Goal: Task Accomplishment & Management: Use online tool/utility

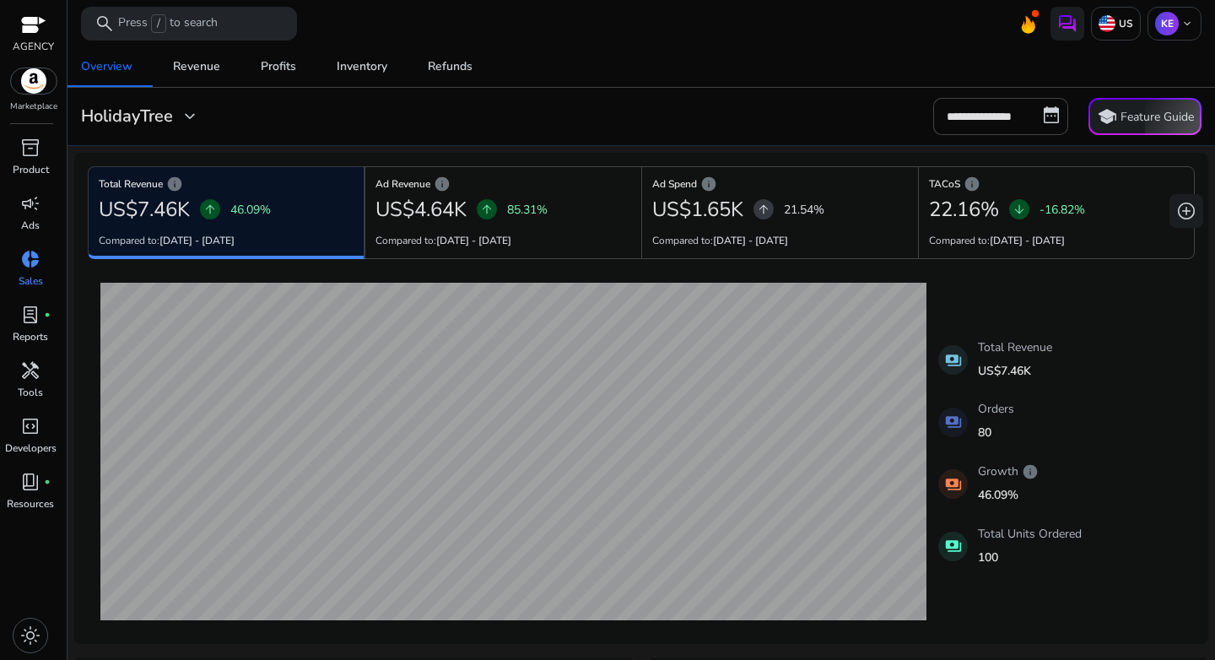
click at [520, 119] on div "**********" at bounding box center [641, 116] width 1134 height 37
click at [1119, 27] on p "US" at bounding box center [1124, 23] width 18 height 13
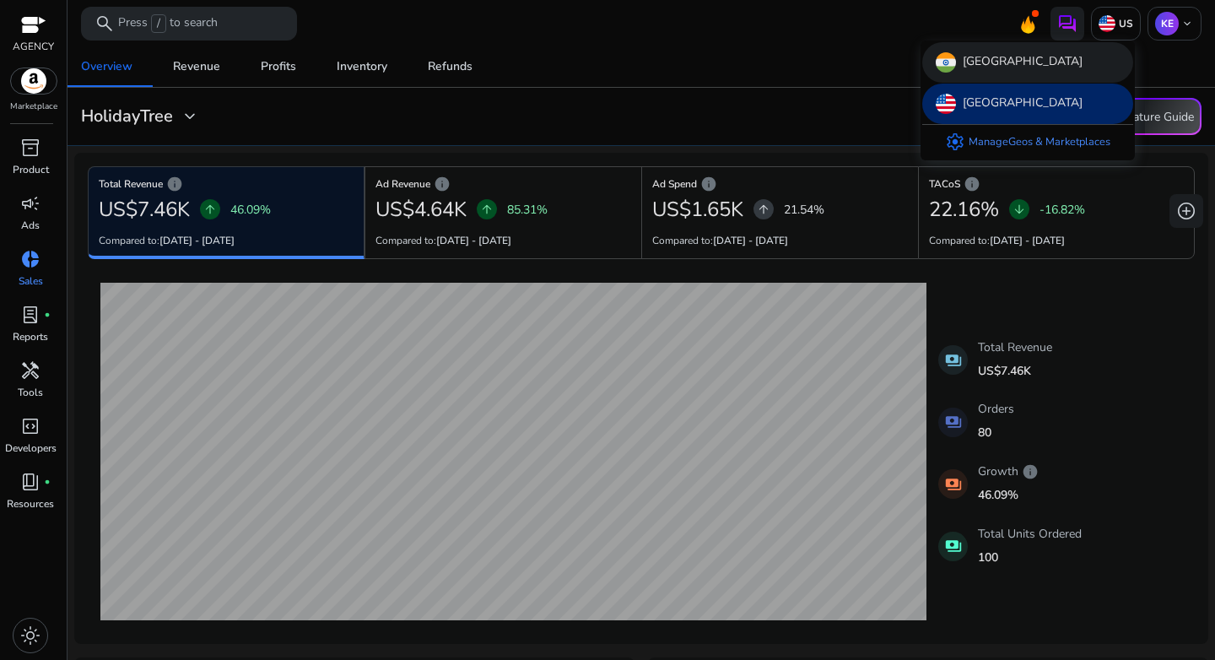
click at [981, 68] on p "[GEOGRAPHIC_DATA]" at bounding box center [1023, 62] width 120 height 20
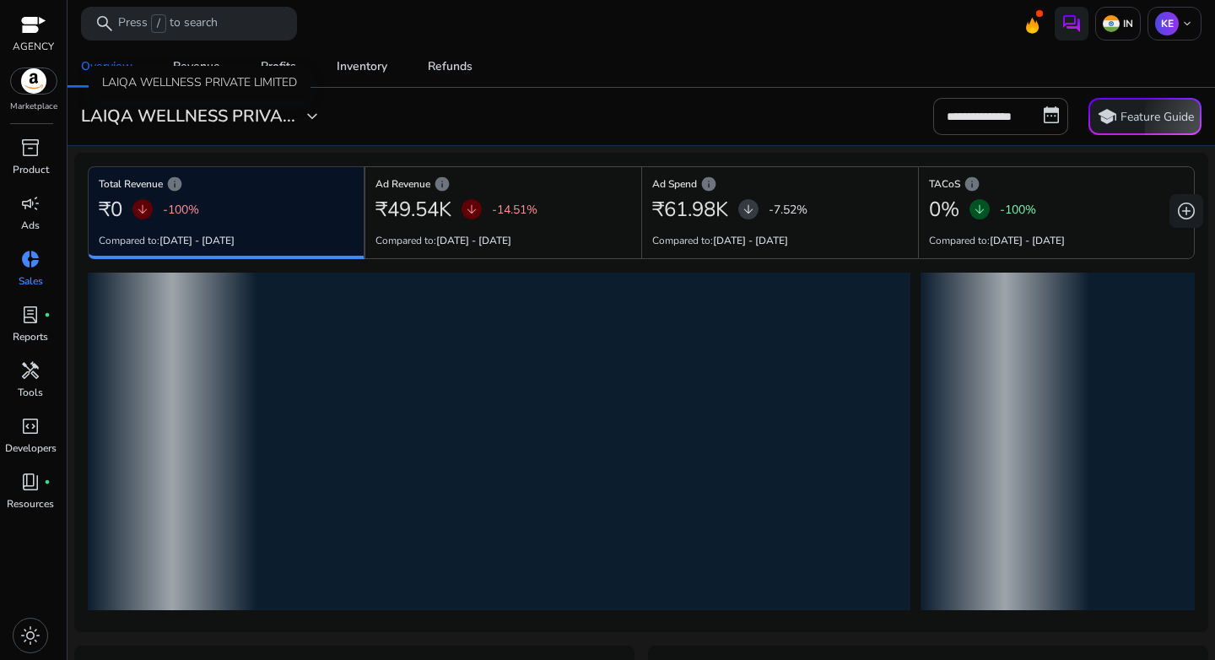
click at [193, 111] on h3 "LAIQA WELLNESS PRIVA..." at bounding box center [188, 116] width 214 height 20
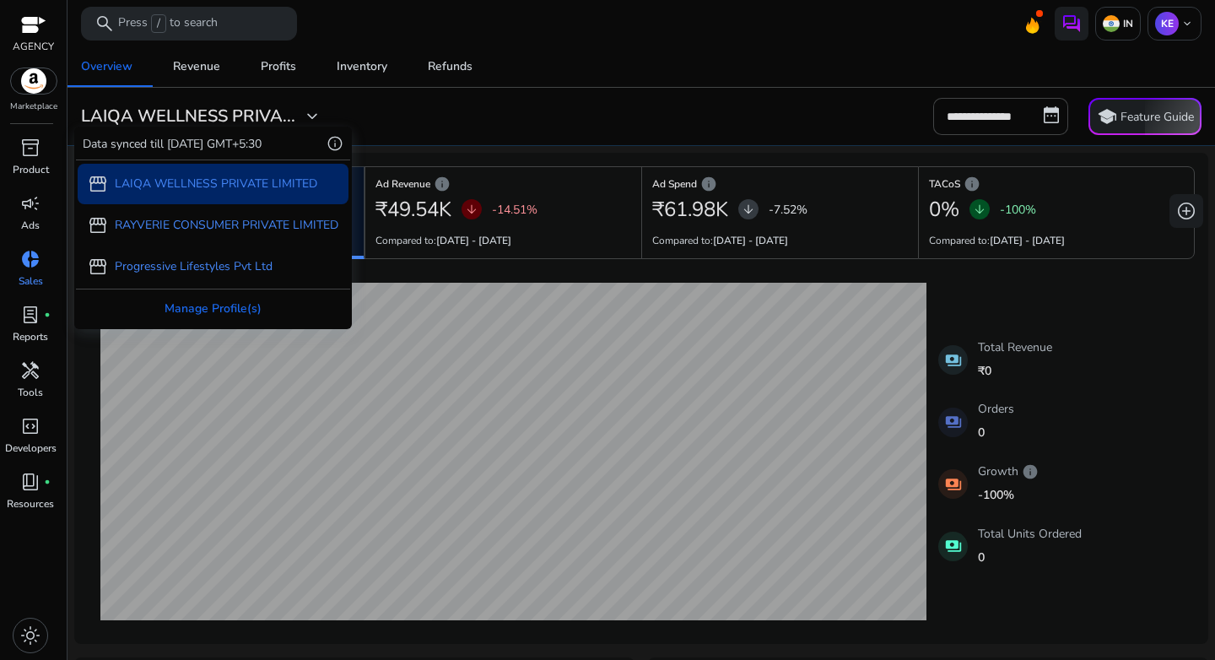
click at [28, 224] on div at bounding box center [607, 330] width 1215 height 660
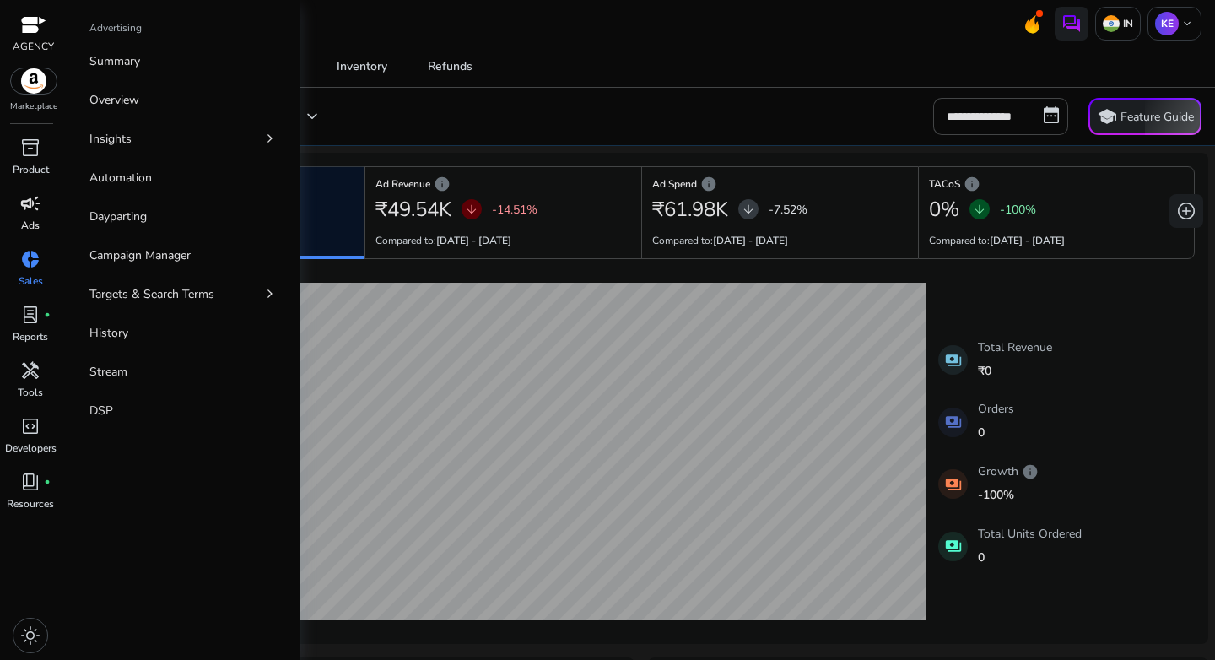
click at [31, 218] on p "Ads" at bounding box center [30, 225] width 19 height 15
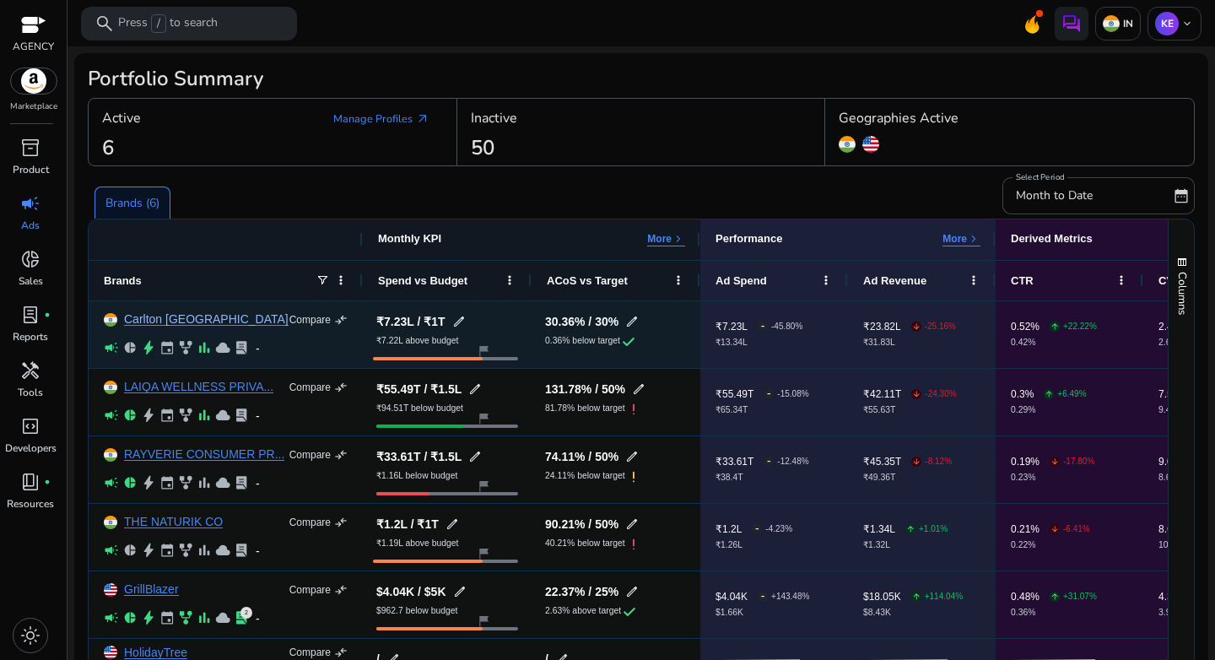
click at [156, 326] on link "Carlton [GEOGRAPHIC_DATA]" at bounding box center [206, 319] width 165 height 13
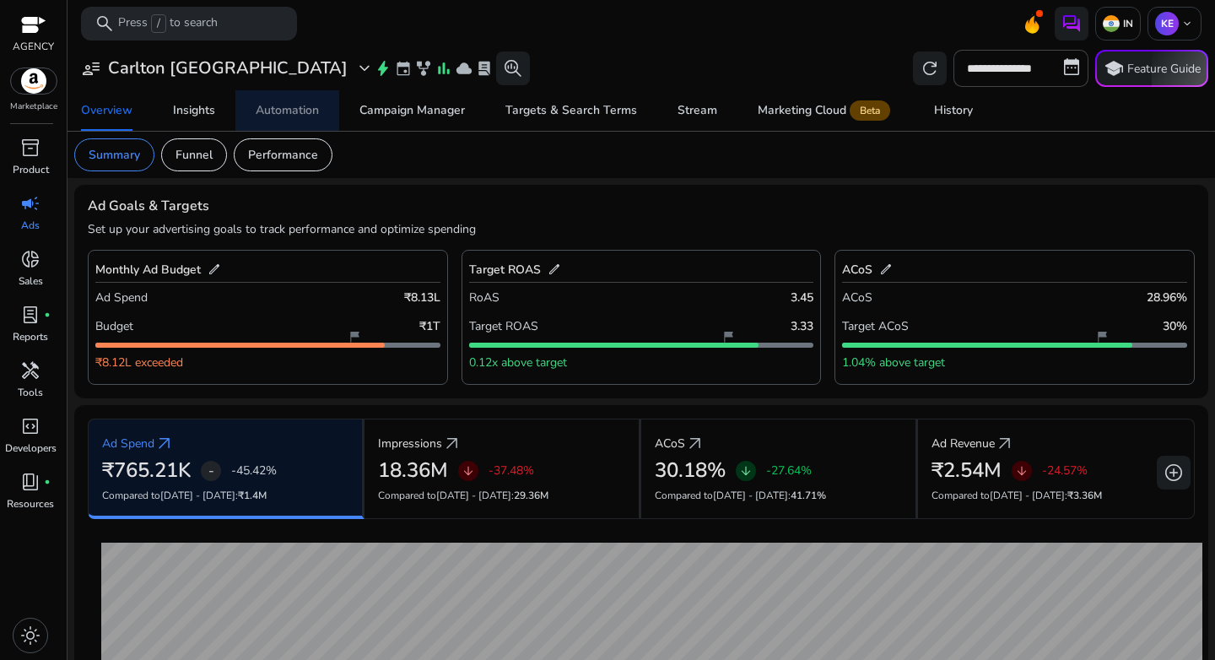
click at [245, 115] on link "Automation" at bounding box center [287, 110] width 104 height 40
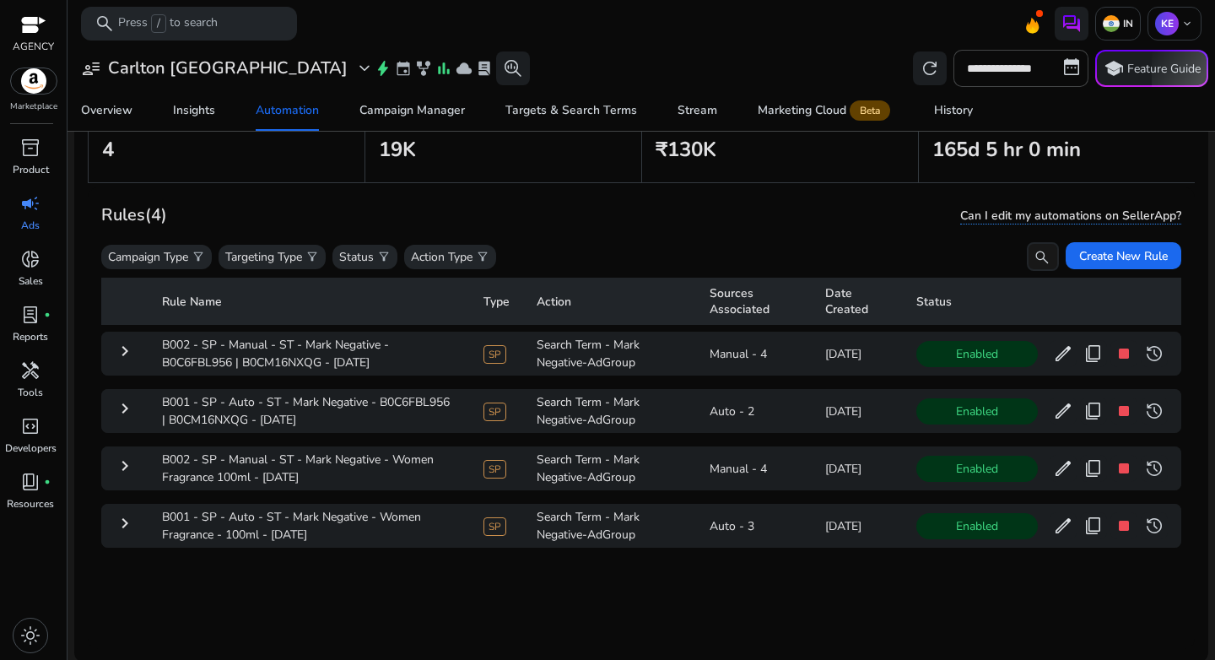
scroll to position [123, 0]
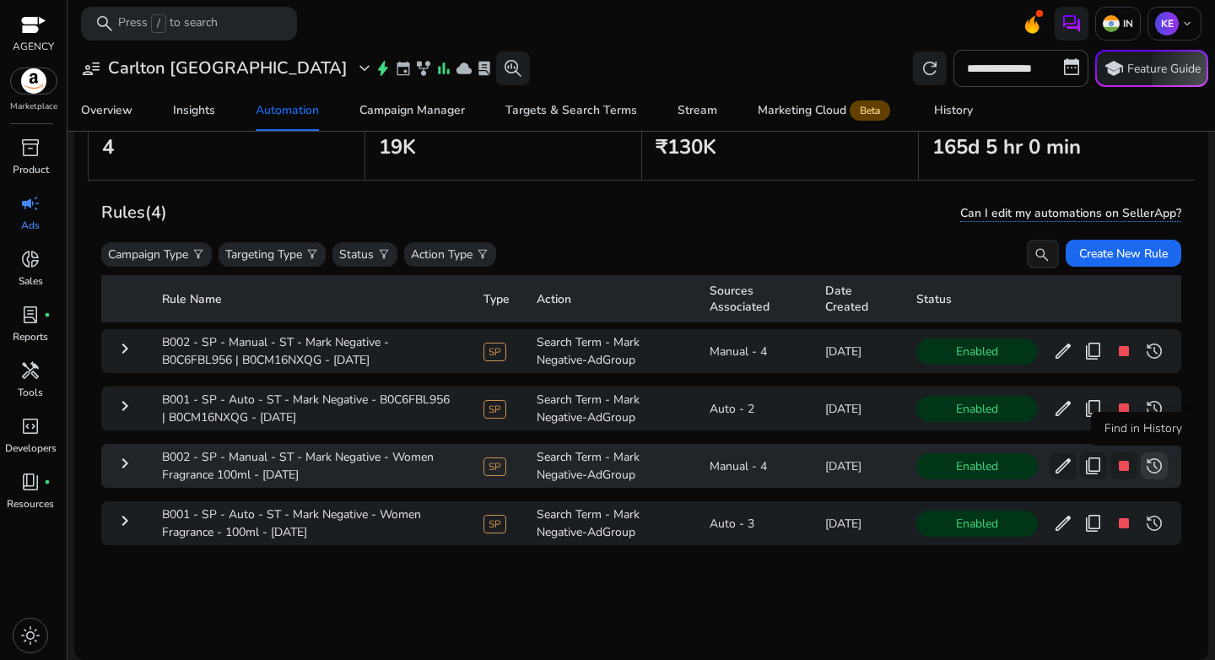
click at [1144, 473] on span "history" at bounding box center [1154, 466] width 20 height 20
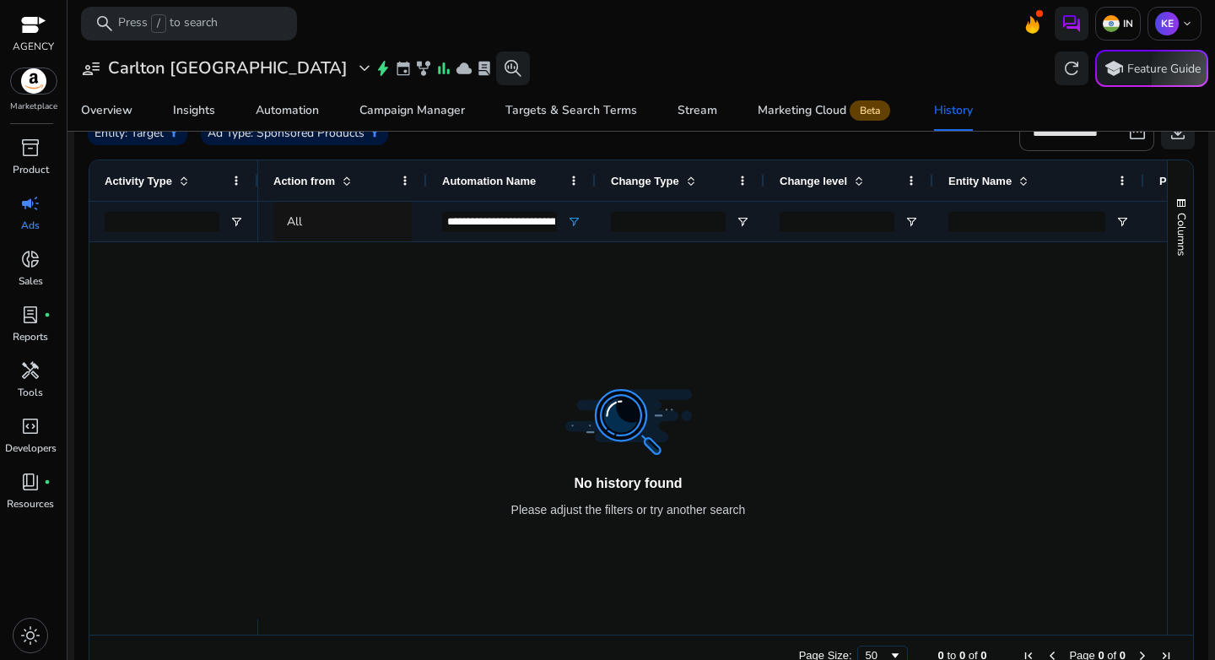
scroll to position [223, 0]
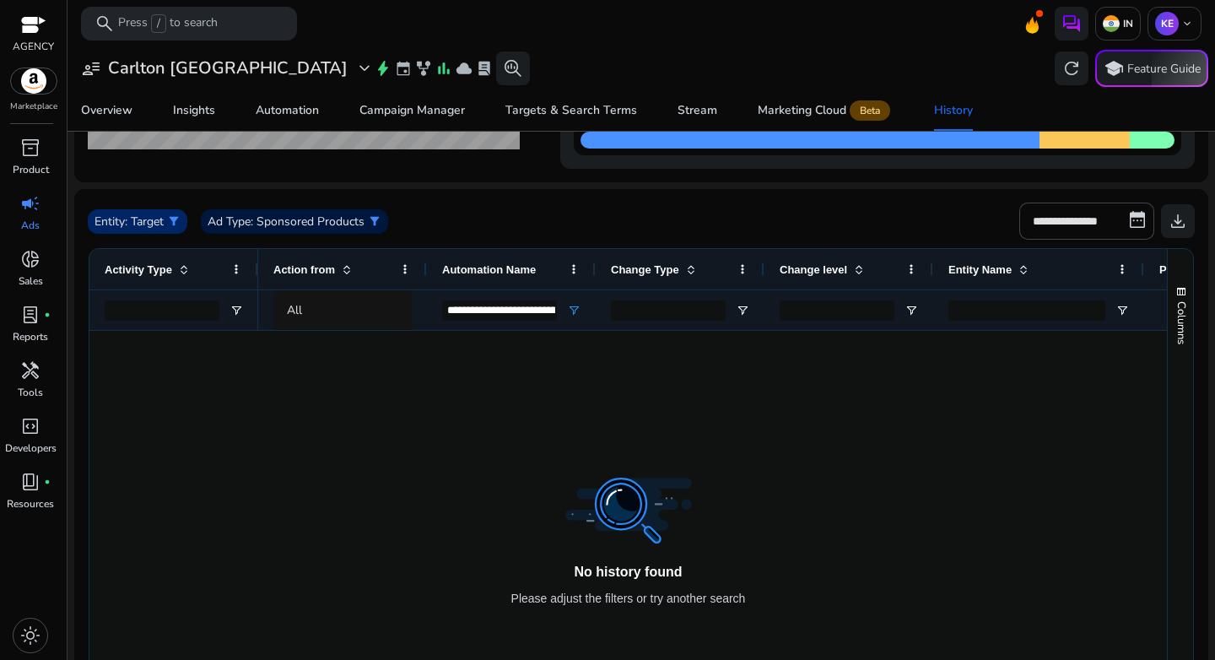
click at [179, 218] on span "filter_alt" at bounding box center [173, 220] width 13 height 13
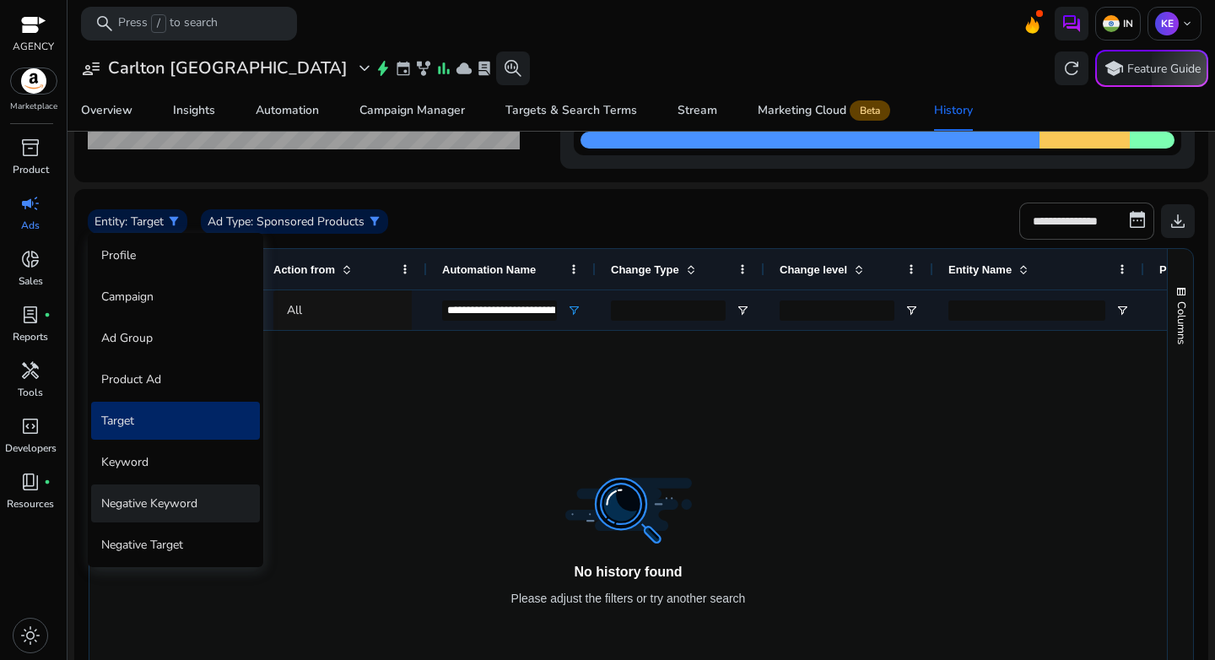
click at [148, 514] on div "Negative Keyword" at bounding box center [175, 503] width 169 height 38
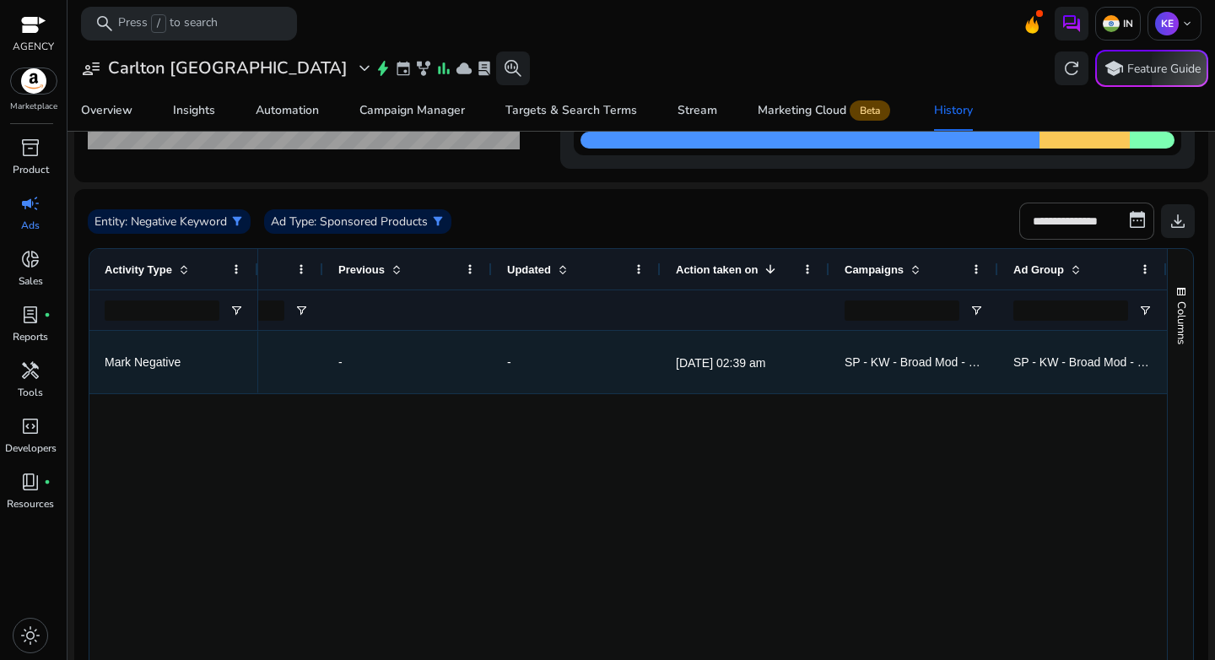
scroll to position [0, 0]
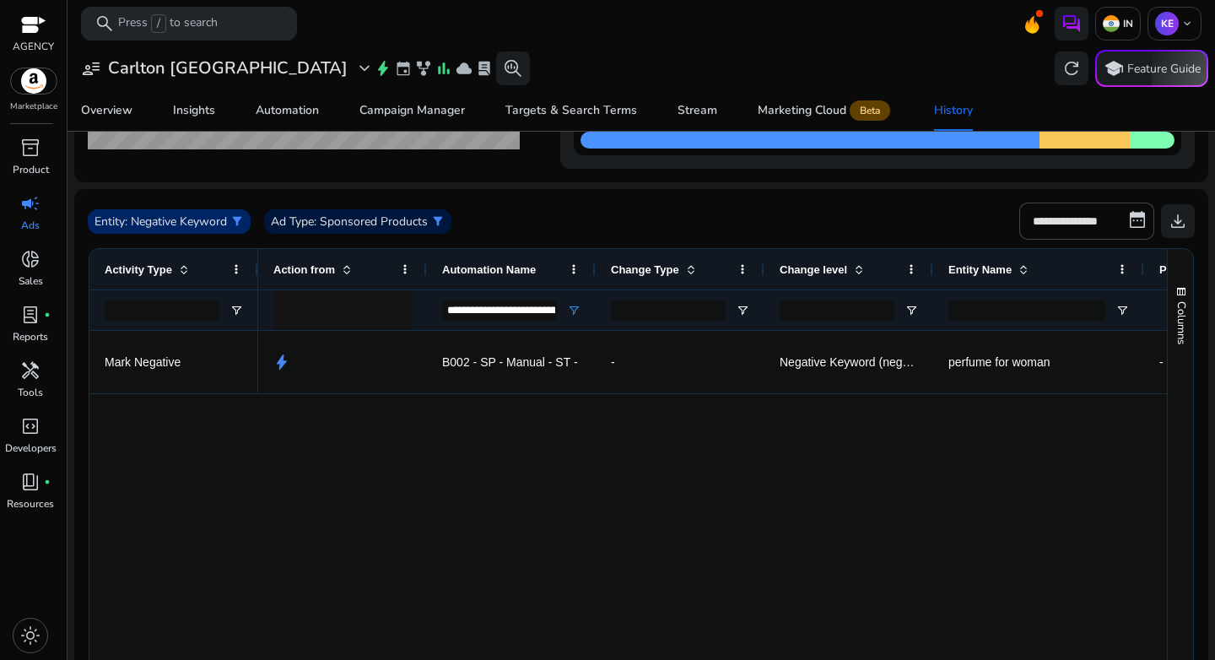
click at [244, 222] on span "filter_alt" at bounding box center [236, 220] width 13 height 13
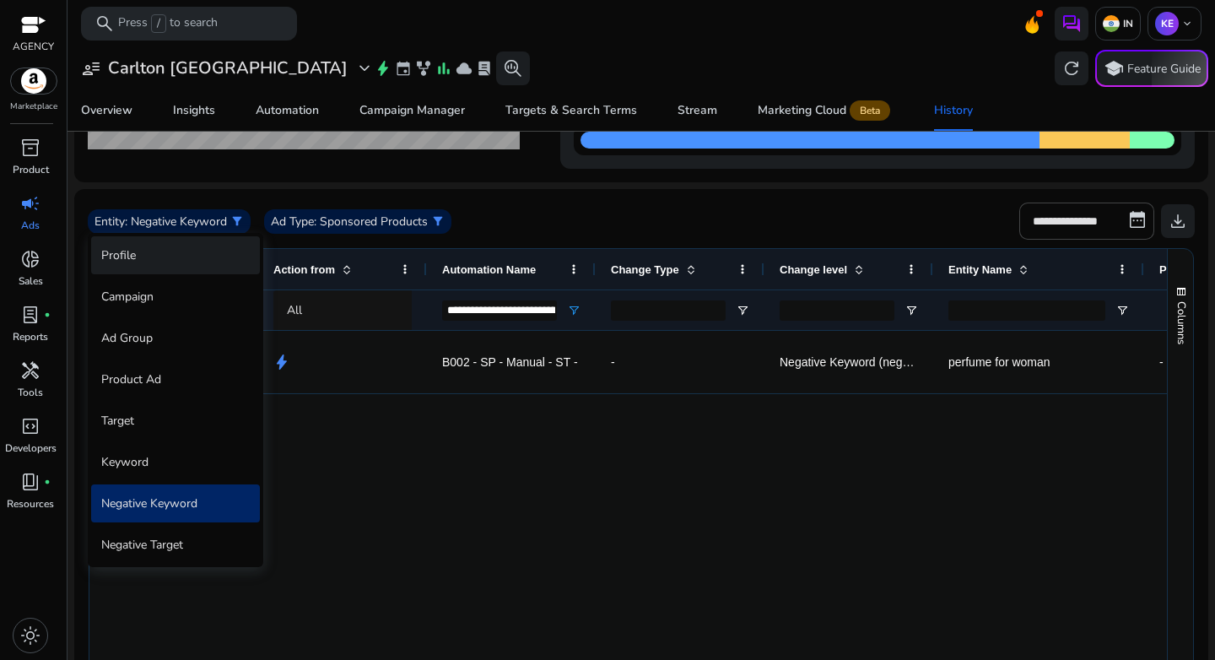
click at [191, 252] on div "Profile" at bounding box center [175, 255] width 169 height 38
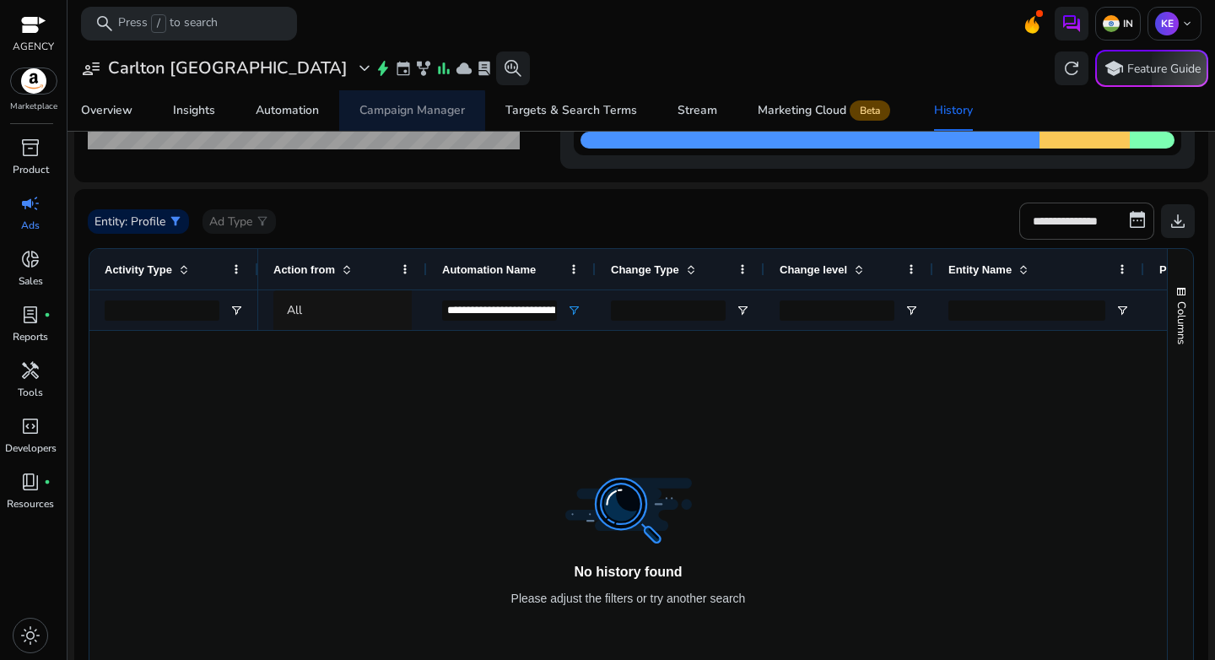
click at [406, 112] on div "Campaign Manager" at bounding box center [411, 111] width 105 height 12
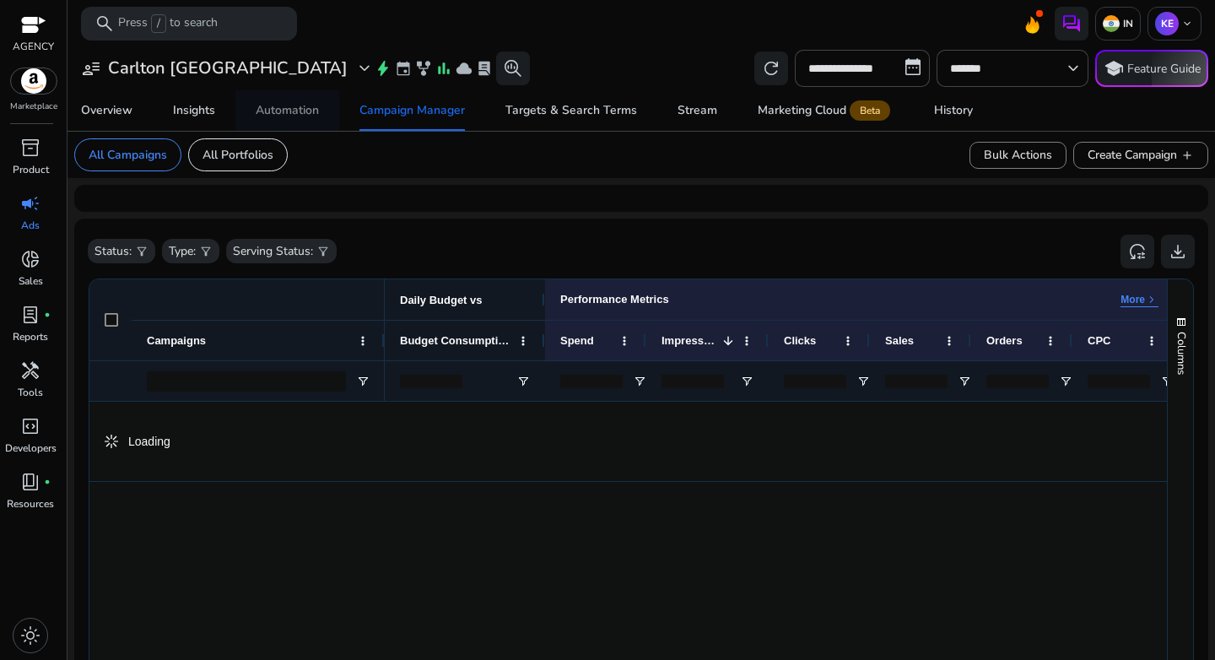
click at [257, 114] on div "Automation" at bounding box center [287, 111] width 63 height 12
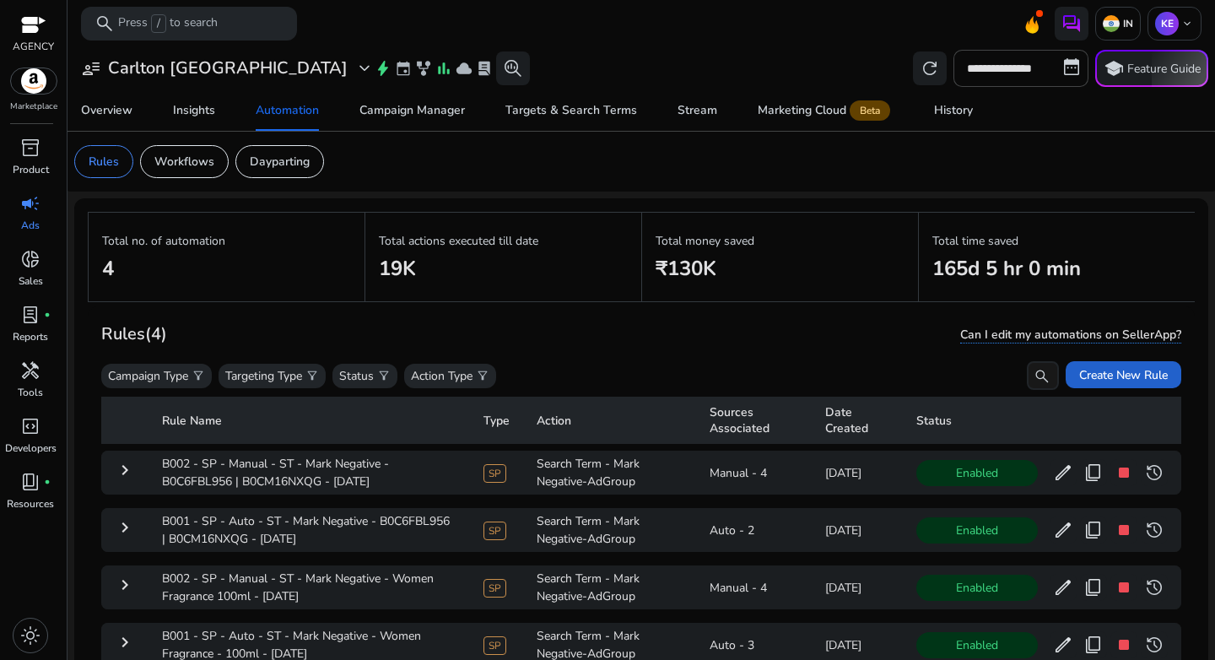
click at [1079, 369] on span "Create New Rule" at bounding box center [1123, 375] width 89 height 18
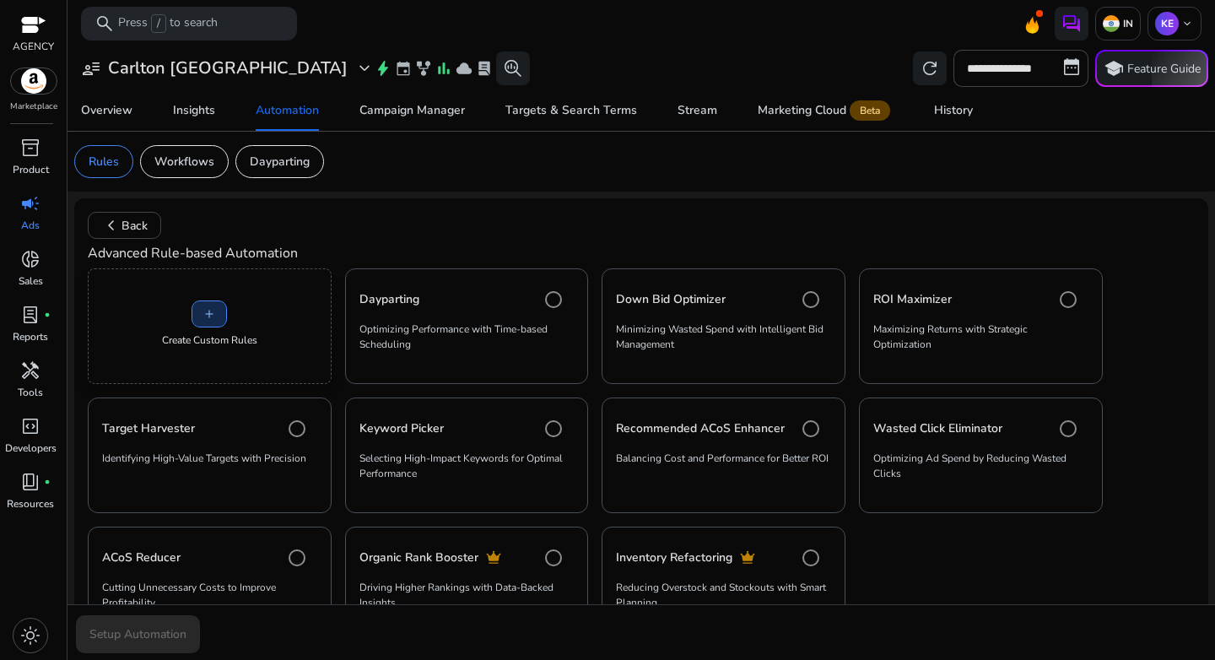
click at [215, 320] on span "add" at bounding box center [208, 313] width 13 height 13
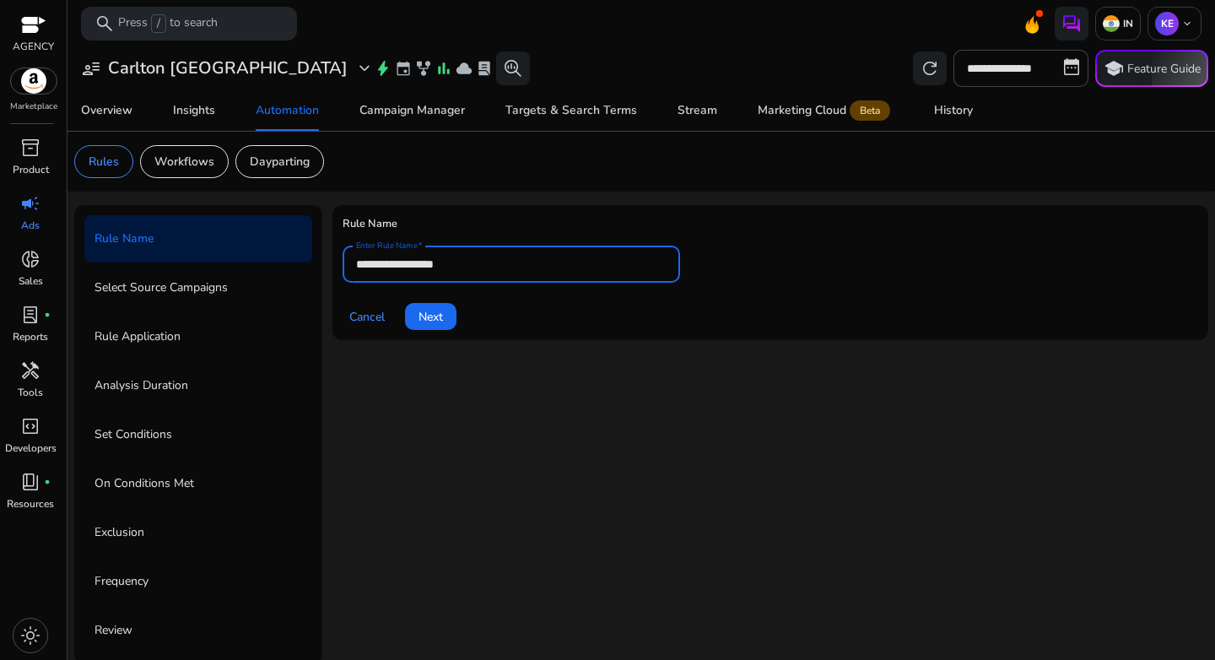
drag, startPoint x: 423, startPoint y: 267, endPoint x: 273, endPoint y: 265, distance: 149.3
click at [273, 265] on div "**********" at bounding box center [641, 434] width 1134 height 459
paste input "**********"
type input "**********"
click at [420, 322] on span "Next" at bounding box center [430, 317] width 24 height 18
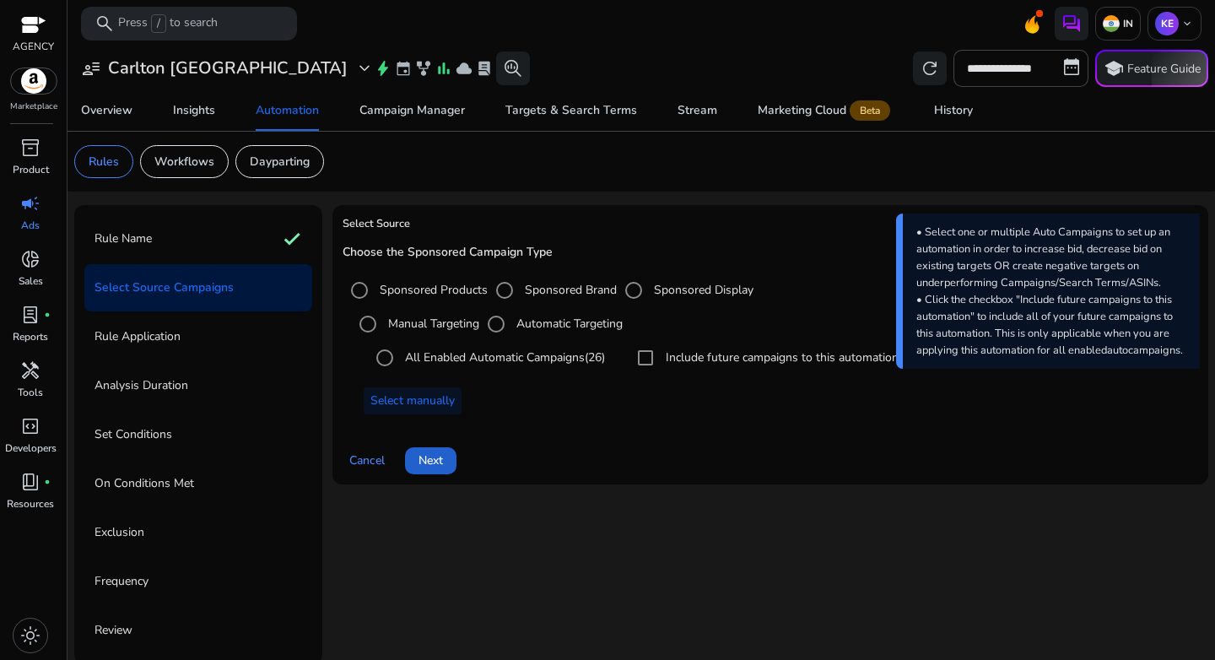
click at [425, 461] on span "Next" at bounding box center [430, 460] width 24 height 18
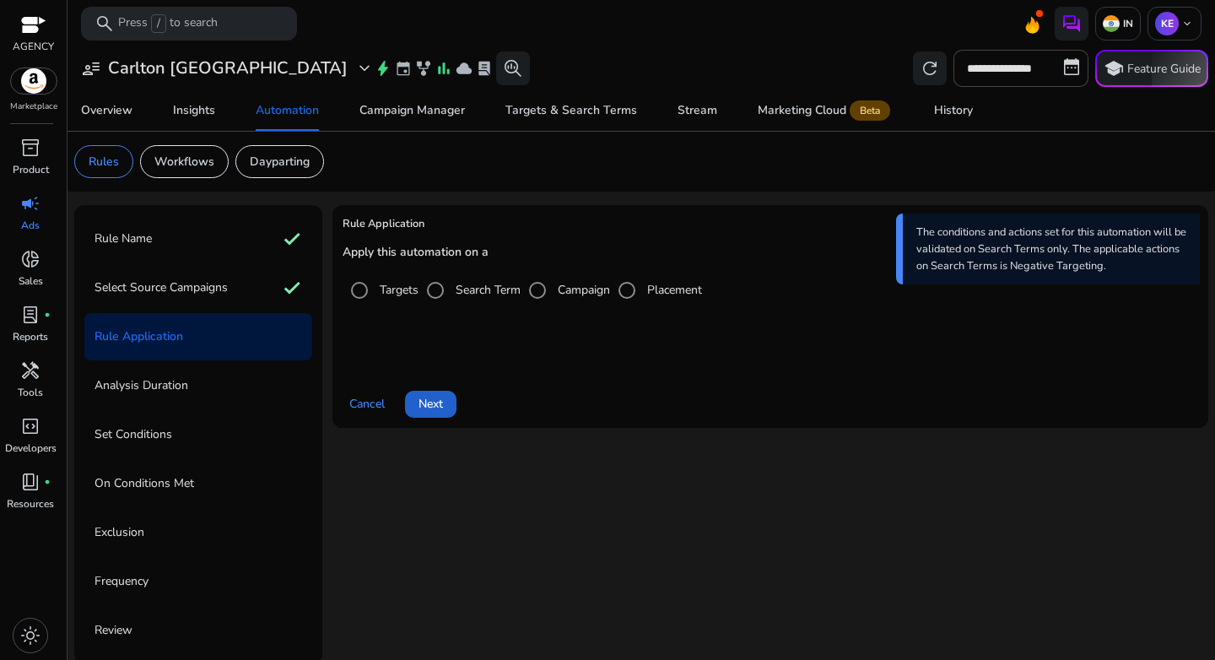
click at [443, 417] on span at bounding box center [430, 404] width 51 height 40
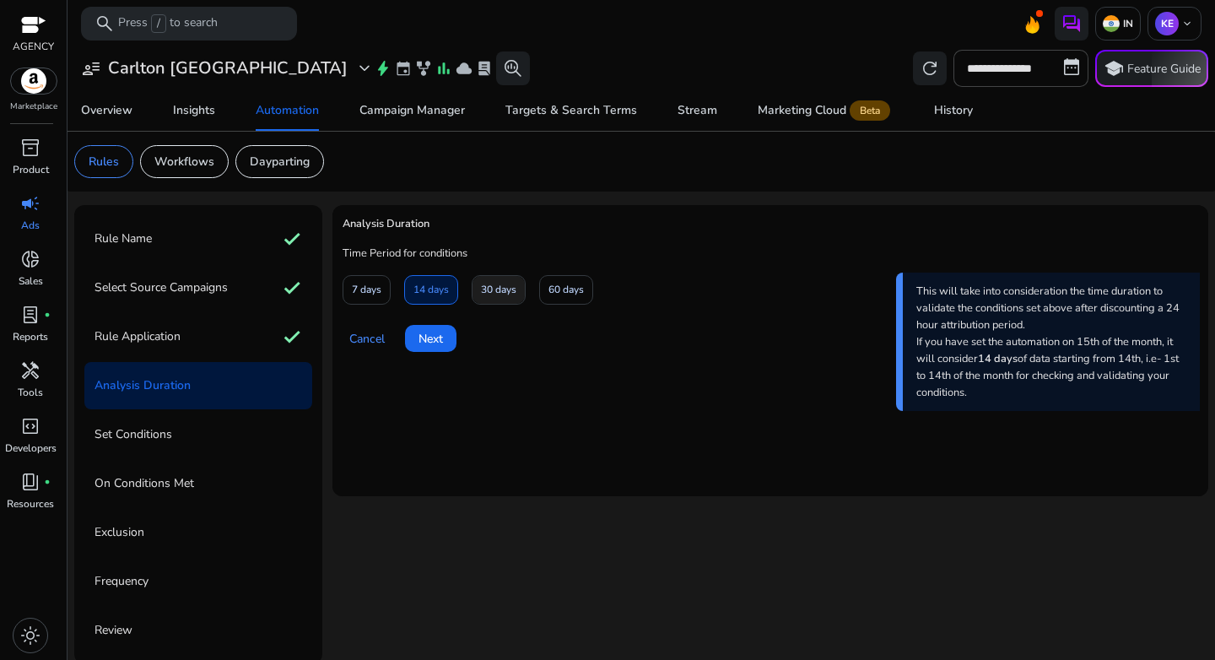
click at [499, 299] on span "30 days" at bounding box center [498, 290] width 35 height 30
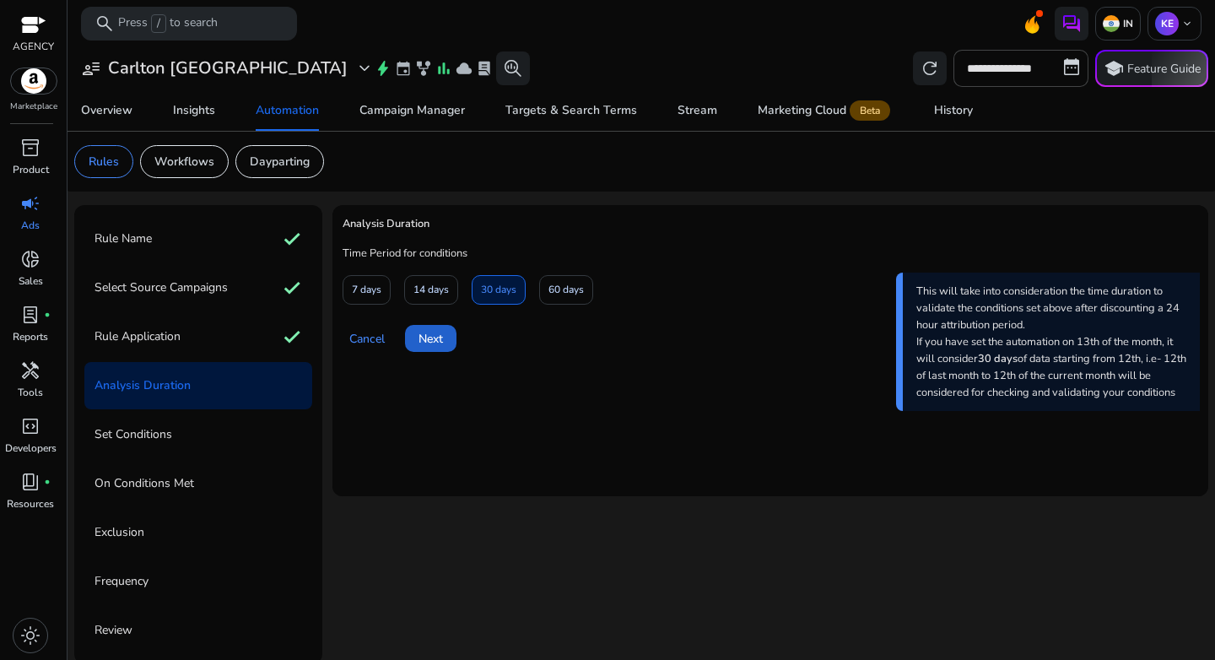
click at [430, 351] on span at bounding box center [430, 338] width 51 height 40
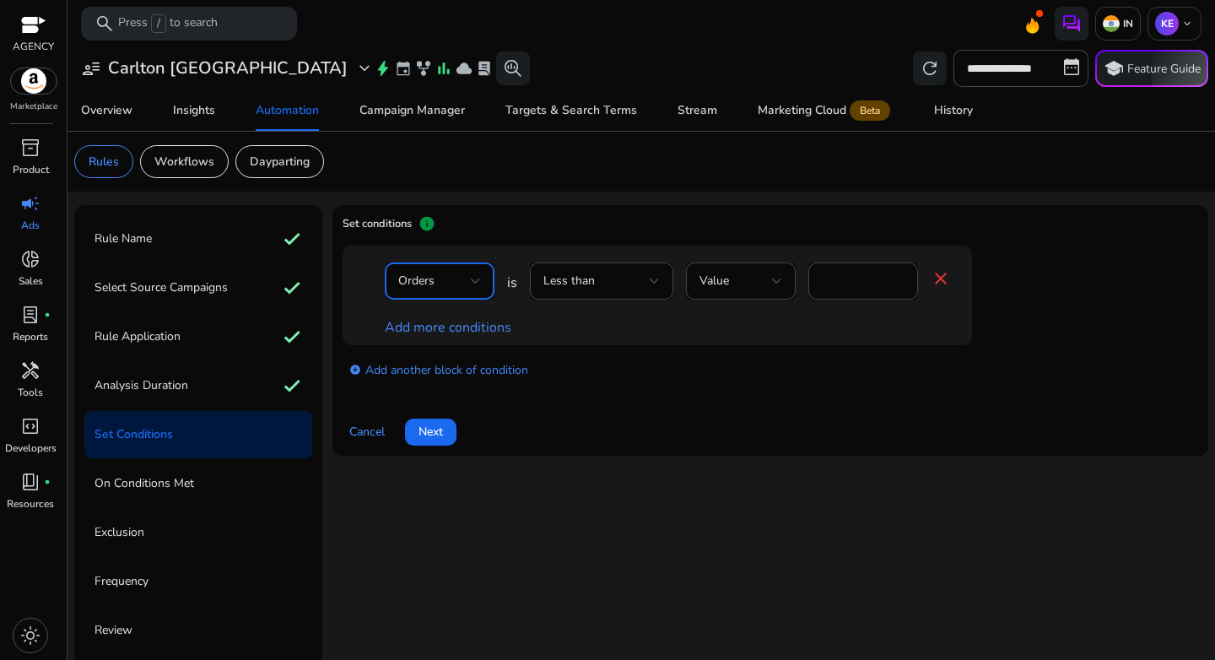
click at [463, 287] on div "Orders" at bounding box center [434, 281] width 73 height 19
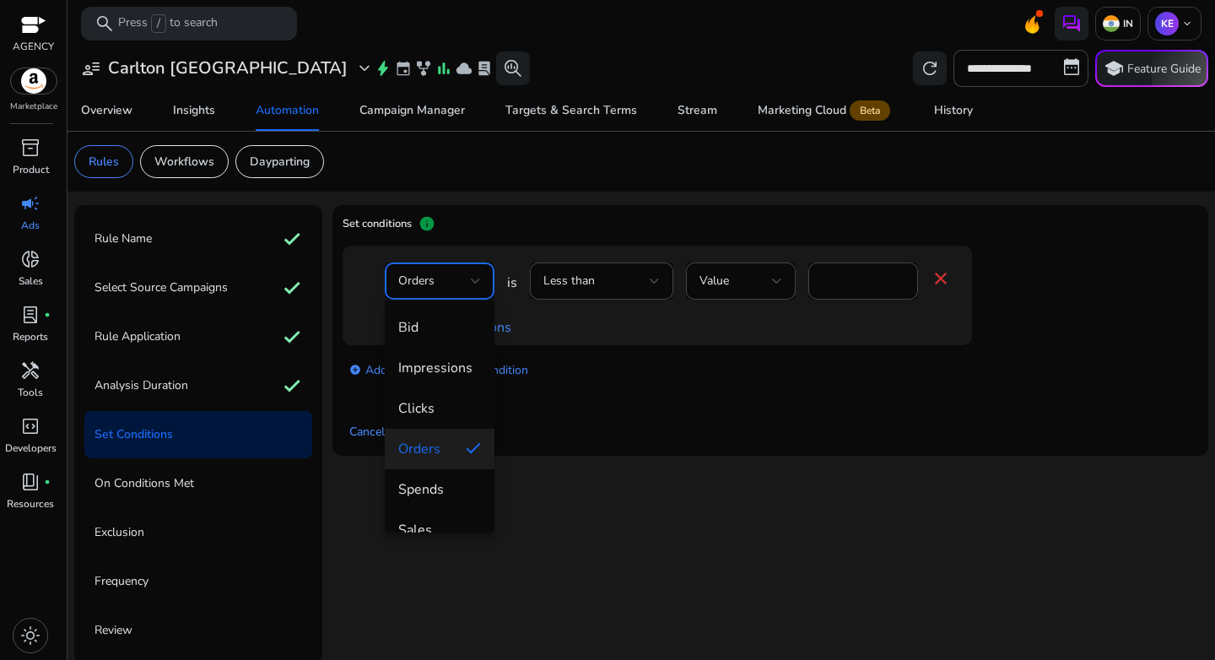
click at [592, 288] on div at bounding box center [607, 330] width 1215 height 660
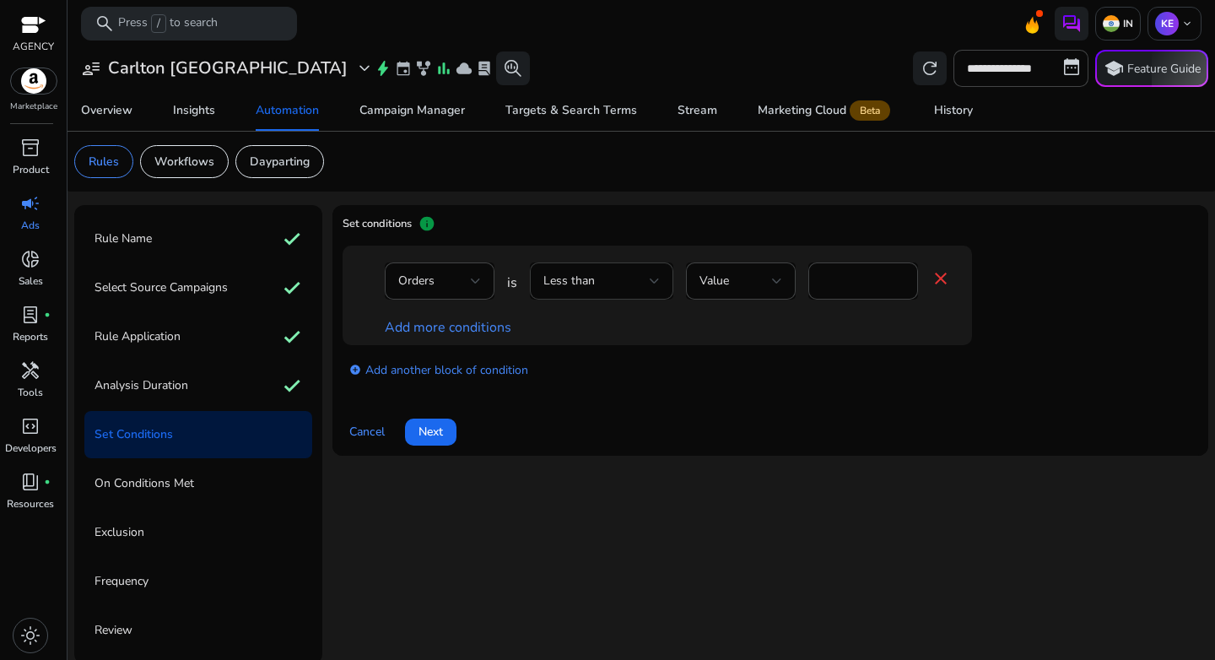
click at [646, 286] on div "Less than" at bounding box center [596, 281] width 106 height 19
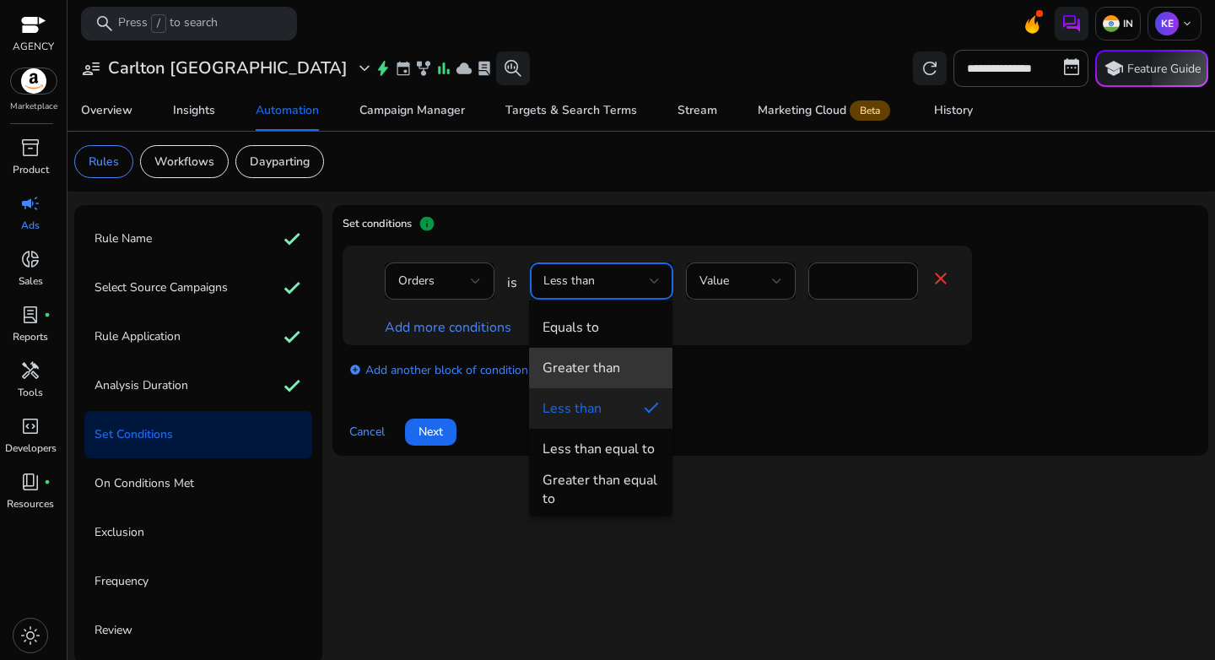
click at [637, 359] on span "Greater than" at bounding box center [600, 368] width 116 height 19
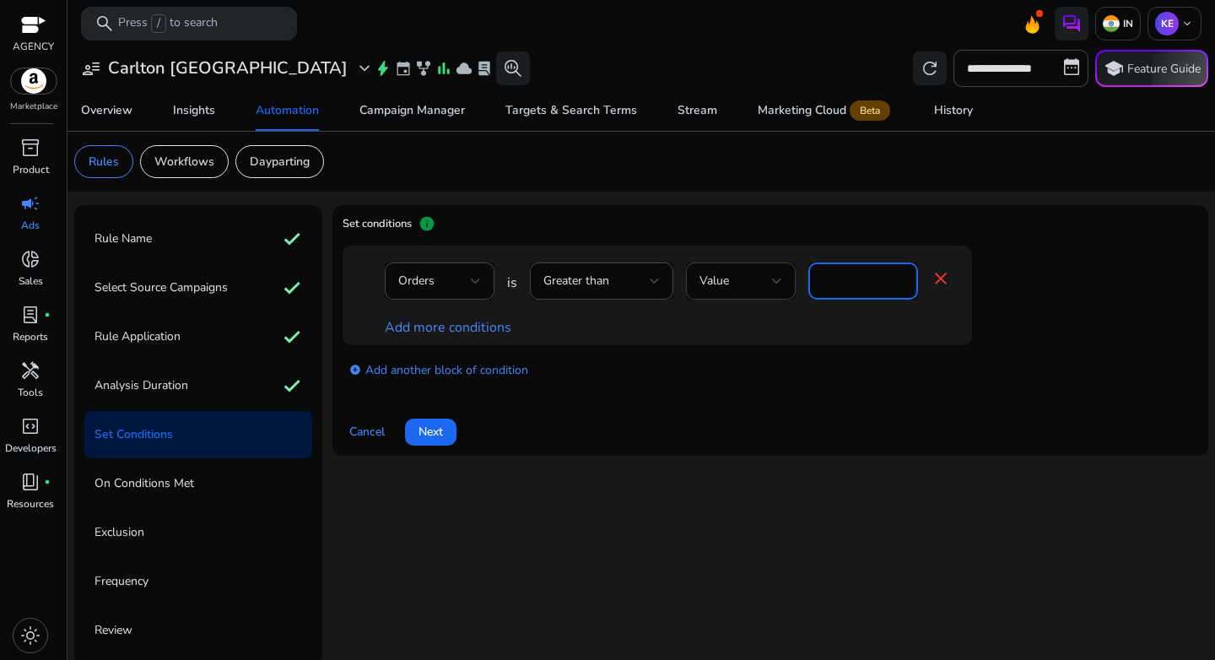
drag, startPoint x: 838, startPoint y: 283, endPoint x: 773, endPoint y: 279, distance: 65.0
click at [773, 279] on div "Orders is Greater than Value * close" at bounding box center [668, 289] width 566 height 55
type input "*"
click at [425, 322] on link "Add more conditions" at bounding box center [448, 327] width 127 height 19
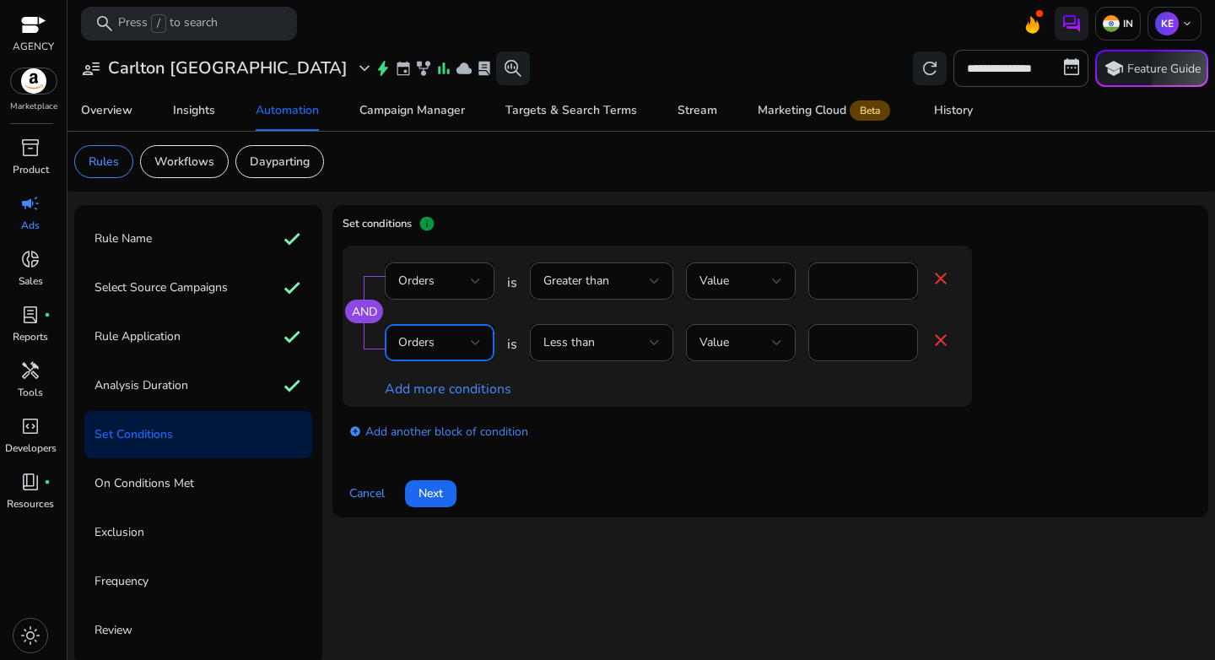
click at [440, 343] on div "Orders" at bounding box center [434, 342] width 73 height 19
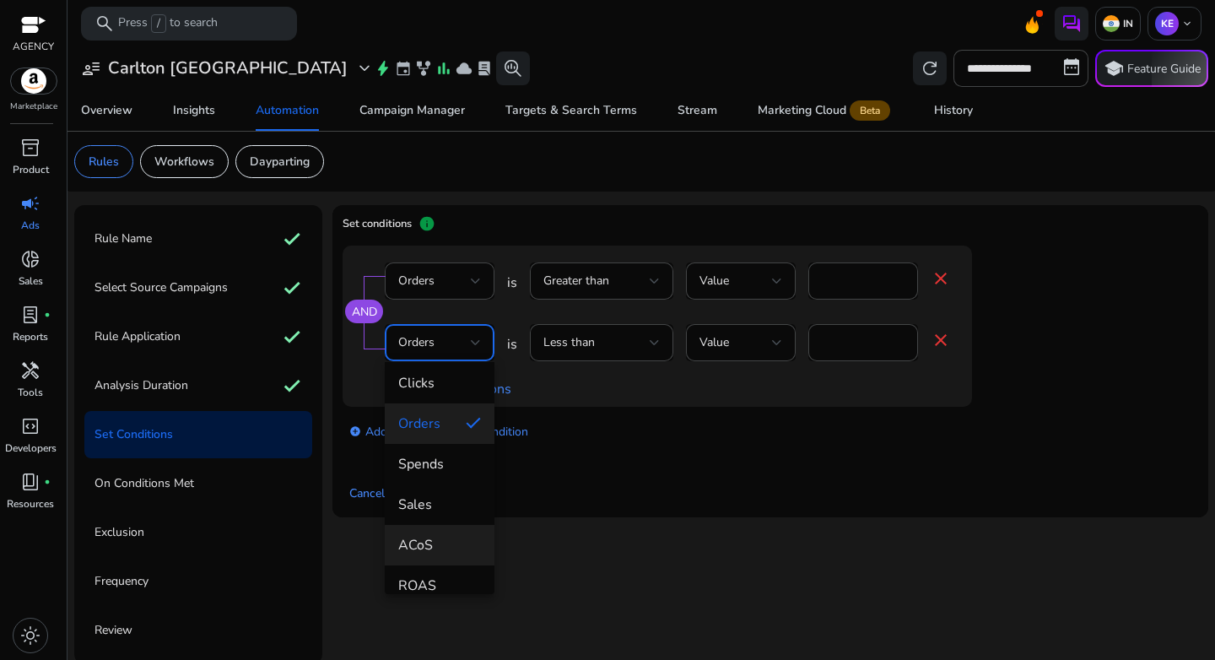
scroll to position [87, 0]
click at [451, 540] on span "ACoS" at bounding box center [439, 545] width 83 height 19
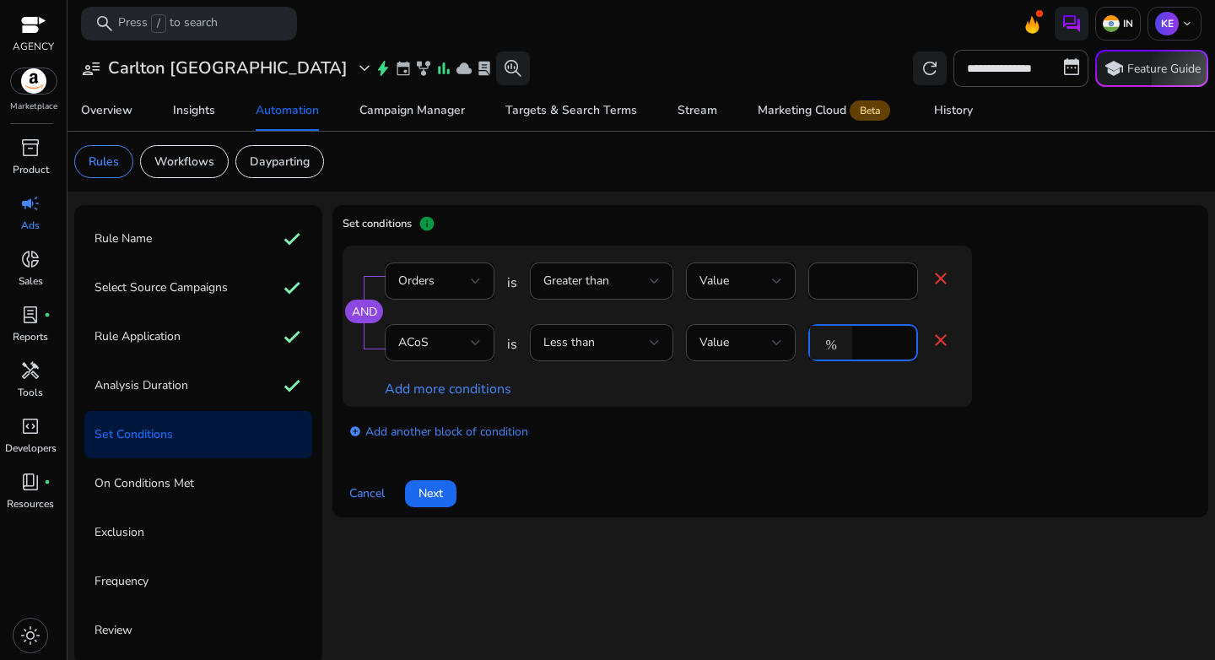
click at [870, 342] on input "*" at bounding box center [882, 342] width 44 height 19
type input "**"
click at [429, 501] on span "Next" at bounding box center [430, 493] width 24 height 18
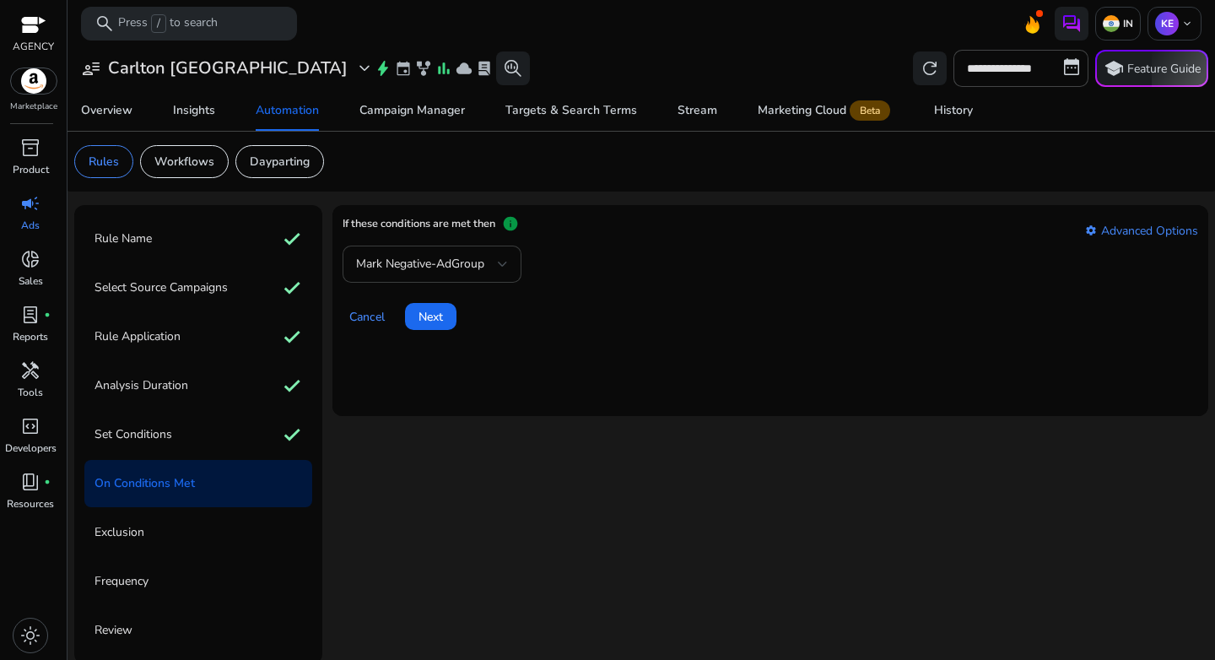
click at [465, 257] on span "Mark Negative-AdGroup" at bounding box center [420, 264] width 128 height 16
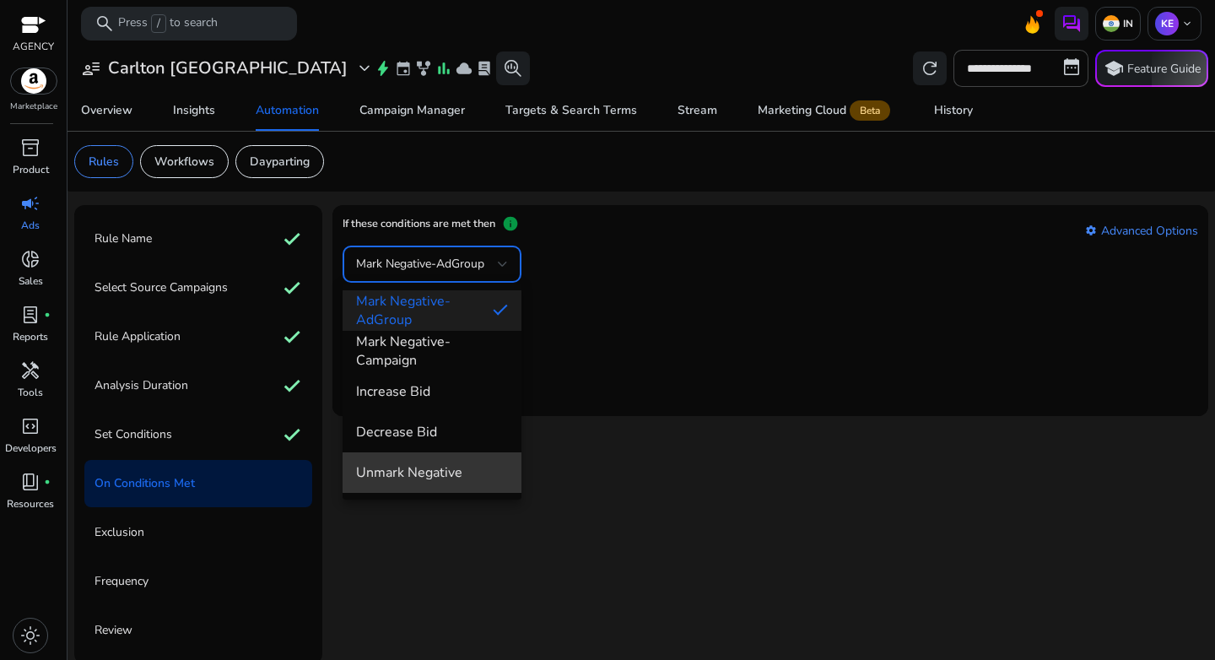
click at [441, 456] on mat-option "Unmark Negative" at bounding box center [432, 472] width 179 height 40
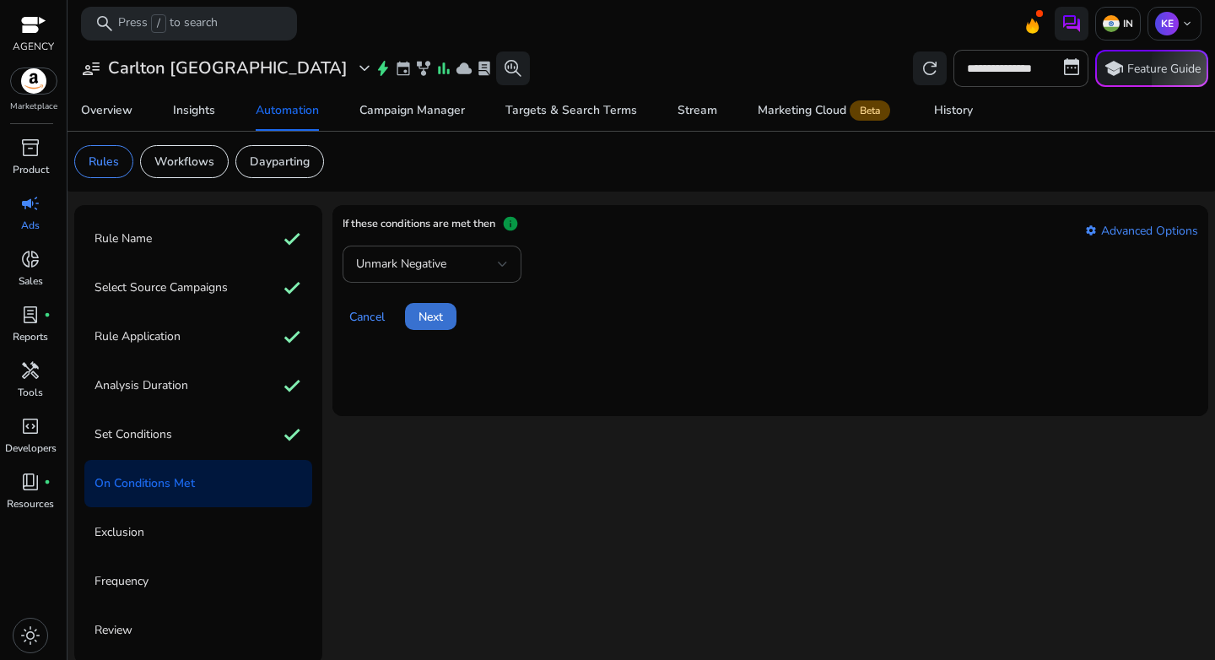
click at [418, 328] on span at bounding box center [430, 316] width 51 height 40
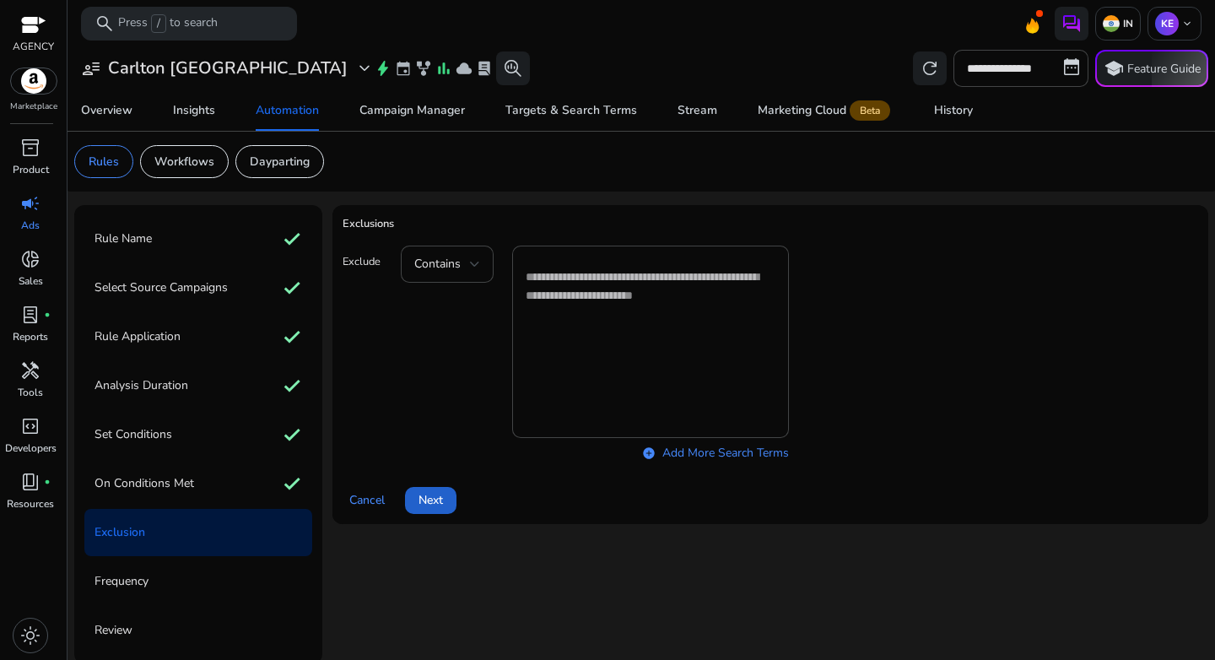
click at [429, 489] on span at bounding box center [430, 500] width 51 height 40
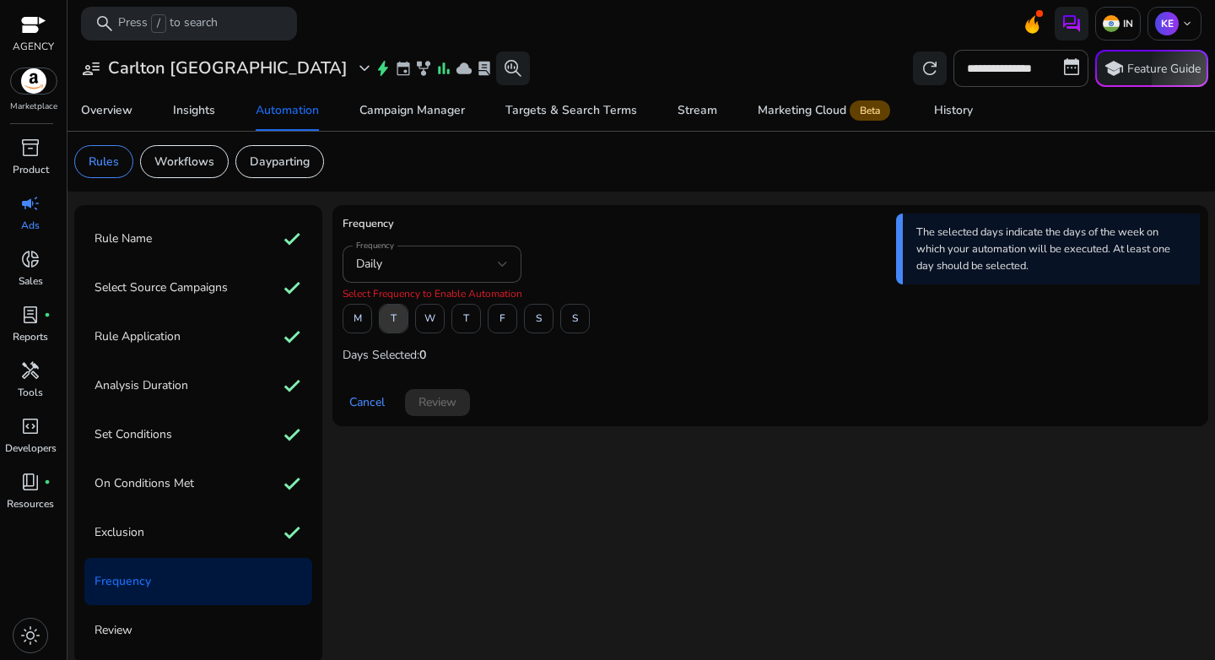
click at [391, 319] on span "T" at bounding box center [394, 319] width 6 height 30
drag, startPoint x: 465, startPoint y: 318, endPoint x: 506, endPoint y: 319, distance: 41.3
click at [465, 318] on span "T" at bounding box center [466, 319] width 6 height 30
click at [537, 319] on span "S" at bounding box center [539, 319] width 6 height 30
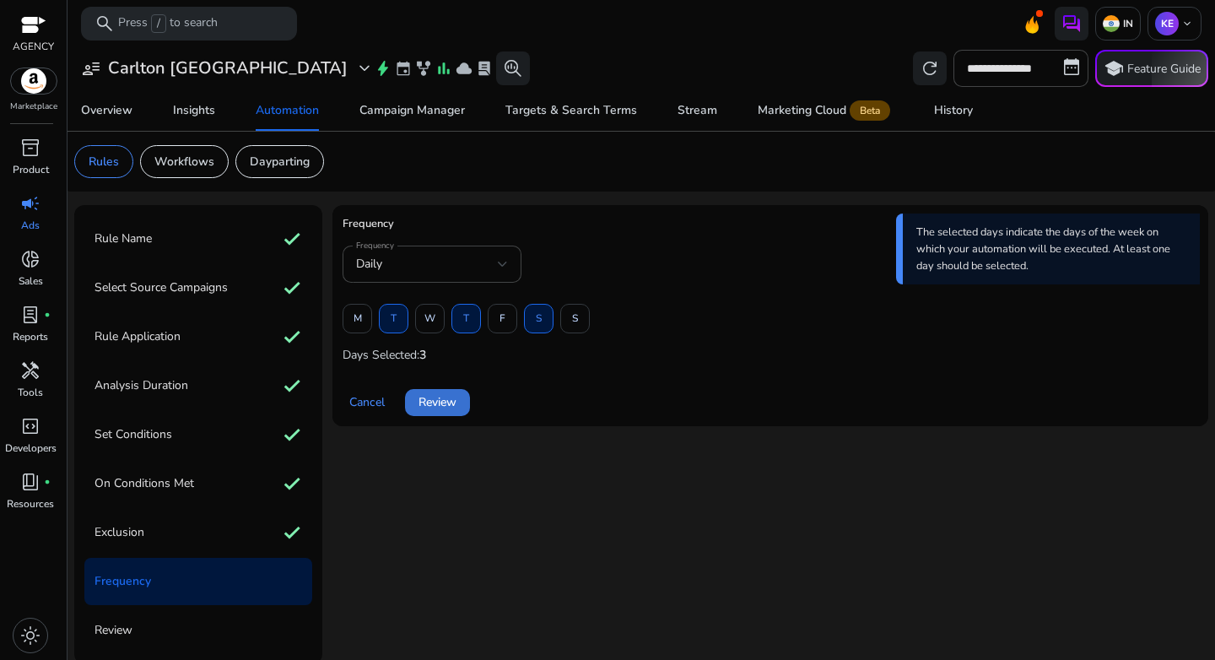
click at [457, 414] on span at bounding box center [437, 402] width 65 height 40
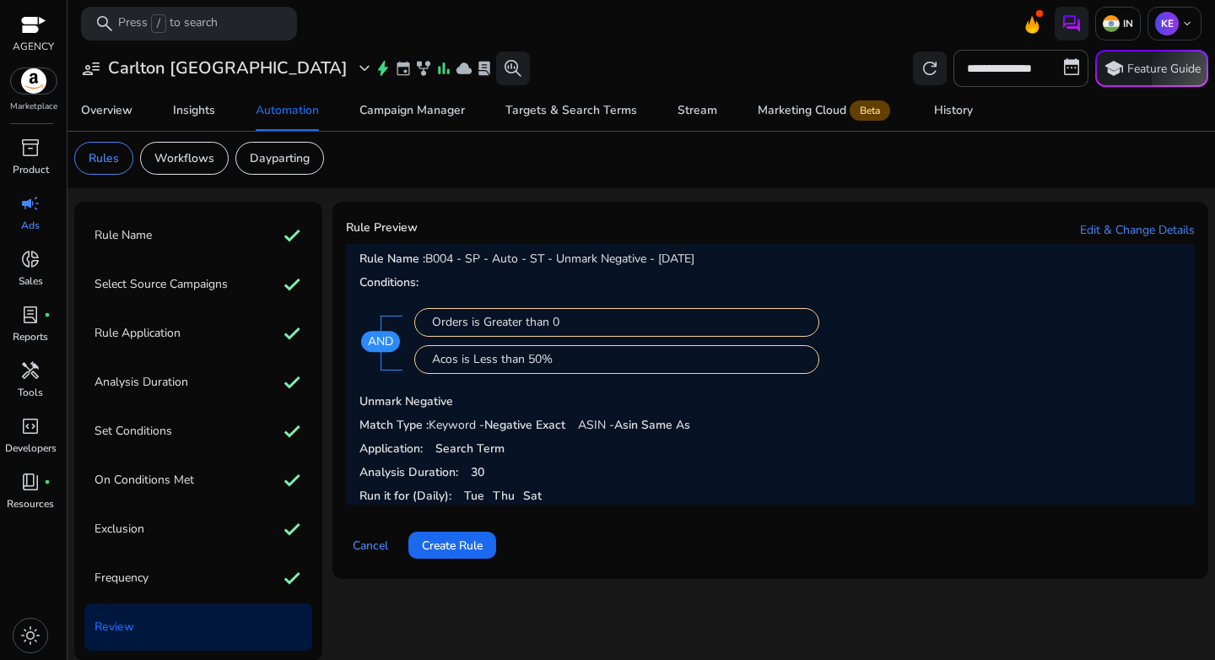
scroll to position [4, 0]
click at [460, 550] on span "Create Rule" at bounding box center [452, 545] width 61 height 18
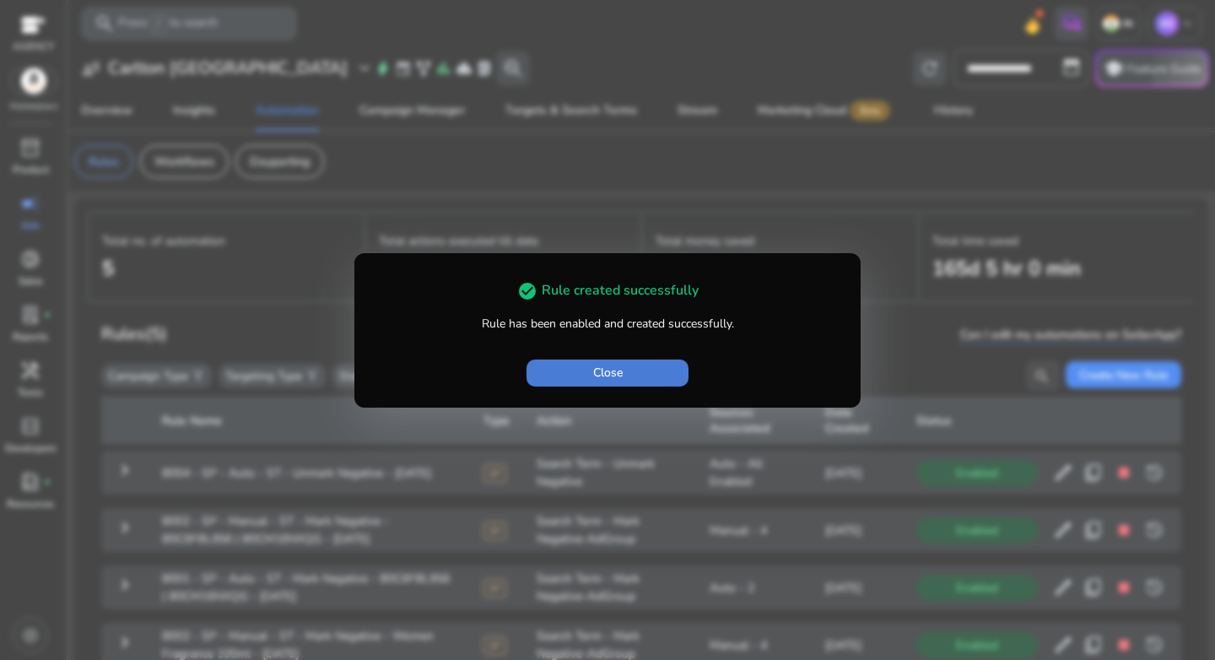
click at [622, 372] on span "Close" at bounding box center [608, 373] width 30 height 18
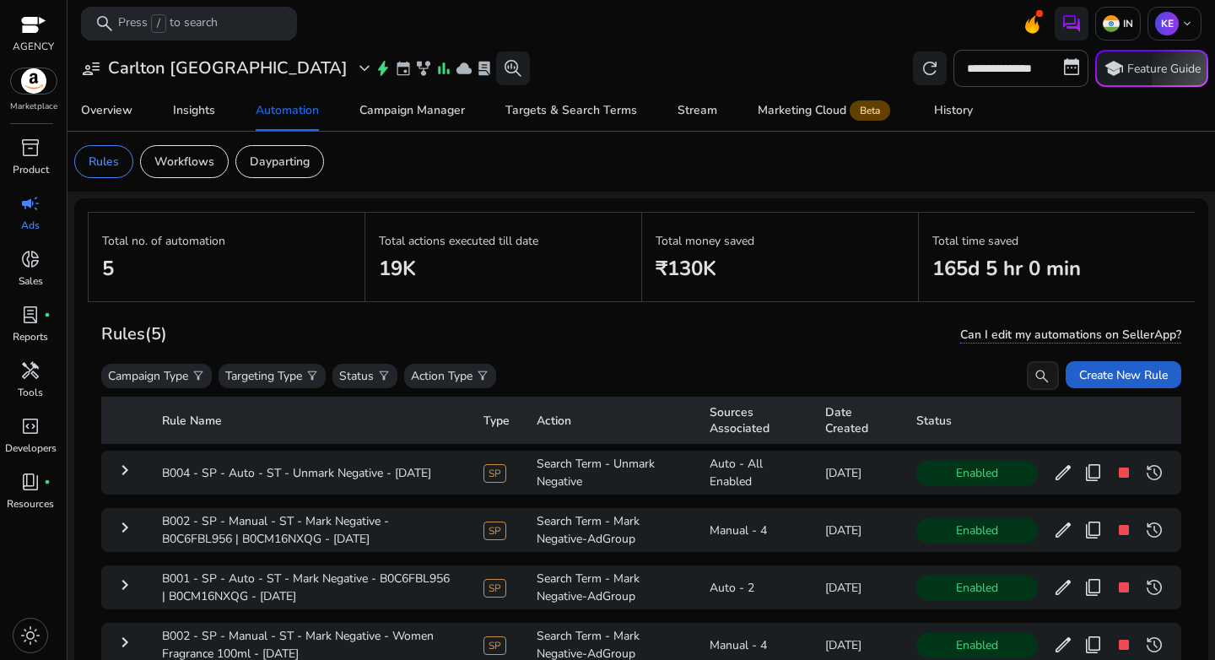
click at [1101, 380] on span "Create New Rule" at bounding box center [1123, 375] width 89 height 18
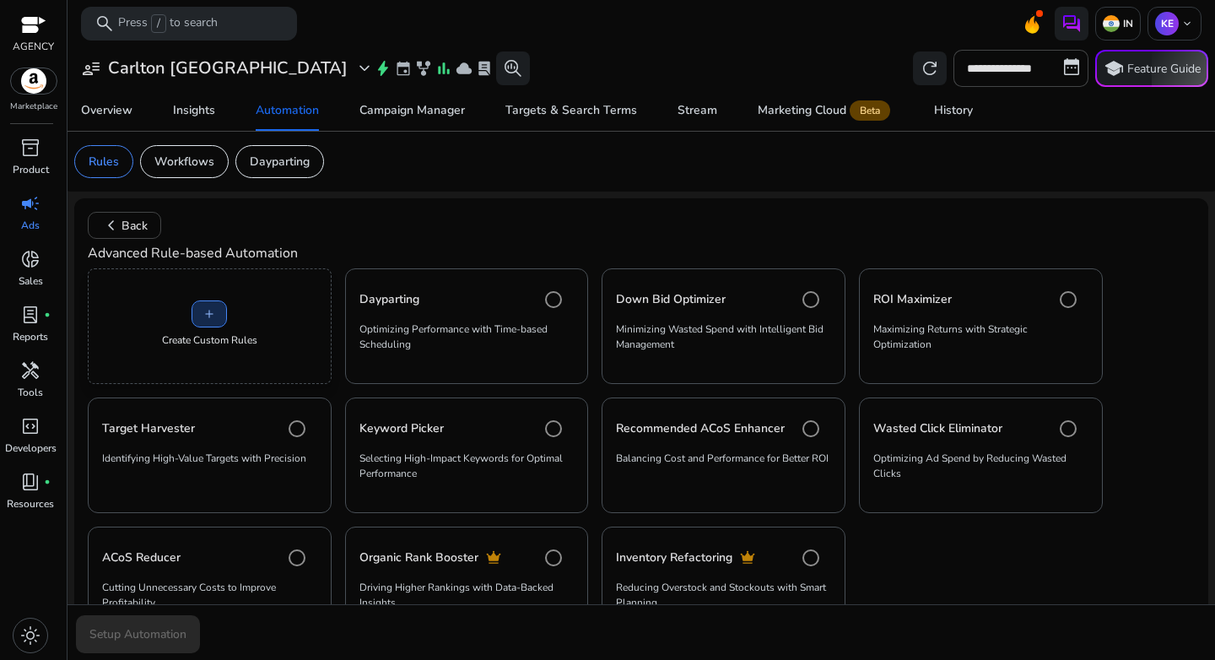
click at [219, 313] on span at bounding box center [209, 314] width 34 height 40
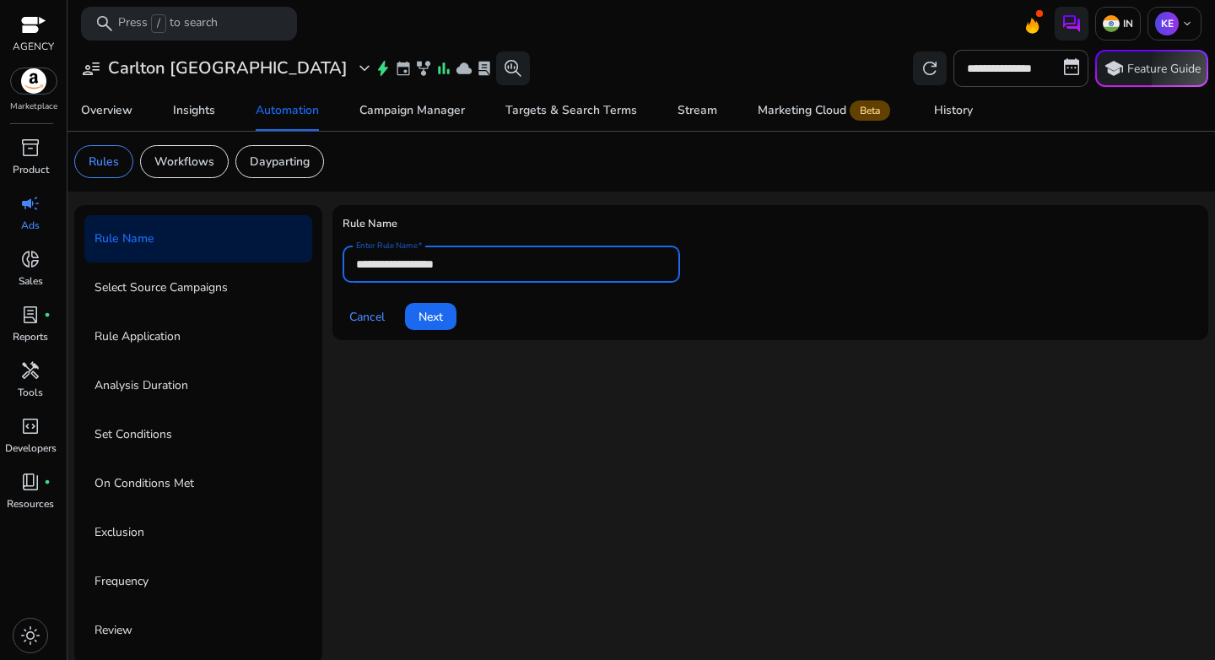
drag, startPoint x: 424, startPoint y: 266, endPoint x: 295, endPoint y: 266, distance: 129.1
click at [295, 266] on div "**********" at bounding box center [641, 434] width 1134 height 459
paste input "**********"
type input "**********"
click at [436, 326] on span at bounding box center [430, 316] width 51 height 40
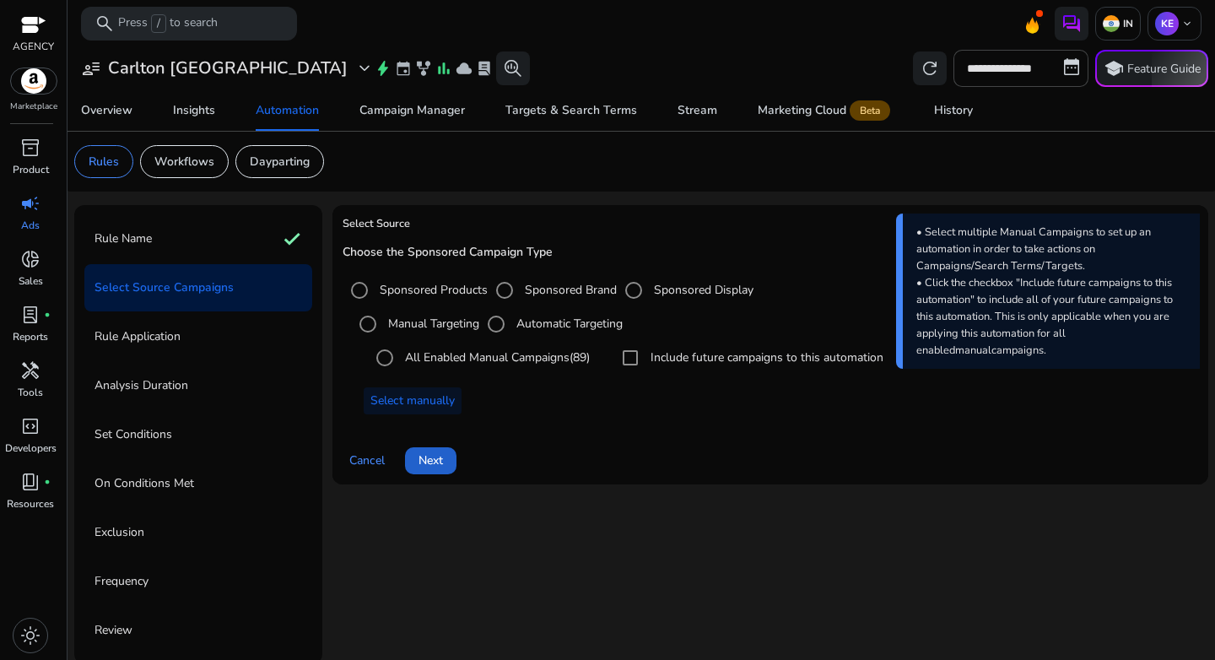
click at [440, 461] on span "Next" at bounding box center [430, 460] width 24 height 18
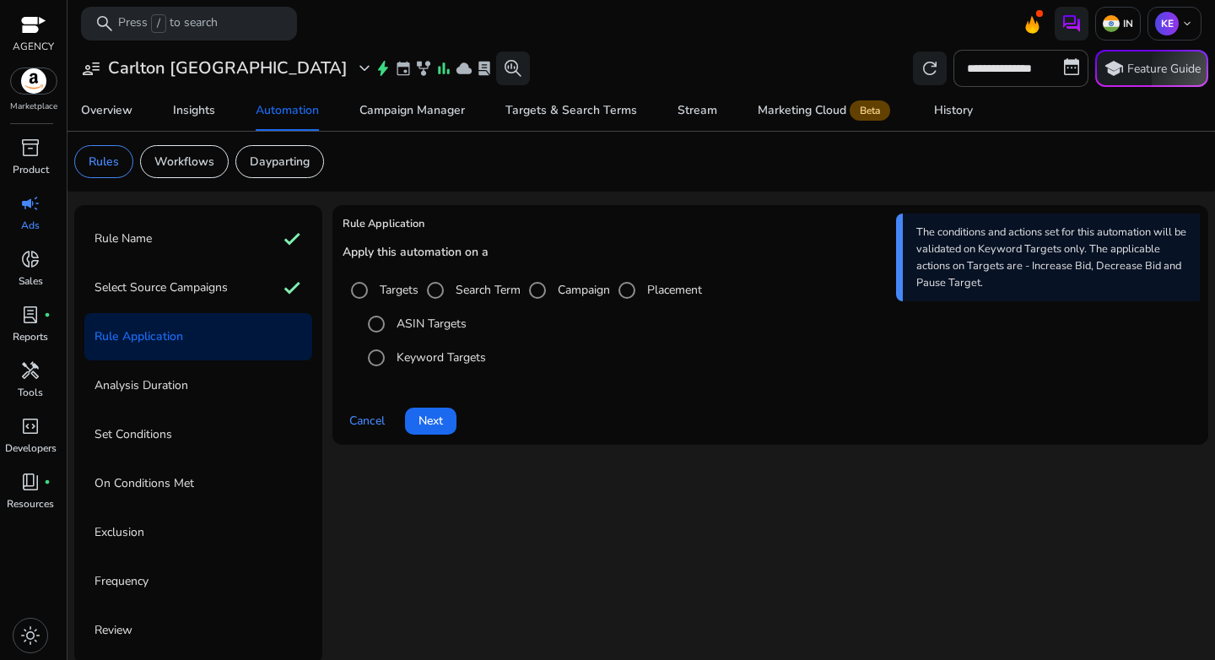
click at [472, 293] on label "Search Term" at bounding box center [486, 290] width 68 height 18
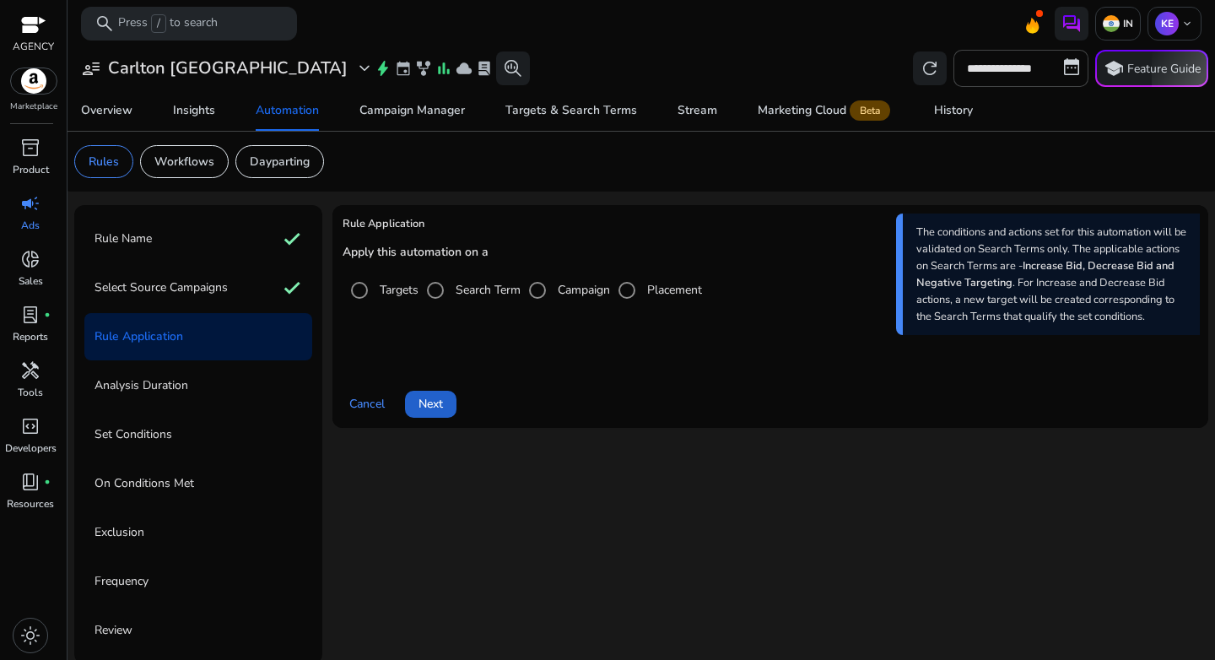
click at [437, 417] on span at bounding box center [430, 404] width 51 height 40
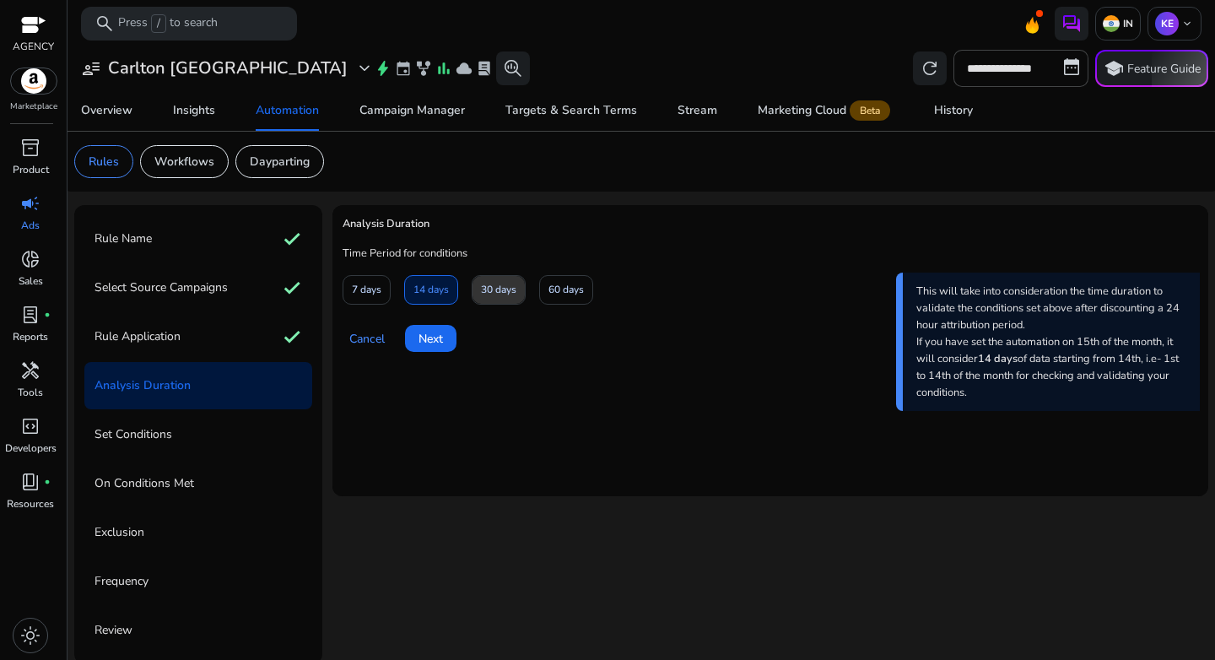
click at [492, 294] on span "30 days" at bounding box center [498, 290] width 35 height 30
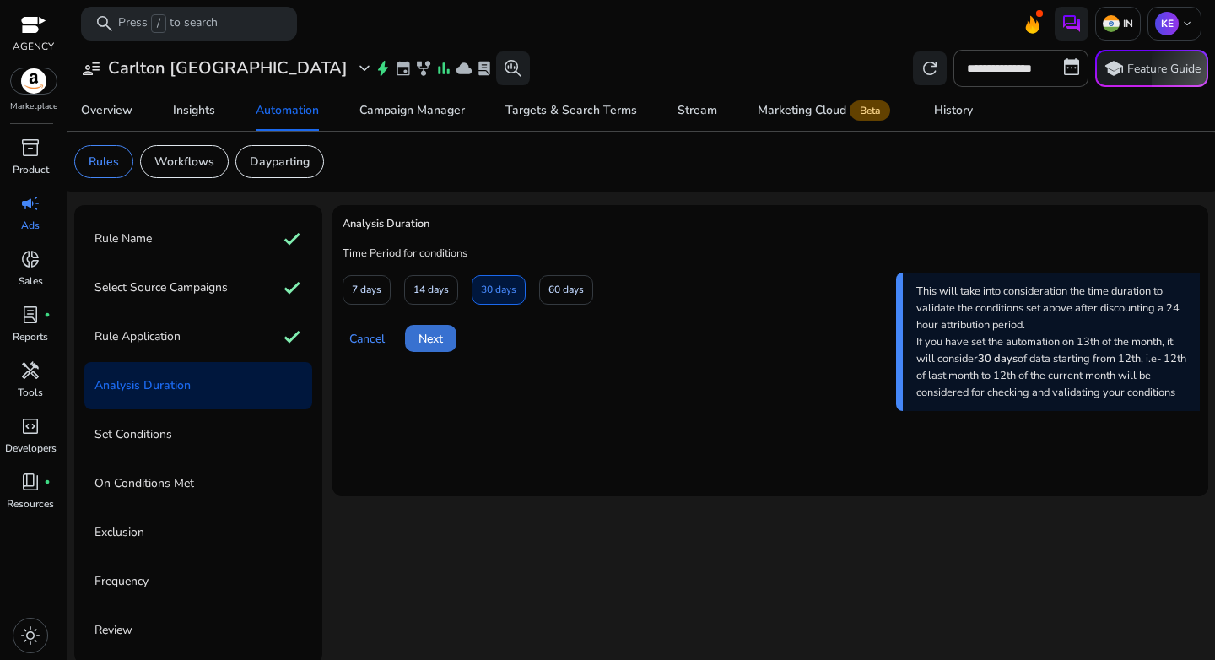
click at [441, 334] on span "Next" at bounding box center [430, 339] width 24 height 18
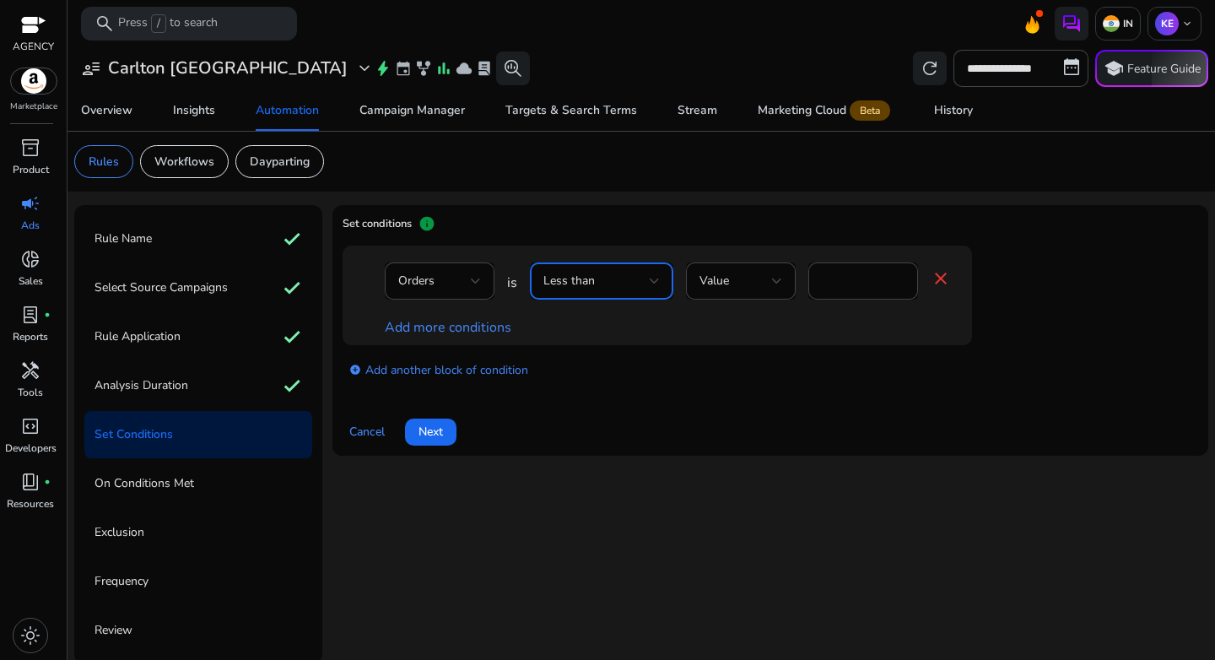
click at [599, 284] on div "Less than" at bounding box center [596, 281] width 106 height 19
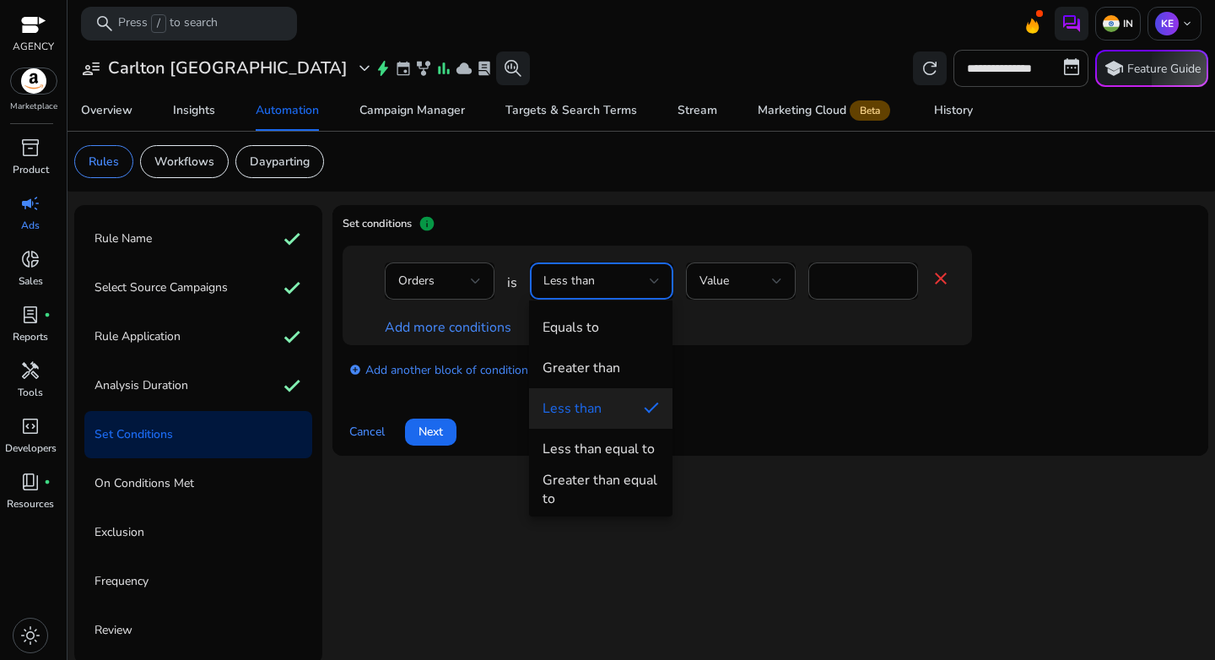
click at [605, 365] on div "Greater than" at bounding box center [581, 368] width 78 height 19
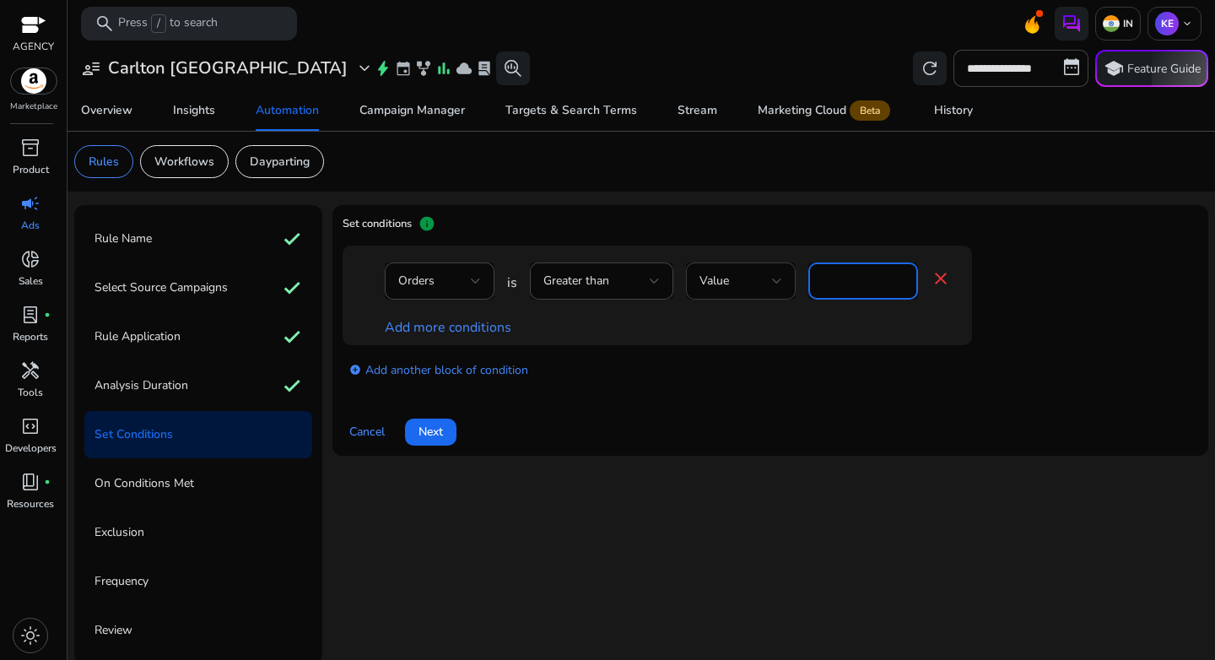
drag, startPoint x: 845, startPoint y: 274, endPoint x: 781, endPoint y: 272, distance: 64.2
click at [781, 272] on div "Orders is Greater than Value * close" at bounding box center [668, 289] width 566 height 55
type input "*"
click at [442, 340] on div "Orders is Greater than Value * close Add more conditions" at bounding box center [657, 295] width 629 height 100
click at [441, 337] on div "Add more conditions" at bounding box center [668, 327] width 566 height 20
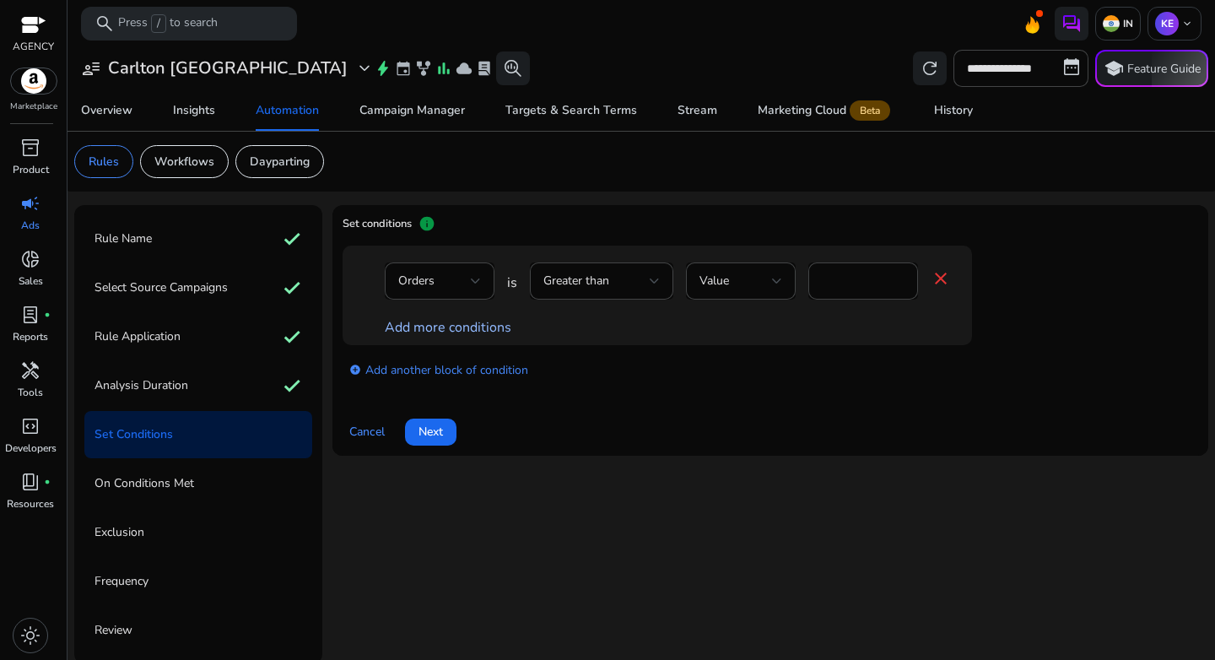
click at [442, 332] on link "Add more conditions" at bounding box center [448, 327] width 127 height 19
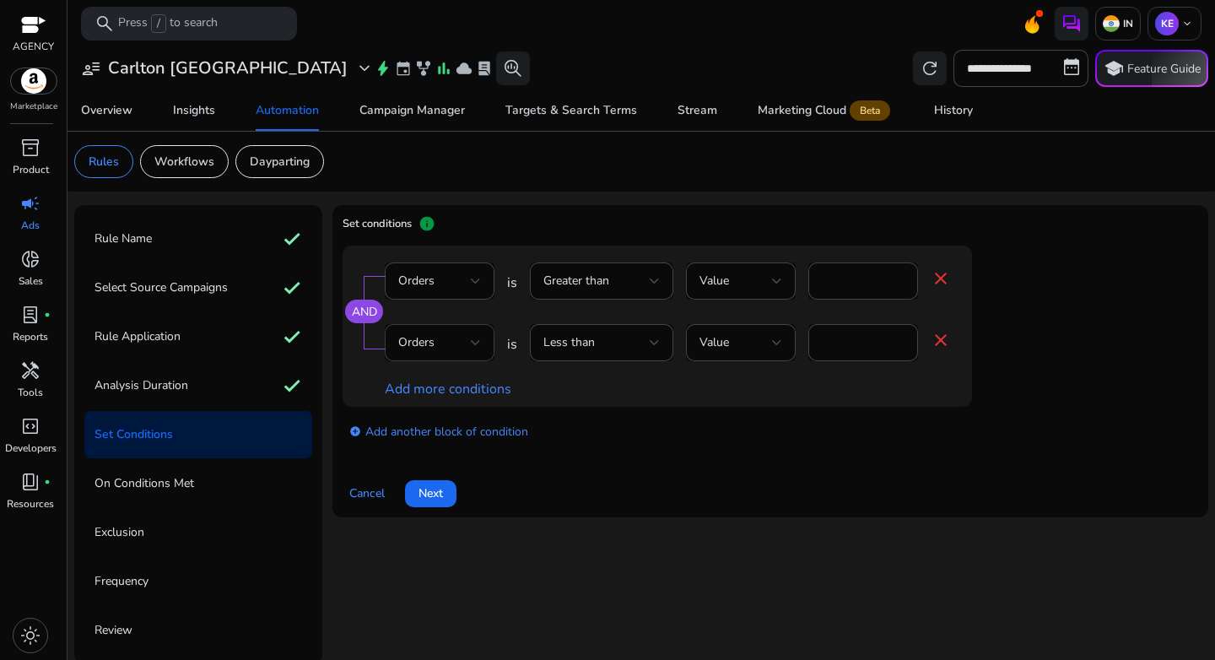
click at [442, 354] on div "Orders" at bounding box center [439, 342] width 83 height 37
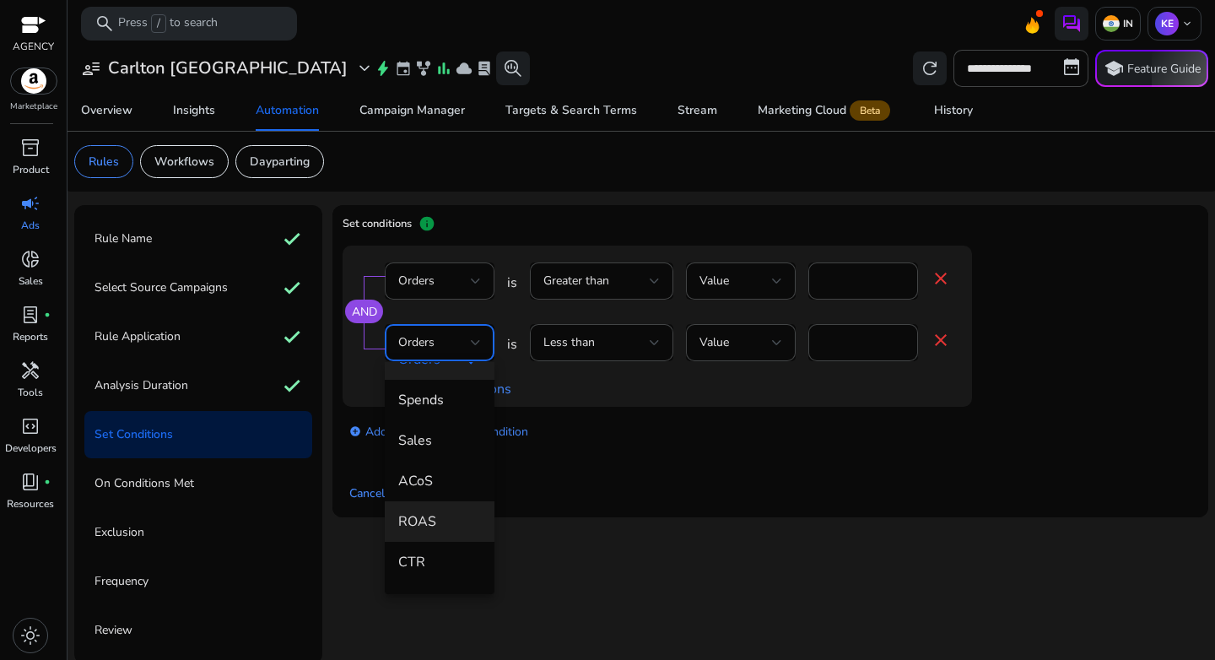
scroll to position [152, 0]
click at [440, 520] on span "ROAS" at bounding box center [439, 520] width 83 height 19
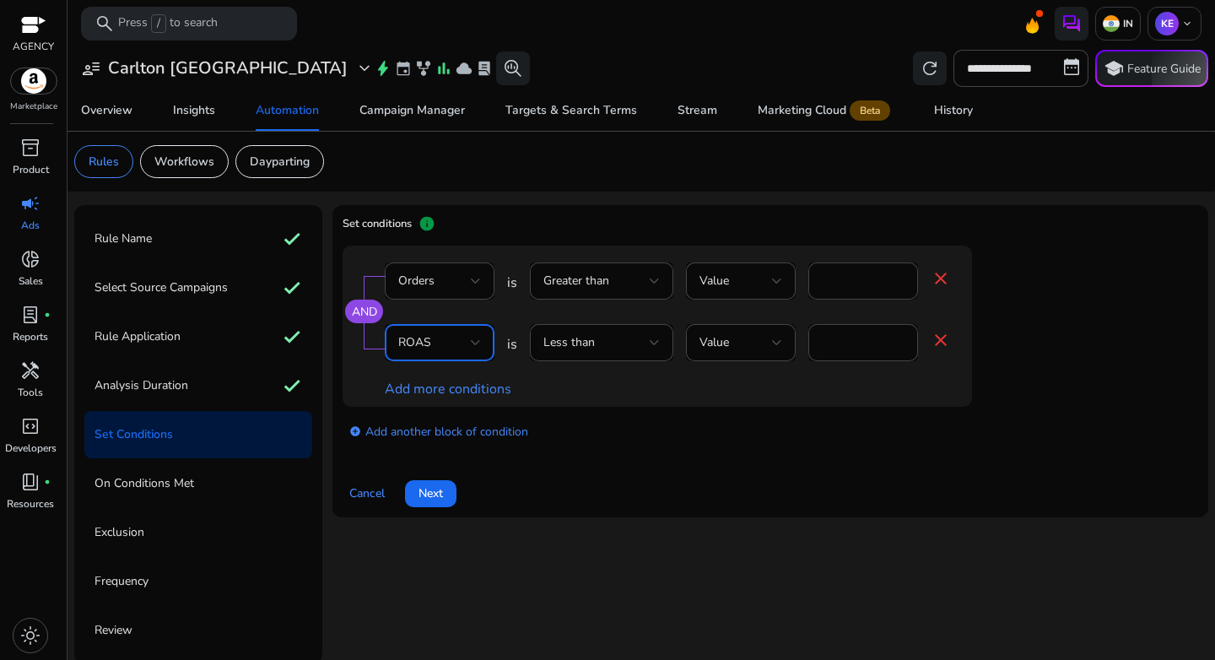
click at [455, 350] on div "ROAS" at bounding box center [434, 342] width 73 height 19
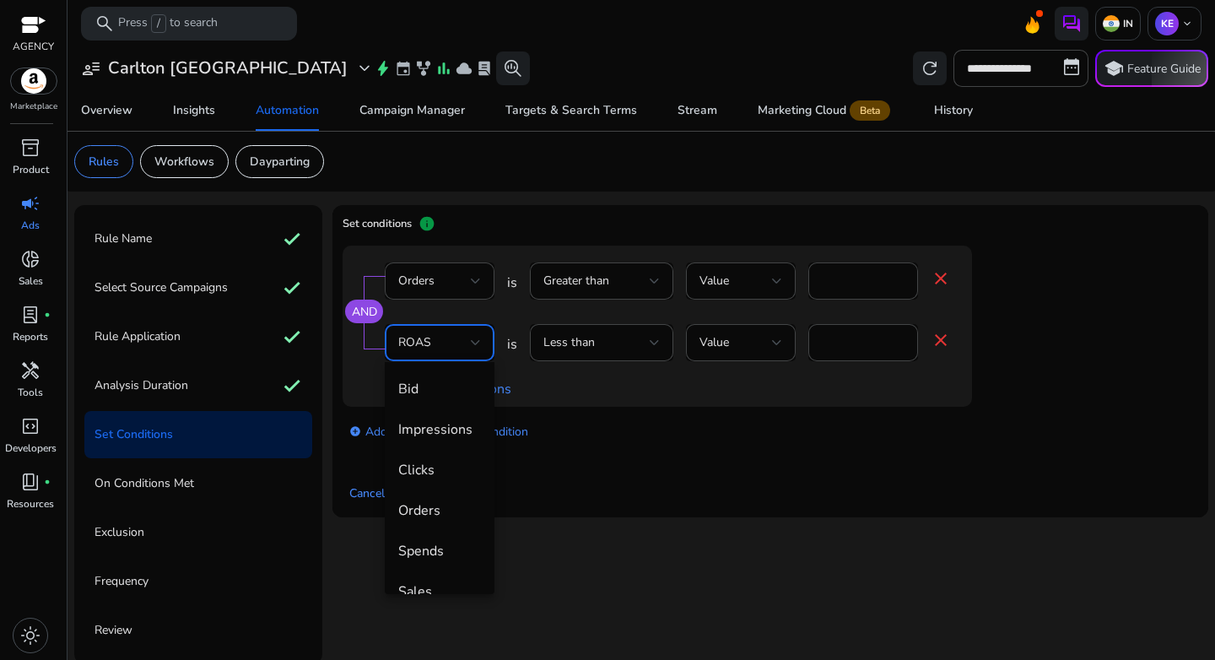
scroll to position [99, 0]
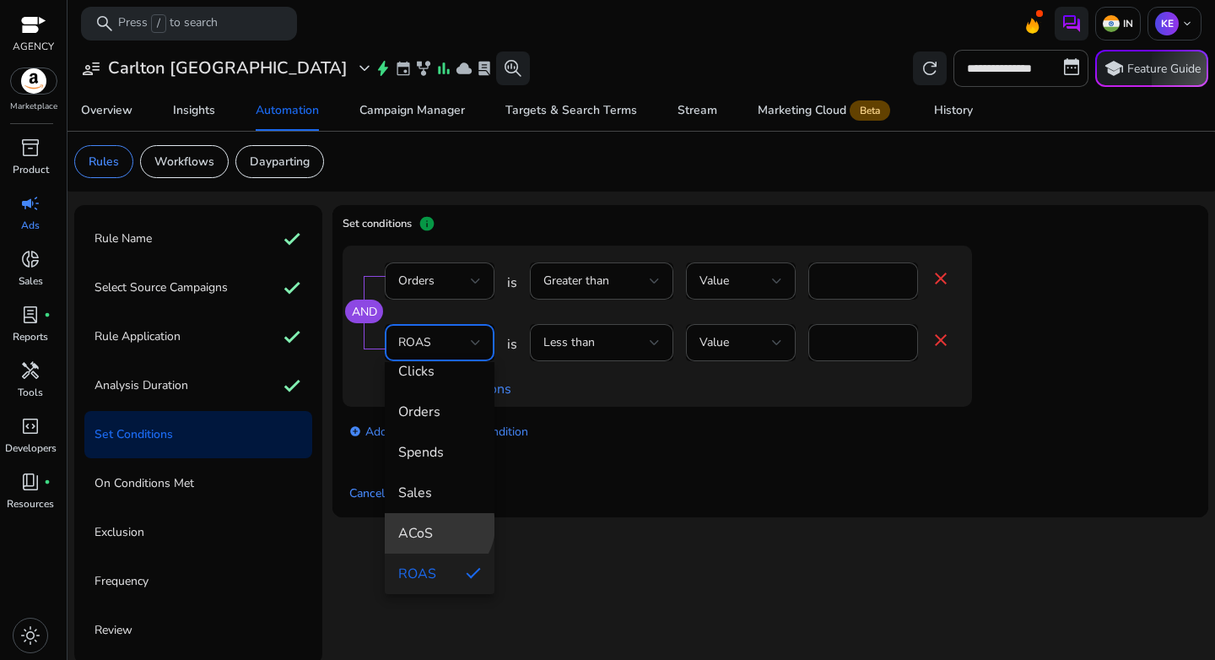
click at [435, 526] on span "ACoS" at bounding box center [439, 533] width 83 height 19
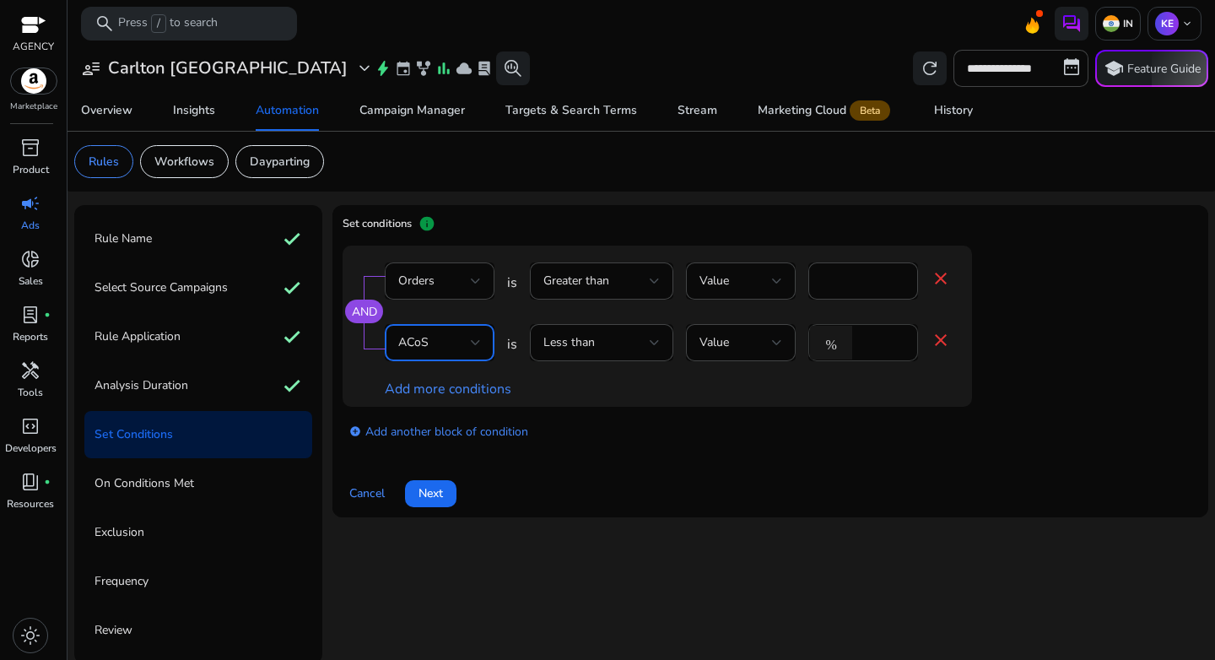
click at [886, 353] on div "*" at bounding box center [882, 342] width 44 height 37
click at [878, 345] on input "*" at bounding box center [882, 342] width 44 height 19
type input "**"
click at [920, 437] on div "add_circle Add another block of condition" at bounding box center [691, 430] width 697 height 47
click at [441, 501] on span "Next" at bounding box center [430, 493] width 24 height 18
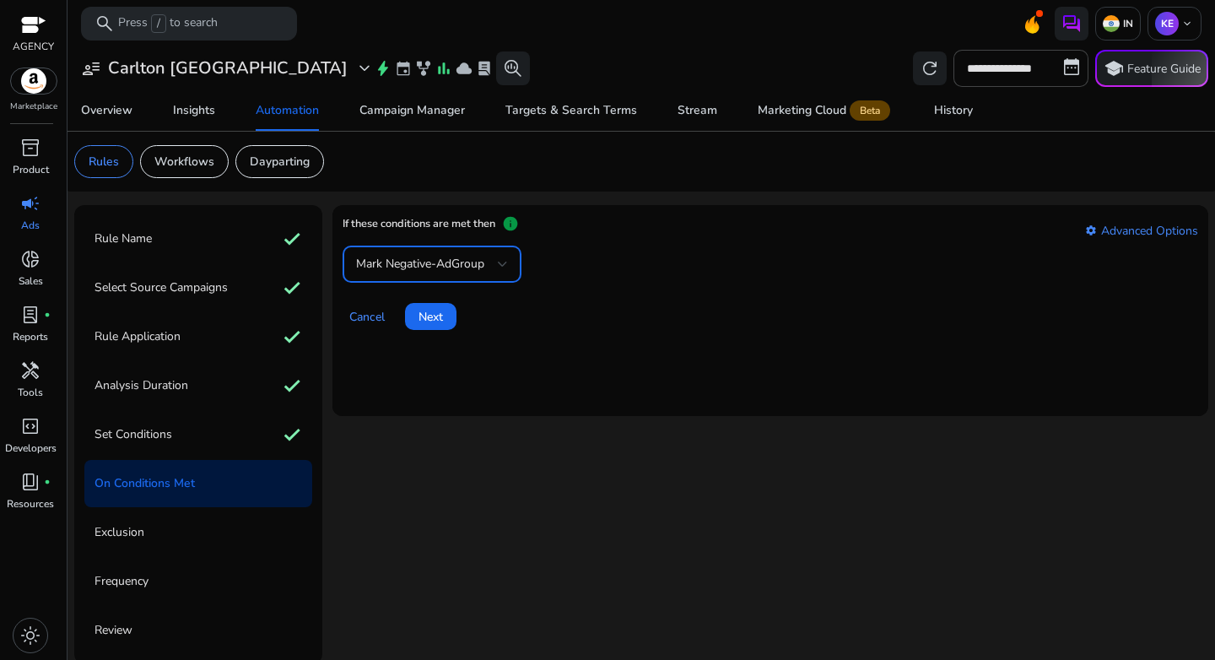
click at [442, 271] on span "Mark Negative-AdGroup" at bounding box center [420, 264] width 128 height 16
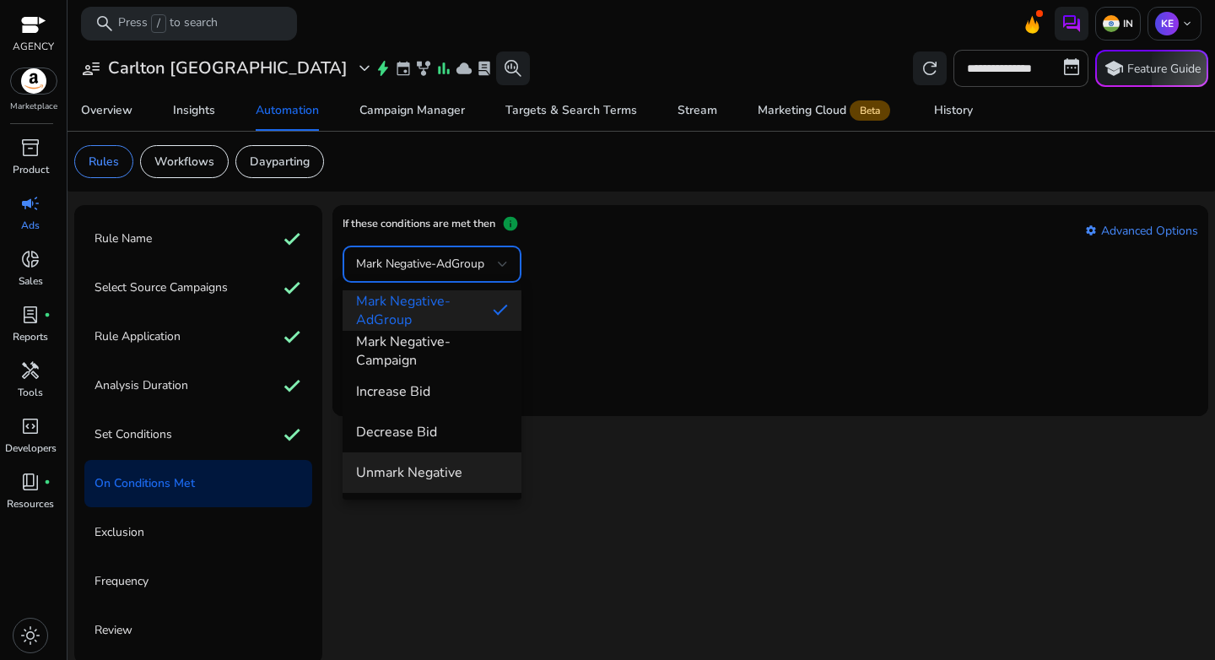
click at [438, 469] on span "Unmark Negative" at bounding box center [432, 472] width 152 height 19
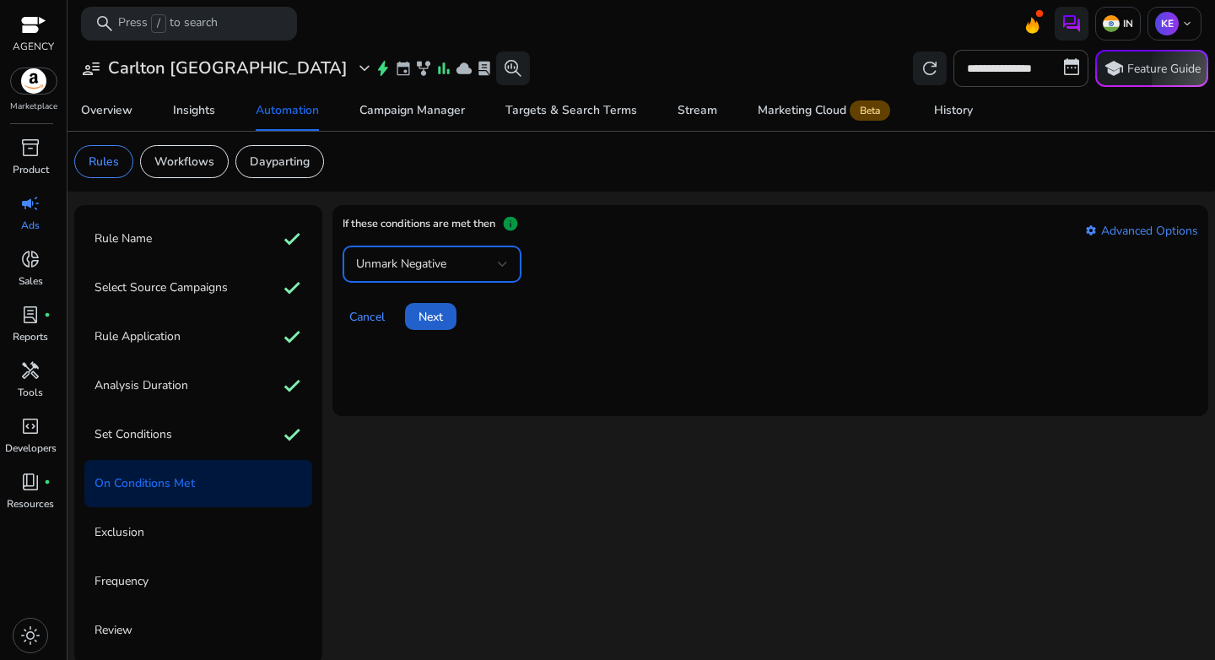
click at [434, 307] on span at bounding box center [430, 316] width 51 height 40
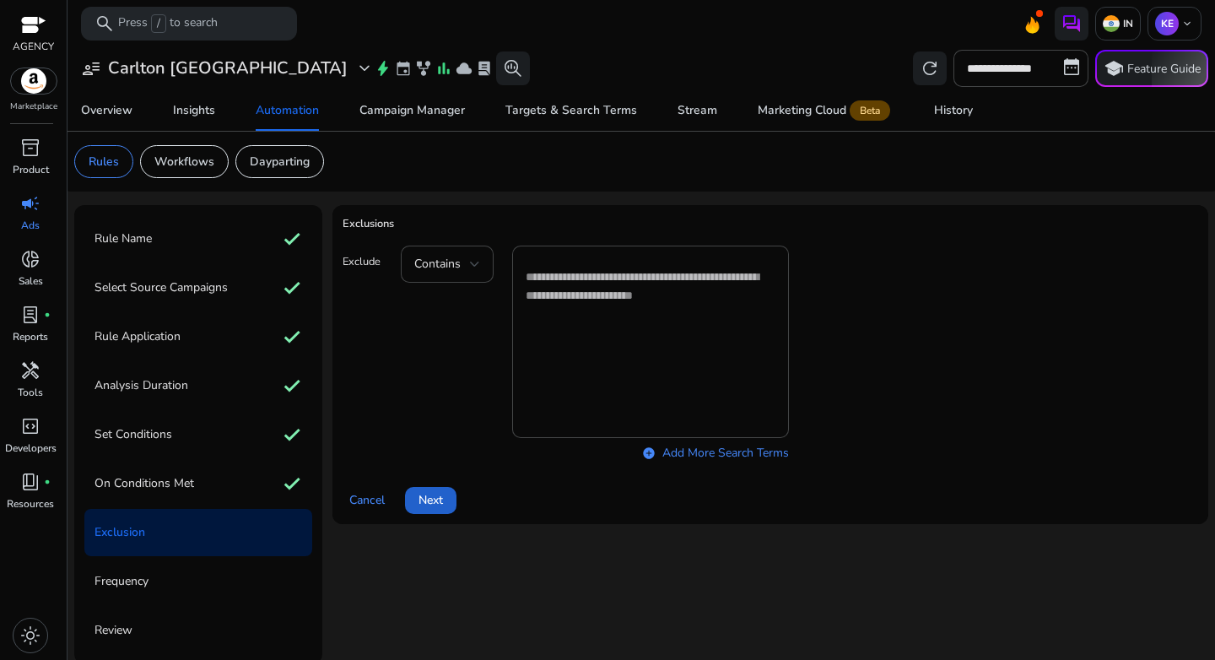
click at [430, 497] on span "Next" at bounding box center [430, 500] width 24 height 18
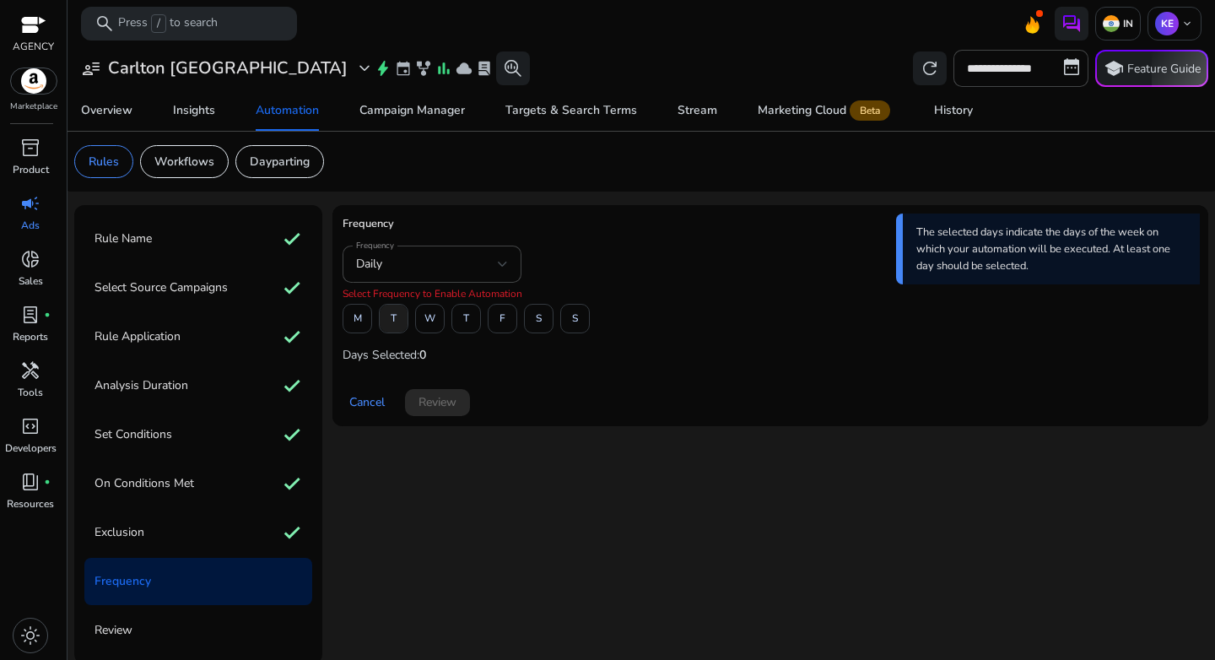
click at [394, 323] on span "T" at bounding box center [394, 319] width 6 height 30
click at [467, 325] on span "T" at bounding box center [466, 319] width 6 height 30
click at [547, 324] on span at bounding box center [539, 319] width 28 height 40
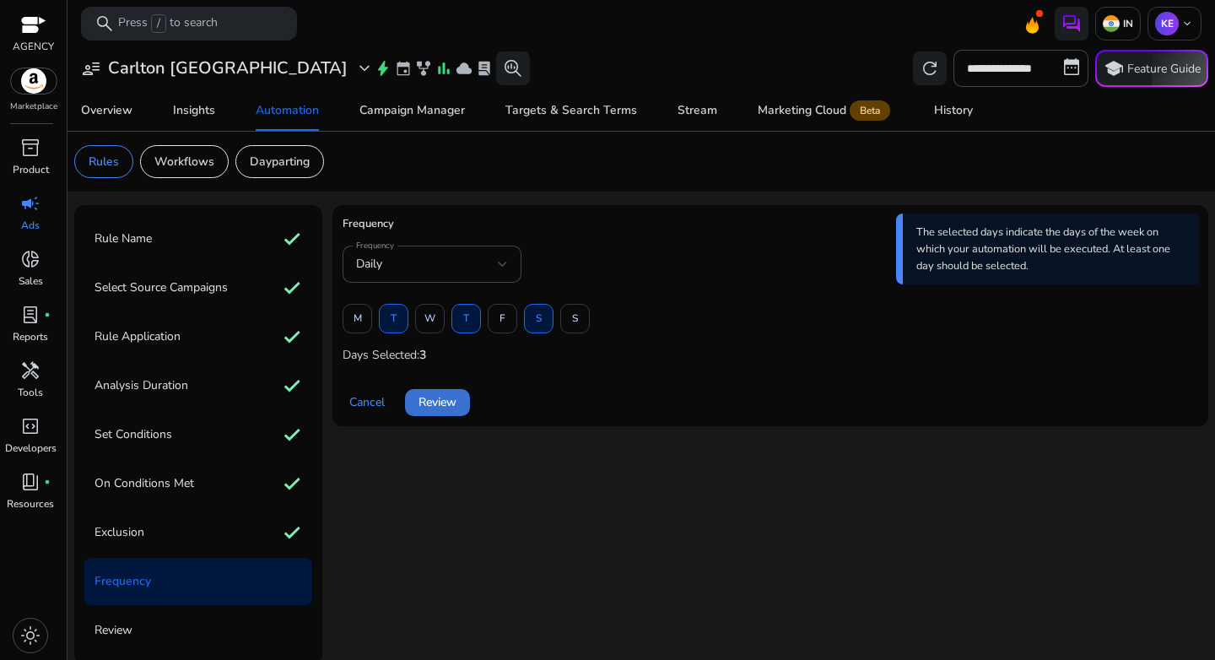
click at [433, 402] on span "Review" at bounding box center [437, 402] width 38 height 18
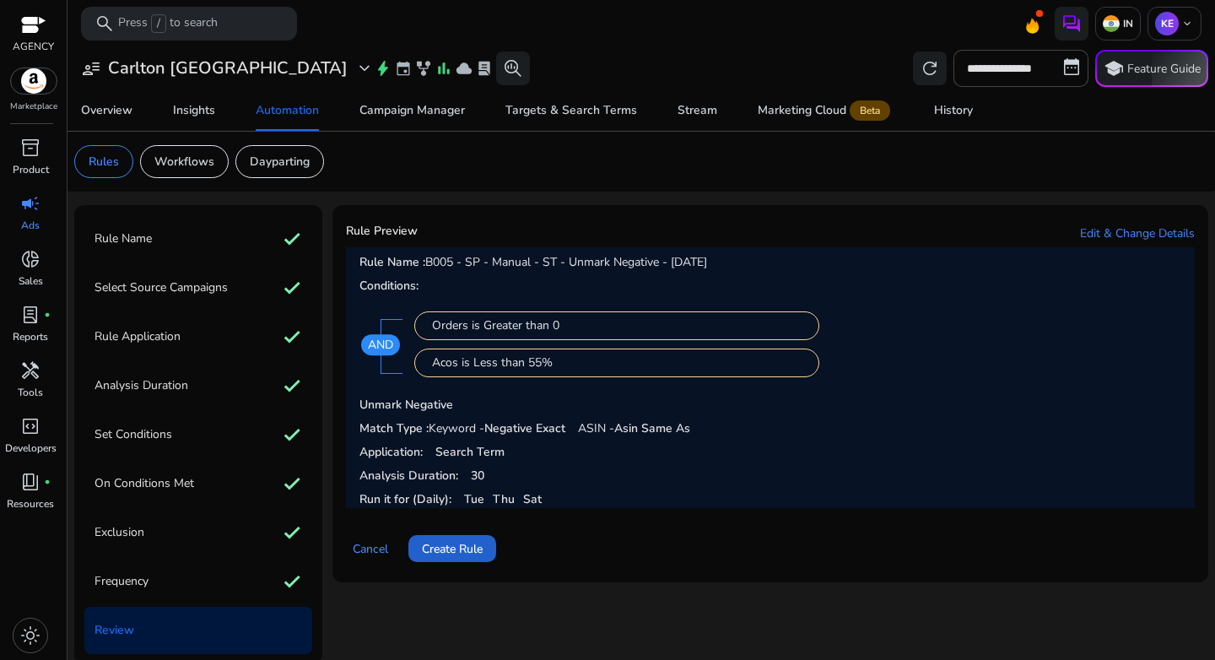
click at [466, 556] on span "Create Rule" at bounding box center [452, 549] width 61 height 18
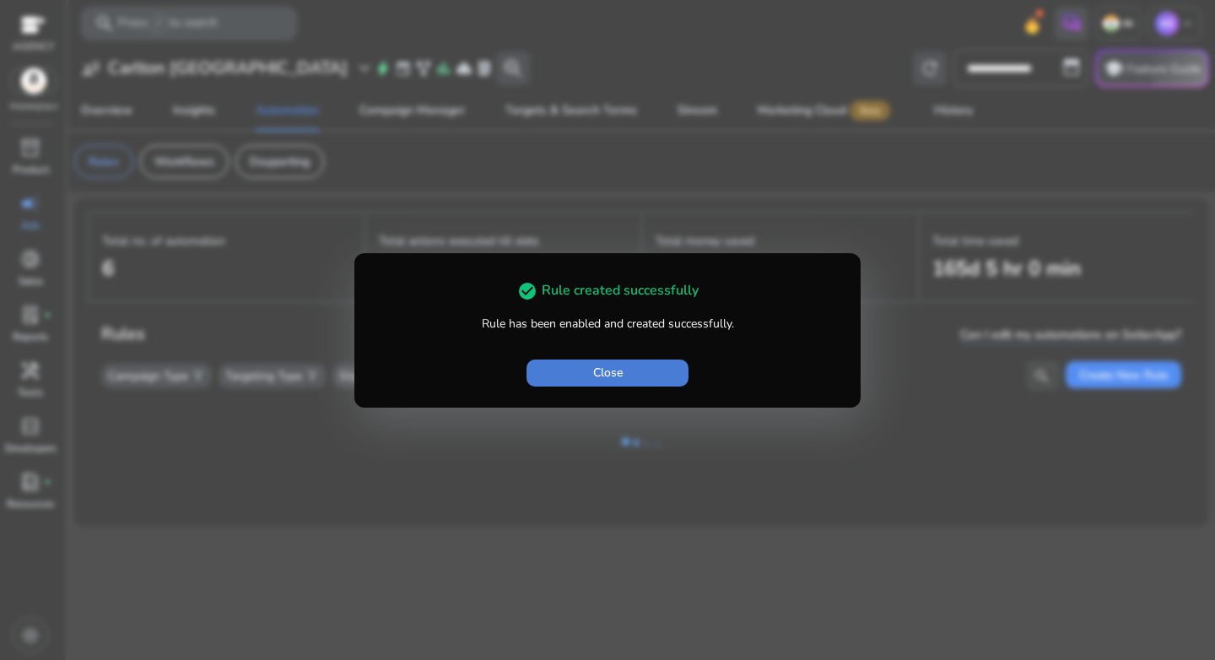
click at [614, 380] on span "Close" at bounding box center [608, 373] width 30 height 18
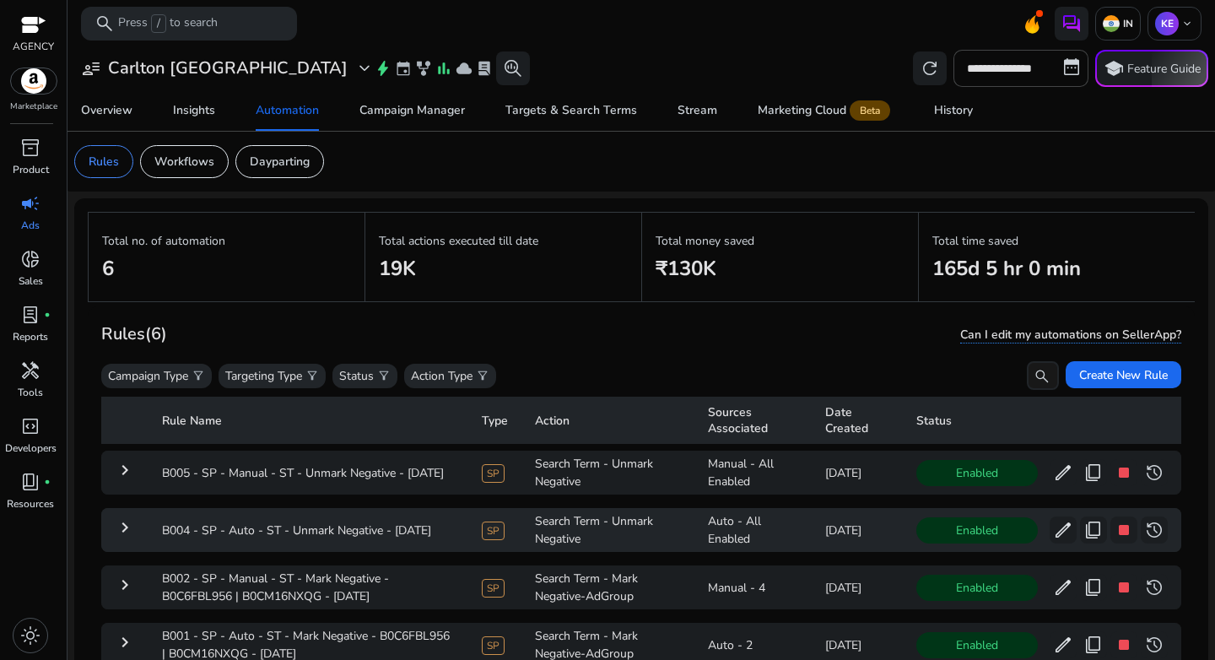
click at [125, 531] on mat-icon "keyboard_arrow_right" at bounding box center [125, 527] width 20 height 20
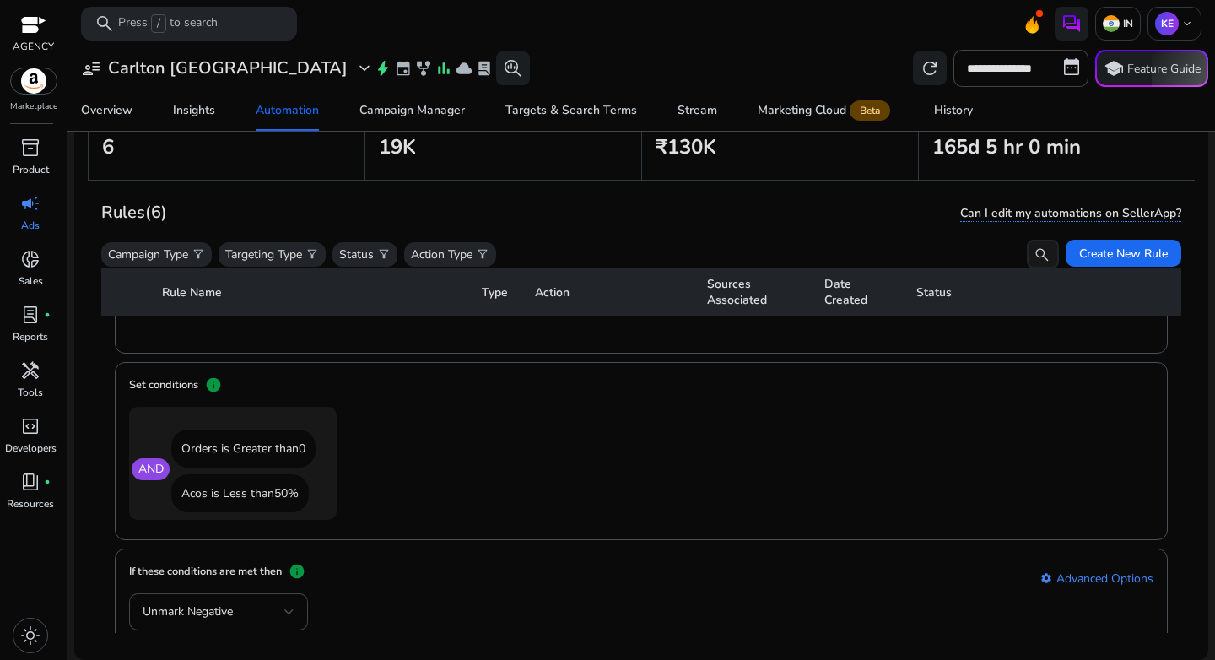
scroll to position [419, 0]
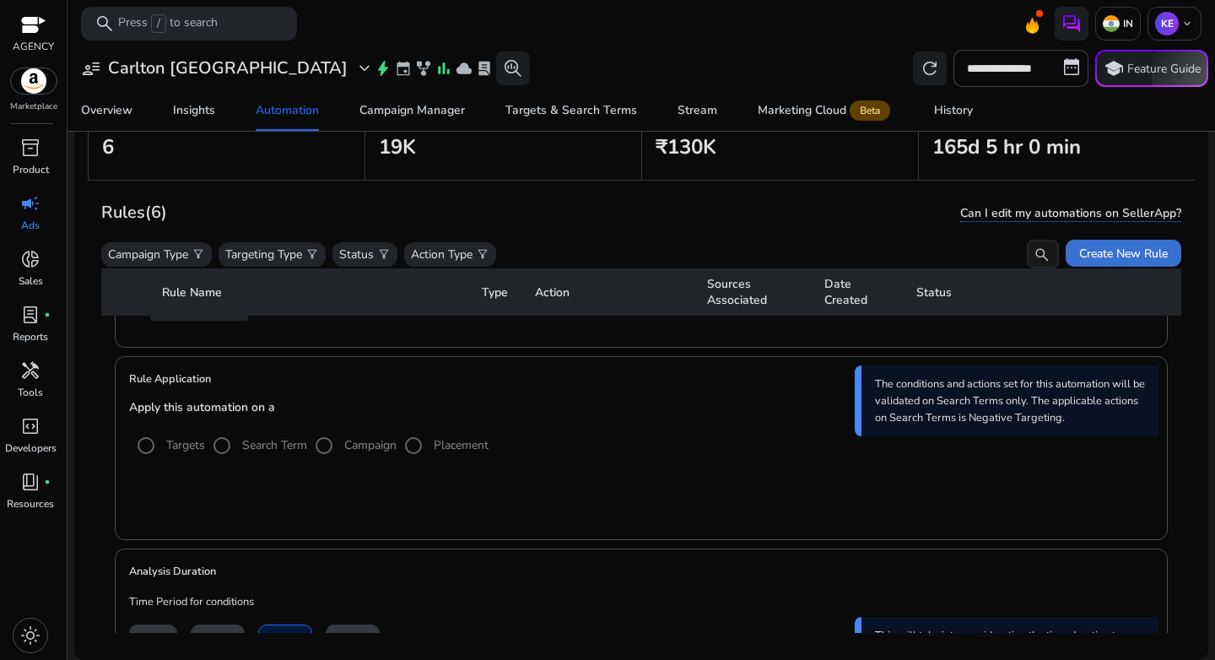
click at [1125, 256] on span "Create New Rule" at bounding box center [1123, 254] width 89 height 18
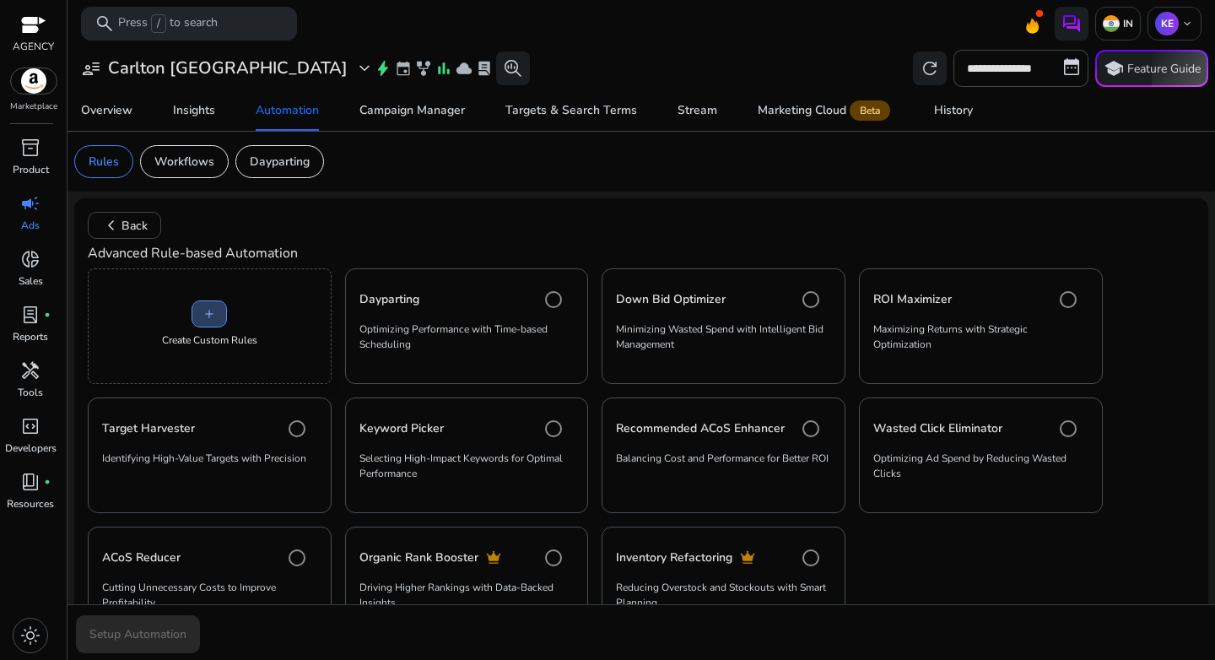
click at [208, 319] on span "add" at bounding box center [208, 313] width 13 height 13
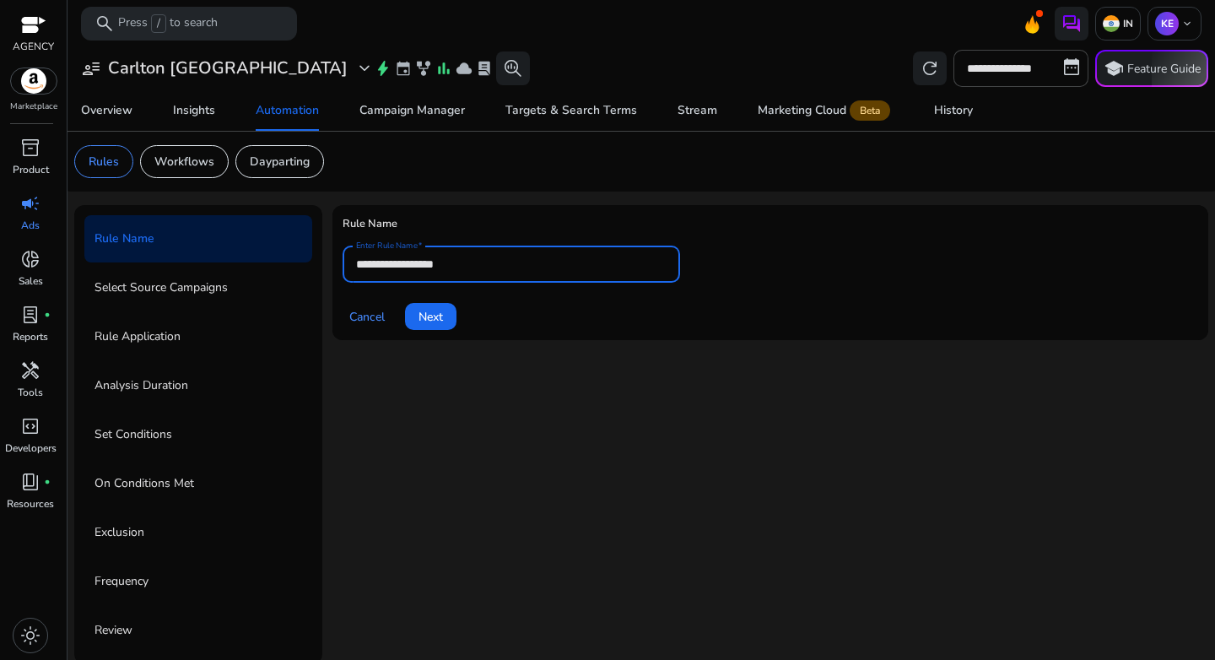
drag, startPoint x: 424, startPoint y: 265, endPoint x: 310, endPoint y: 266, distance: 114.7
click at [310, 266] on div "**********" at bounding box center [641, 434] width 1134 height 459
paste input "**********"
type input "**********"
click at [424, 316] on span "Next" at bounding box center [430, 317] width 24 height 18
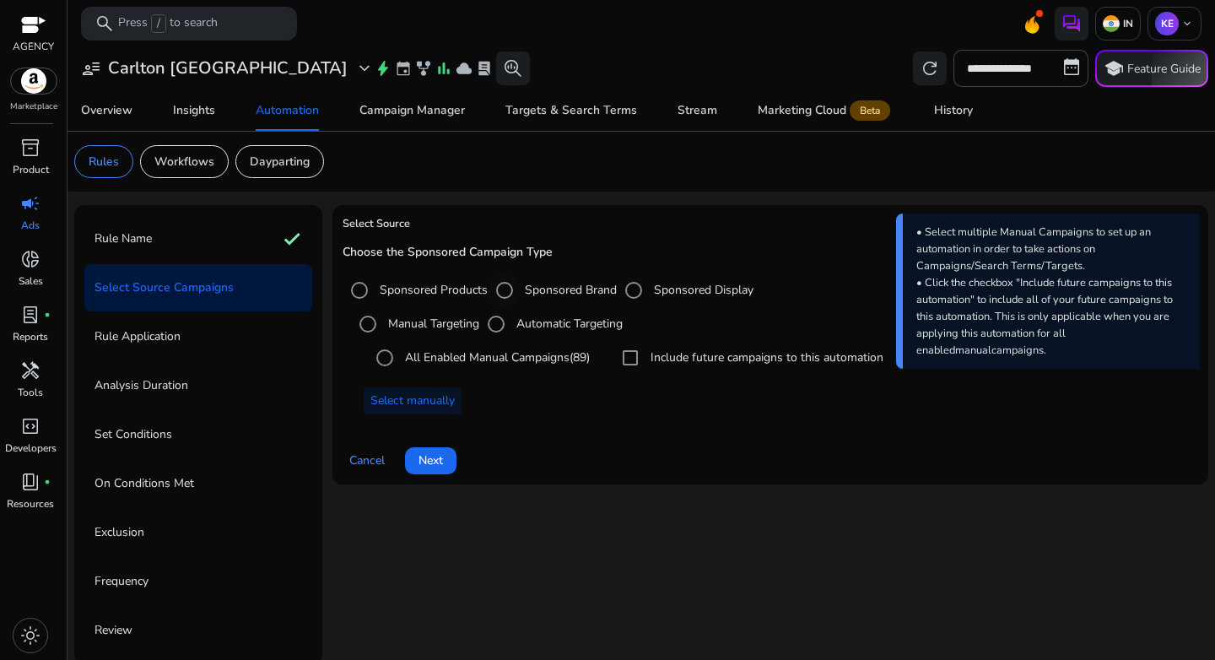
click at [536, 299] on label "Sponsored Brand" at bounding box center [568, 290] width 95 height 18
click at [435, 458] on span "Next" at bounding box center [430, 460] width 24 height 18
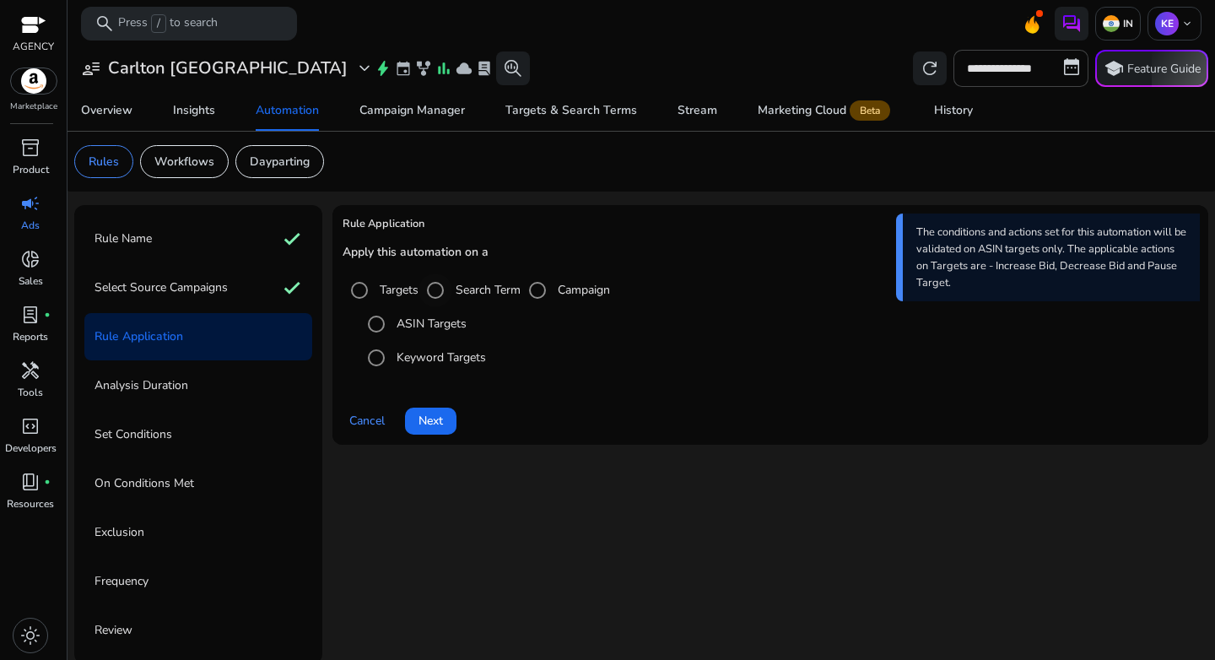
click at [473, 289] on label "Search Term" at bounding box center [486, 290] width 68 height 18
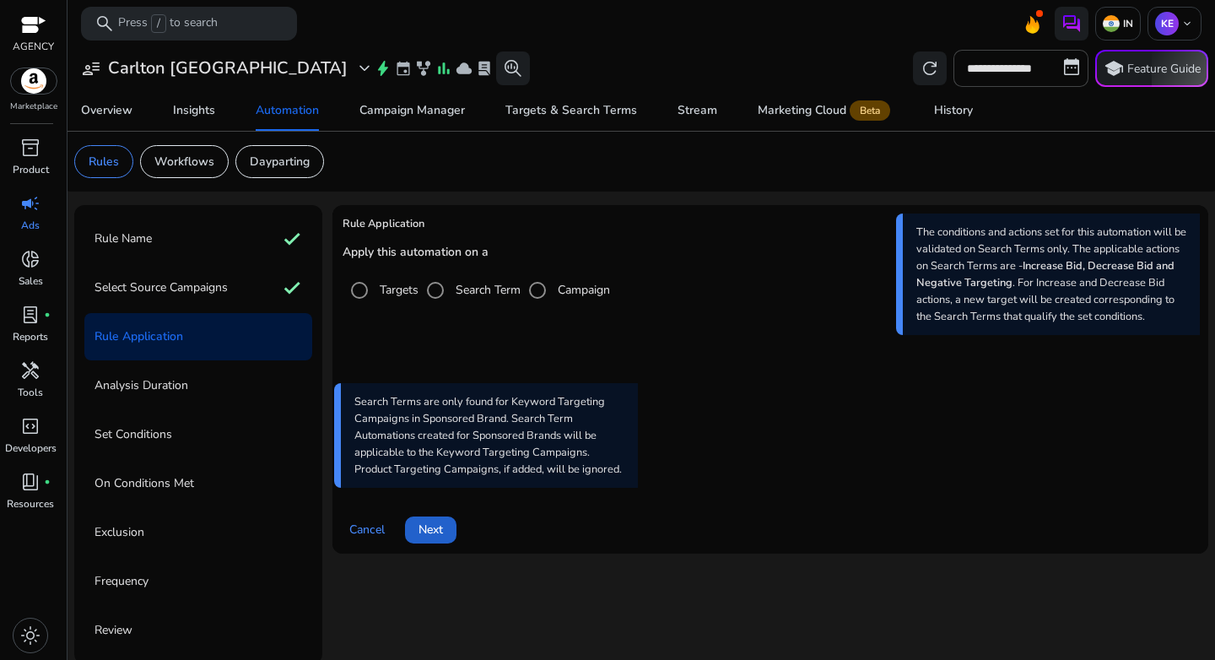
click at [450, 535] on span at bounding box center [430, 530] width 51 height 40
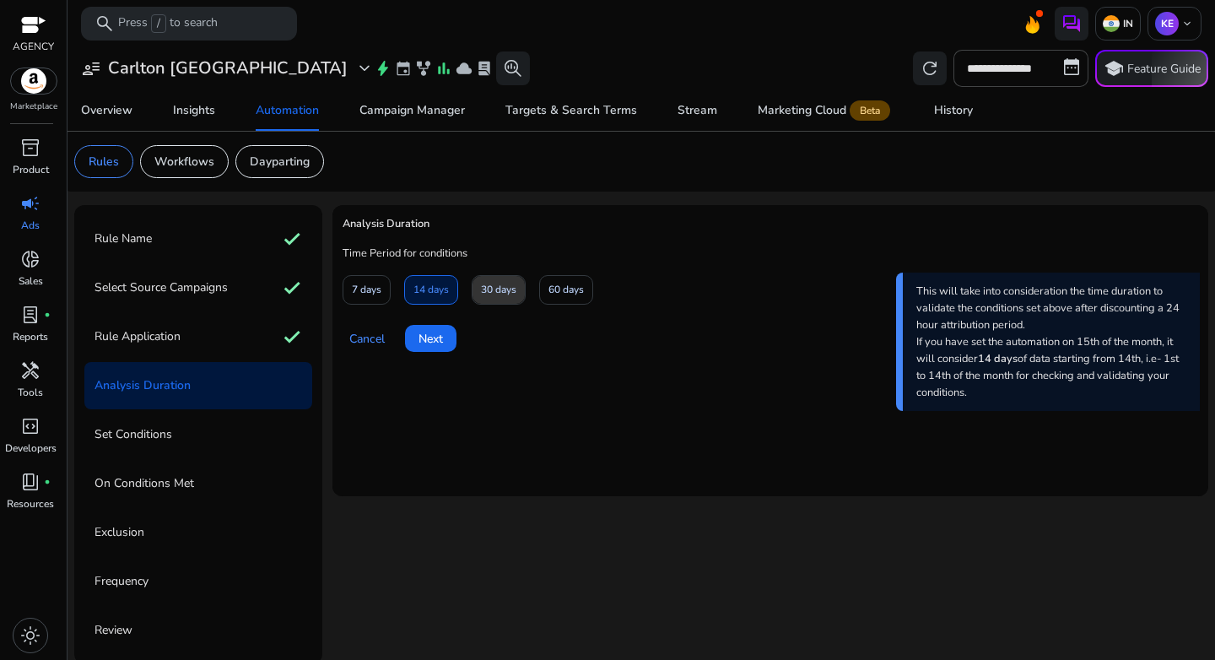
click at [495, 300] on span "30 days" at bounding box center [498, 290] width 35 height 30
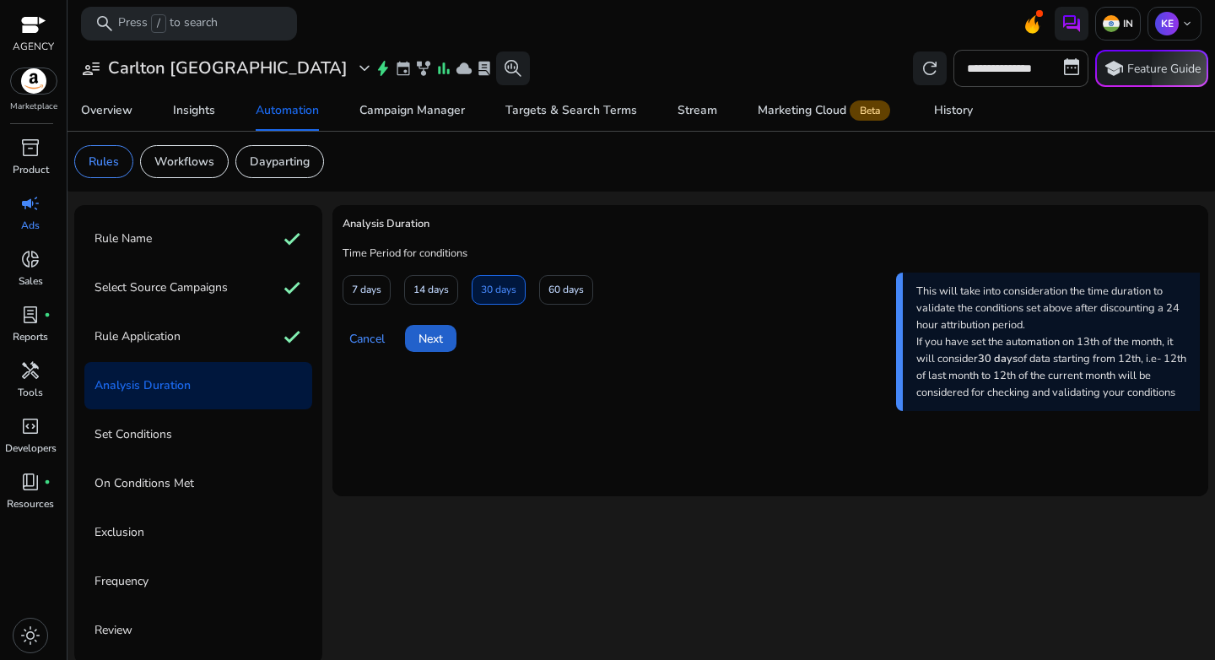
click at [456, 324] on span at bounding box center [430, 338] width 51 height 40
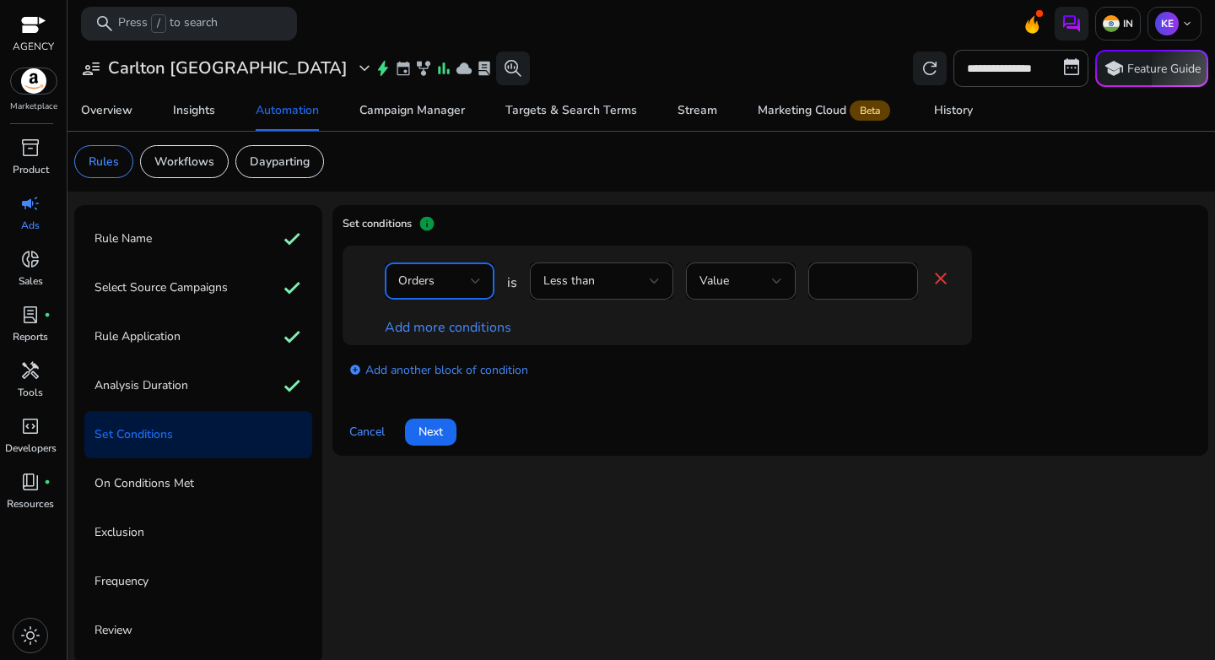
click at [463, 283] on div "Orders" at bounding box center [434, 281] width 73 height 19
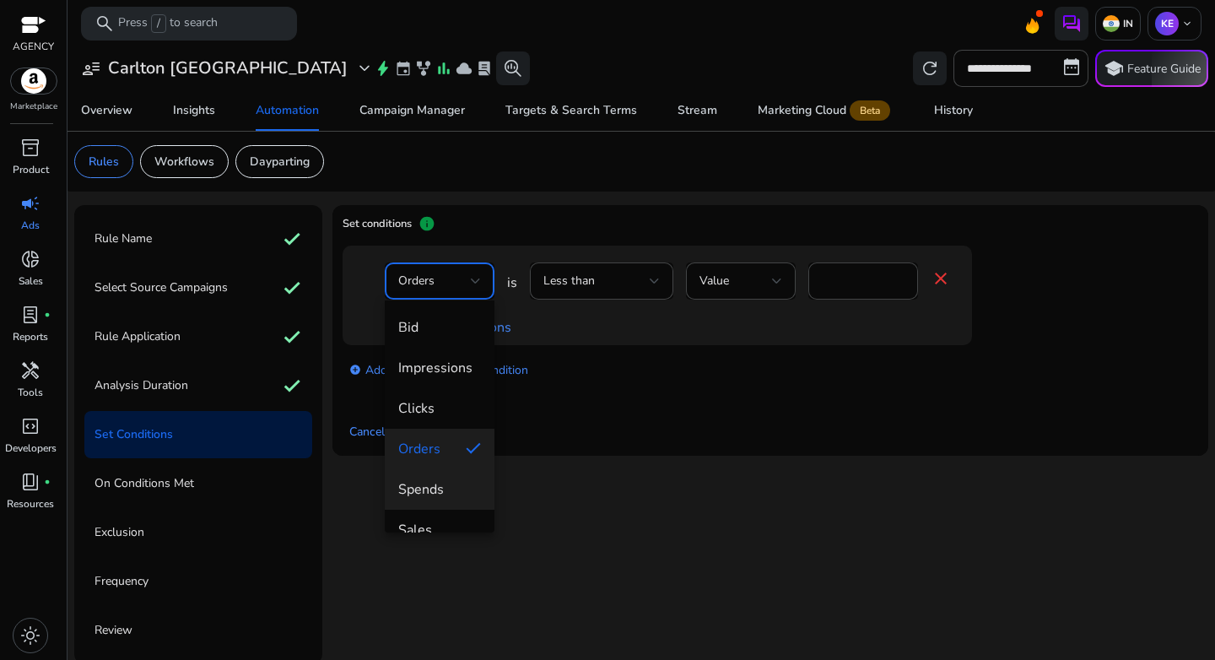
scroll to position [23, 0]
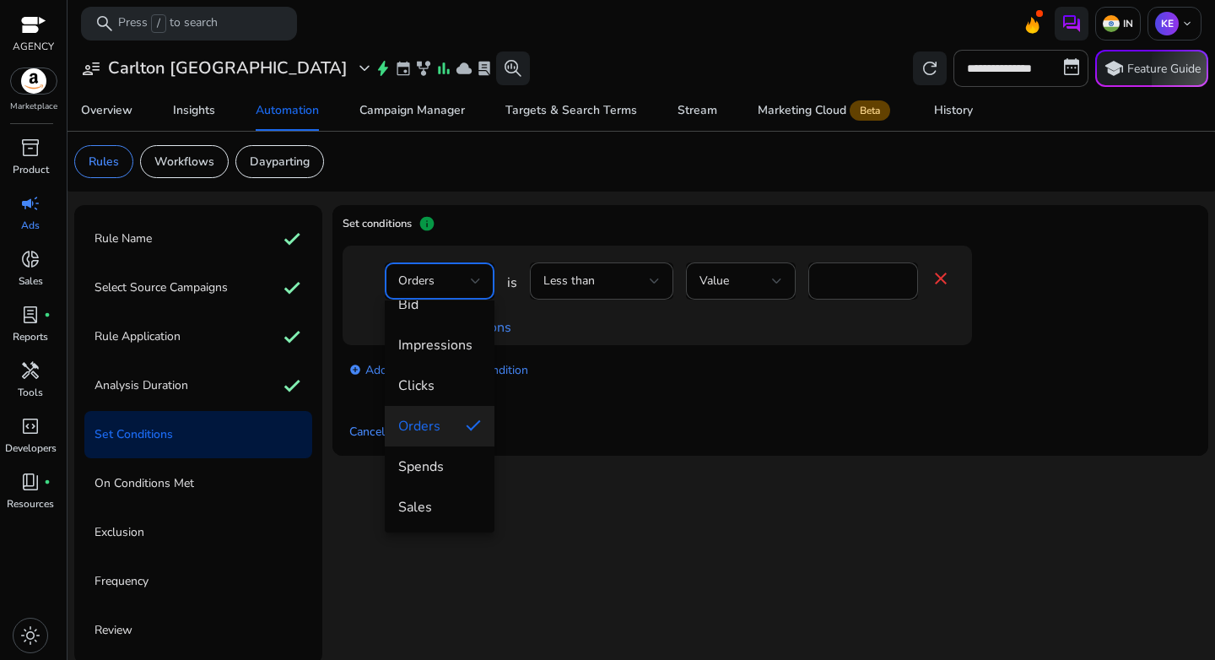
click at [434, 434] on span "Orders" at bounding box center [425, 426] width 54 height 19
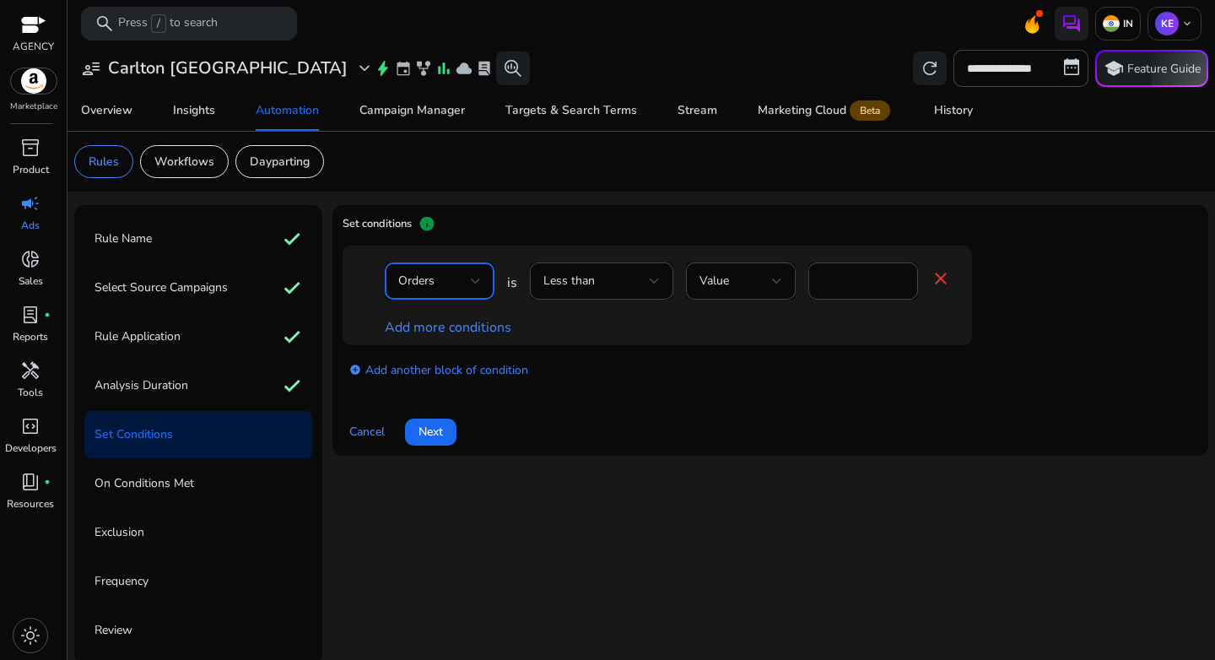
click at [632, 272] on div "Less than" at bounding box center [596, 281] width 106 height 19
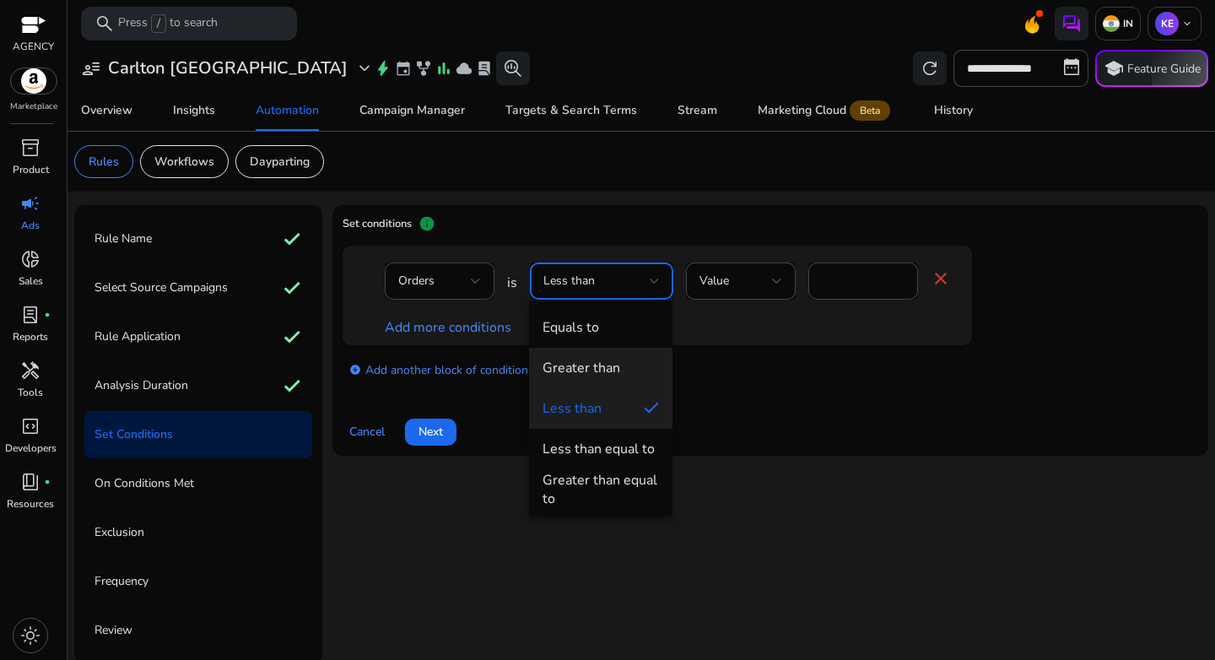
click at [601, 368] on div "Greater than" at bounding box center [581, 368] width 78 height 19
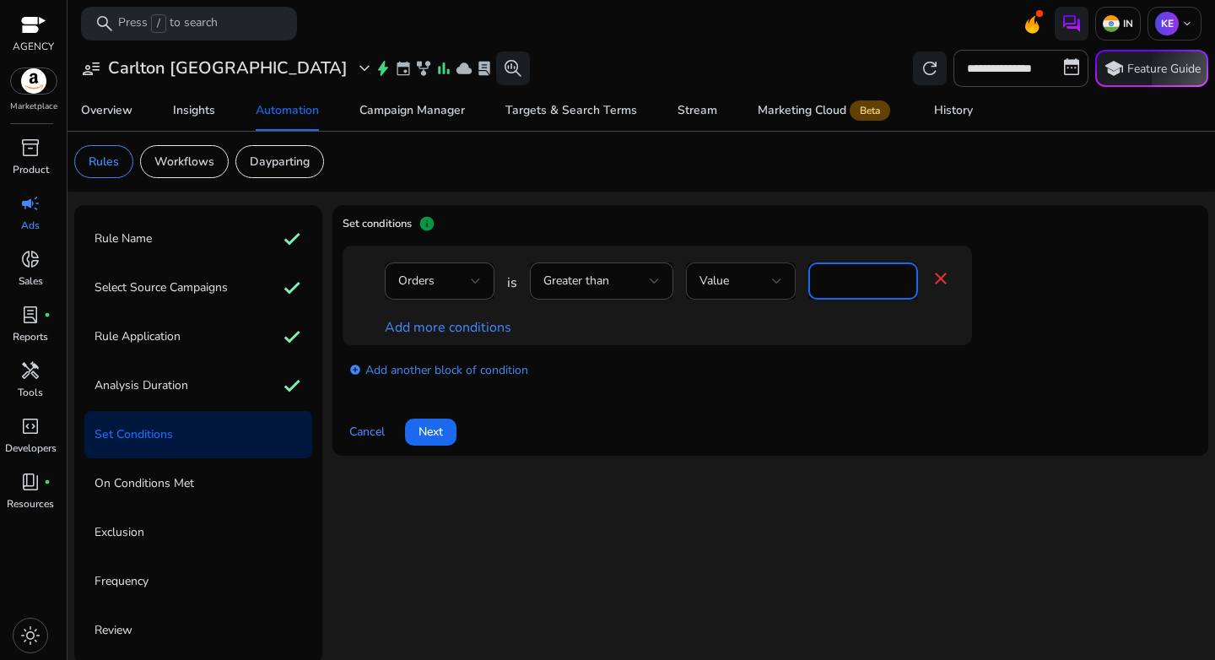
drag, startPoint x: 839, startPoint y: 289, endPoint x: 758, endPoint y: 289, distance: 81.0
click at [758, 289] on div "Orders is Greater than Value * close" at bounding box center [668, 289] width 566 height 55
type input "*"
click at [861, 364] on div "add_circle Add another block of condition" at bounding box center [691, 368] width 697 height 47
click at [457, 320] on link "Add more conditions" at bounding box center [448, 327] width 127 height 19
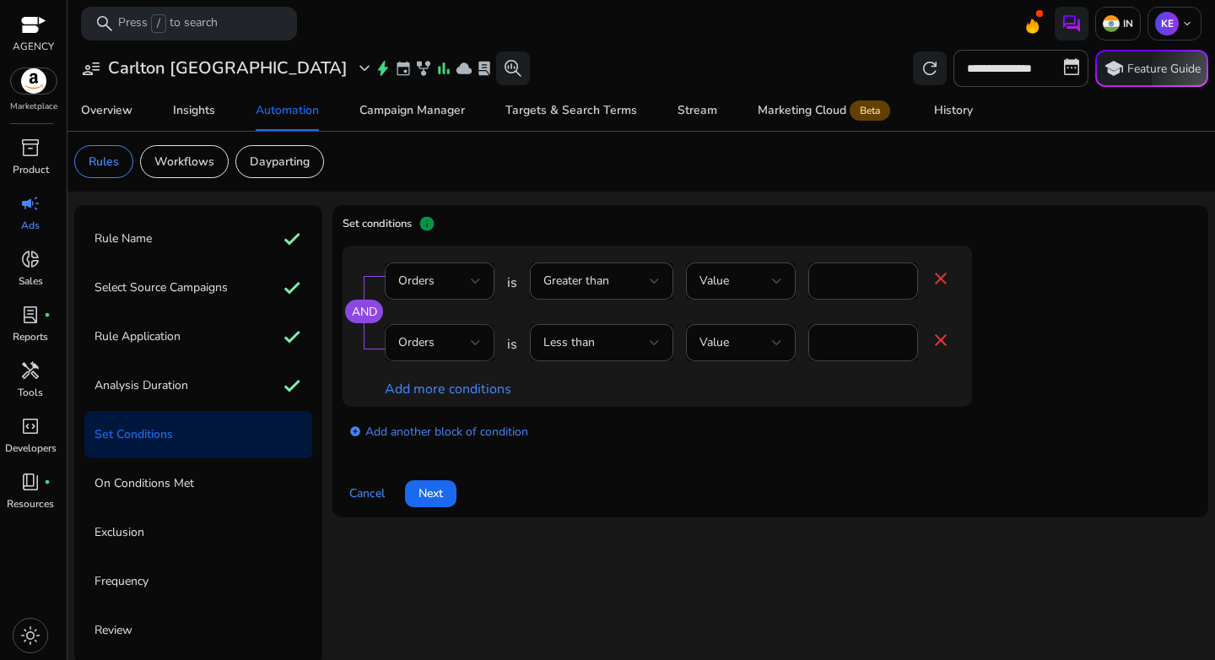
click at [452, 337] on div "Orders" at bounding box center [434, 342] width 73 height 19
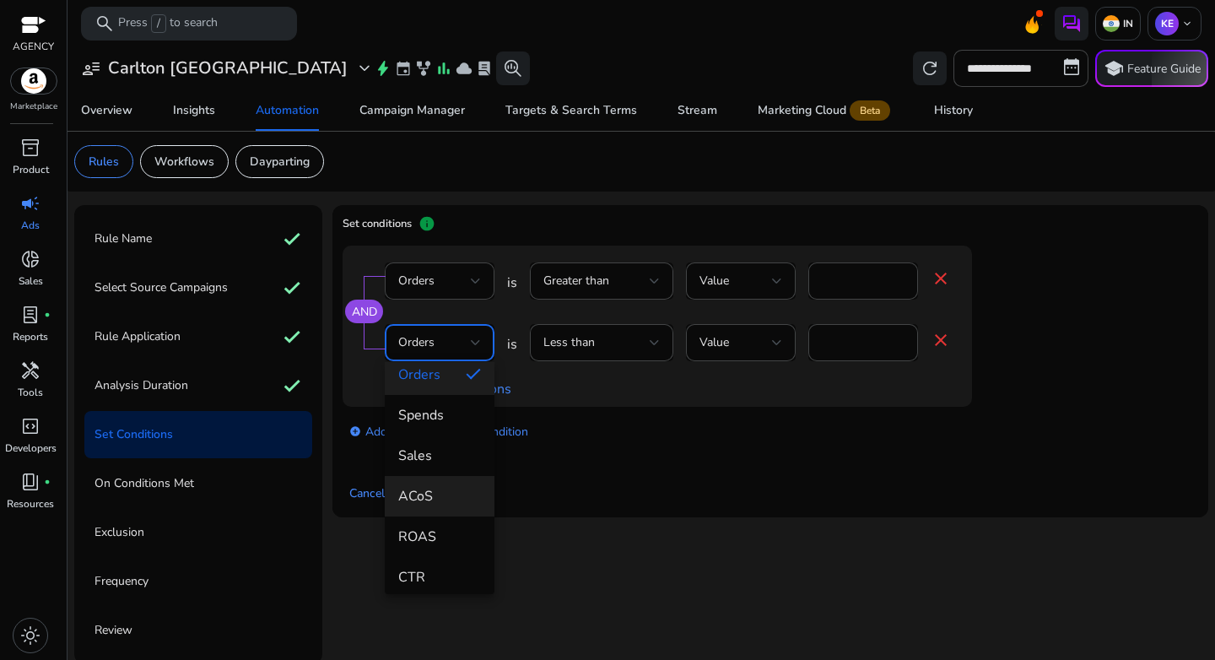
scroll to position [149, 0]
click at [437, 489] on span "ACoS" at bounding box center [439, 482] width 83 height 19
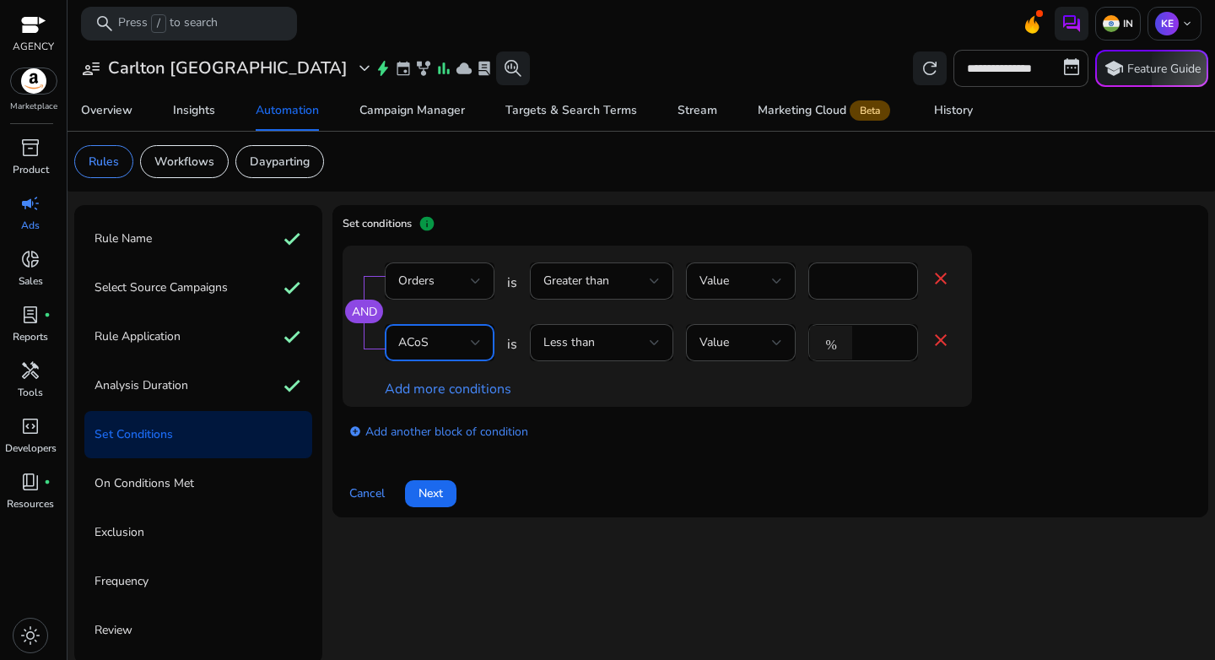
click at [871, 347] on input "*" at bounding box center [882, 342] width 44 height 19
type input "**"
click at [838, 419] on div "add_circle Add another block of condition" at bounding box center [691, 430] width 697 height 47
click at [437, 495] on span "Next" at bounding box center [430, 493] width 24 height 18
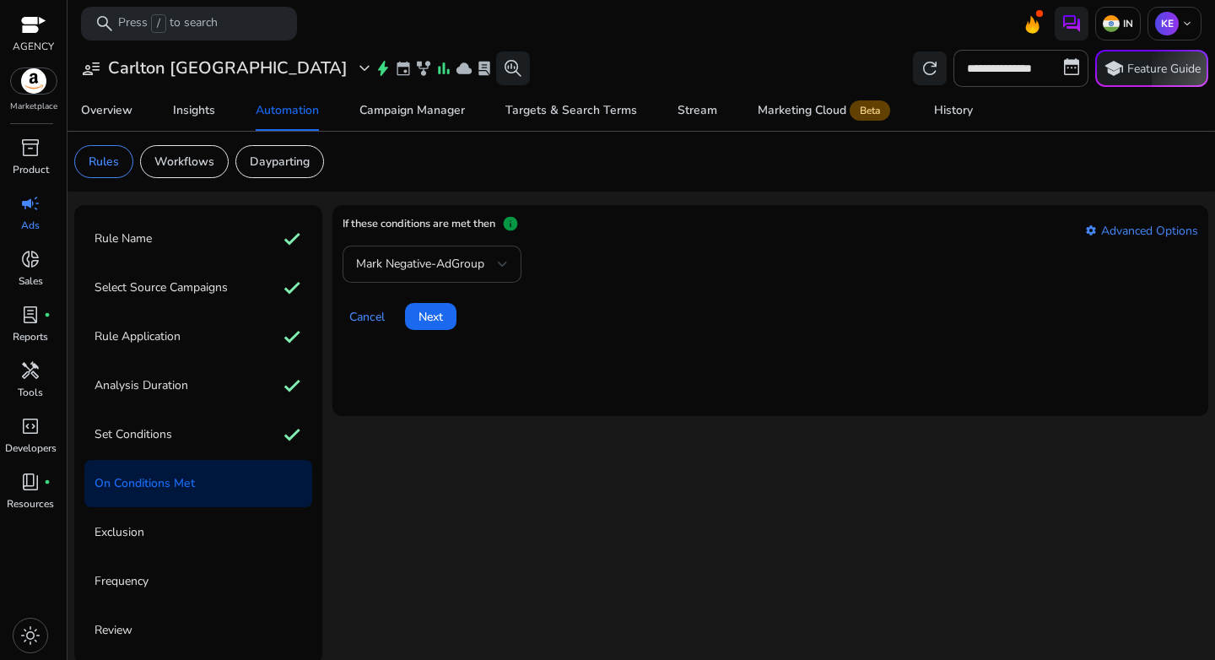
click at [453, 275] on div "Mark Negative-AdGroup" at bounding box center [432, 263] width 152 height 37
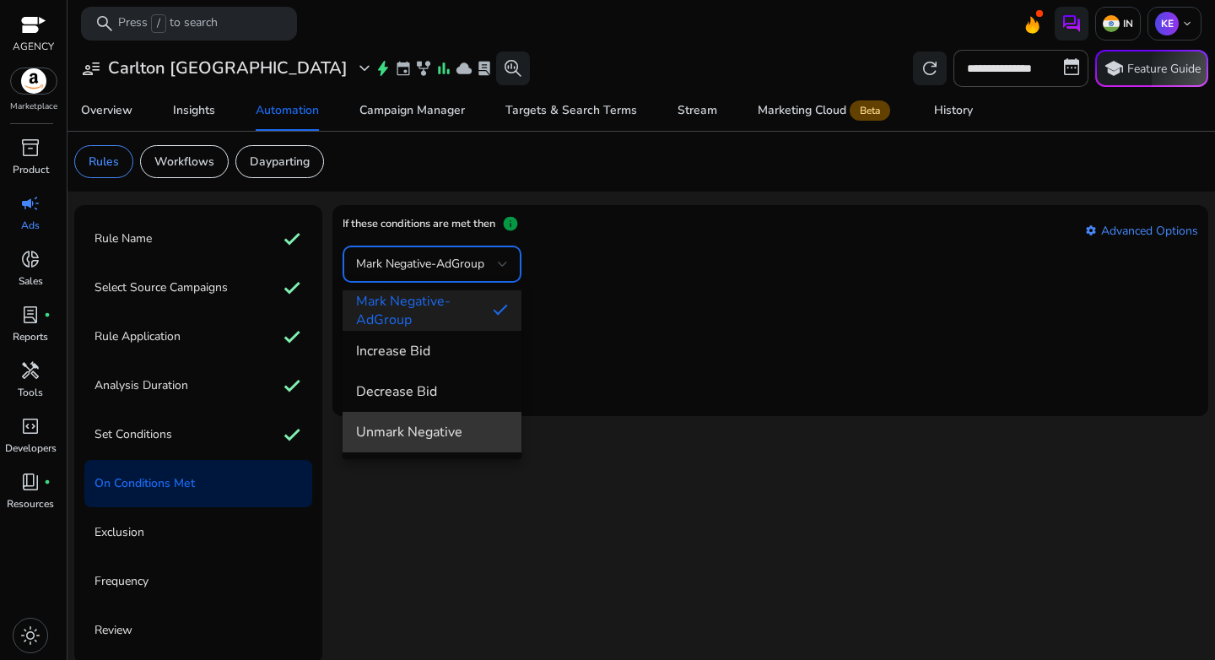
click at [442, 416] on mat-option "Unmark Negative" at bounding box center [432, 432] width 179 height 40
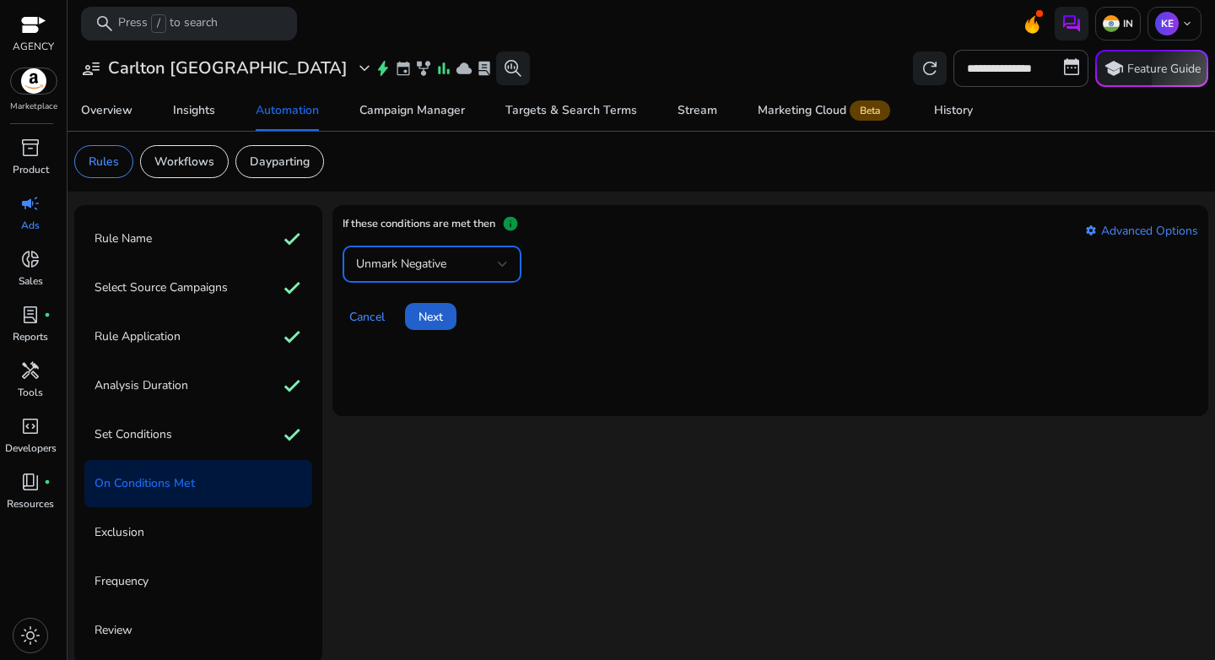
click at [424, 315] on span "Next" at bounding box center [430, 317] width 24 height 18
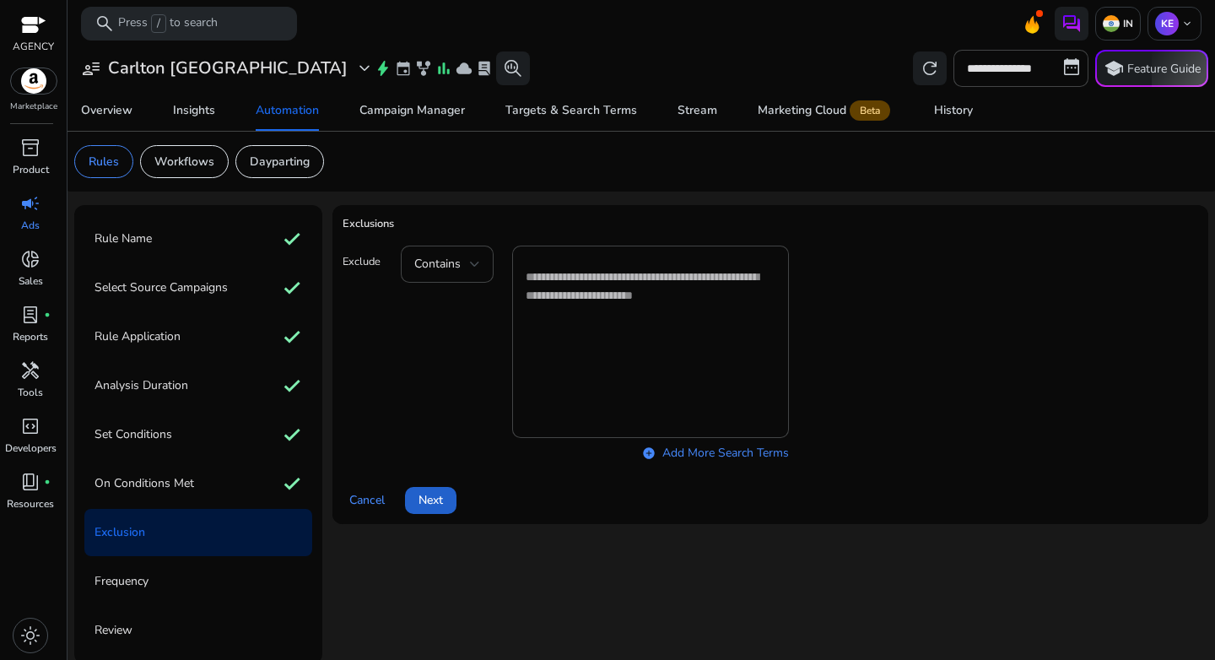
click at [412, 517] on span at bounding box center [430, 500] width 51 height 40
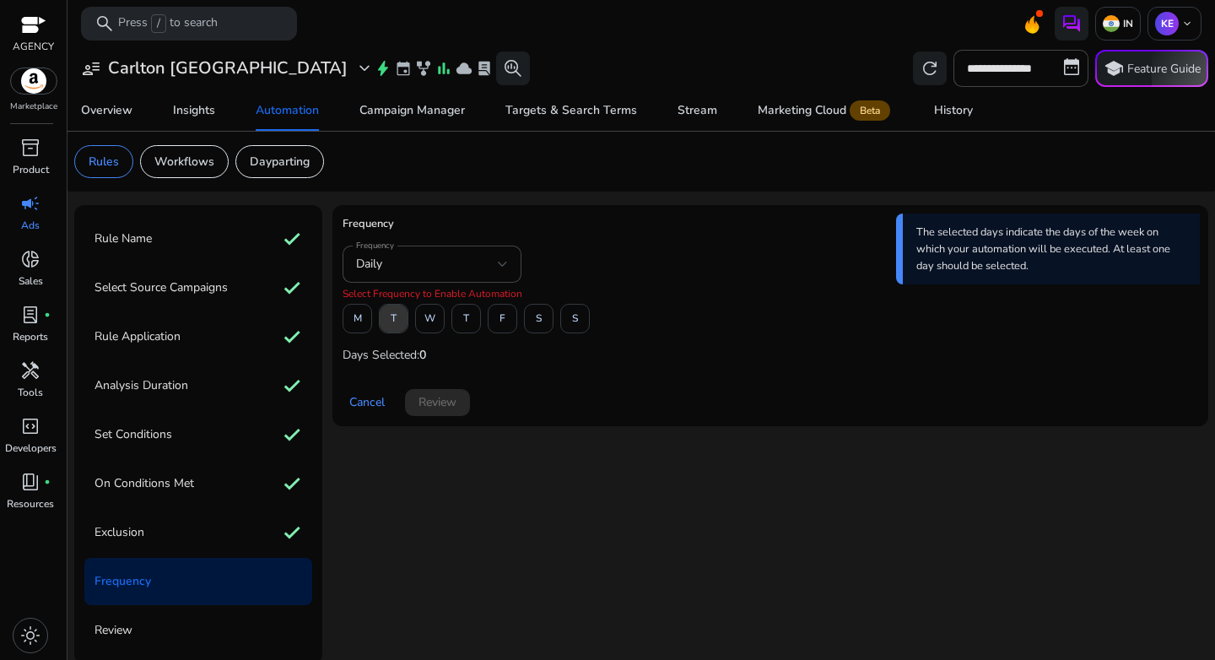
click at [395, 325] on span "T" at bounding box center [394, 319] width 6 height 30
click at [460, 324] on span at bounding box center [466, 319] width 28 height 40
click at [535, 324] on span at bounding box center [539, 319] width 28 height 40
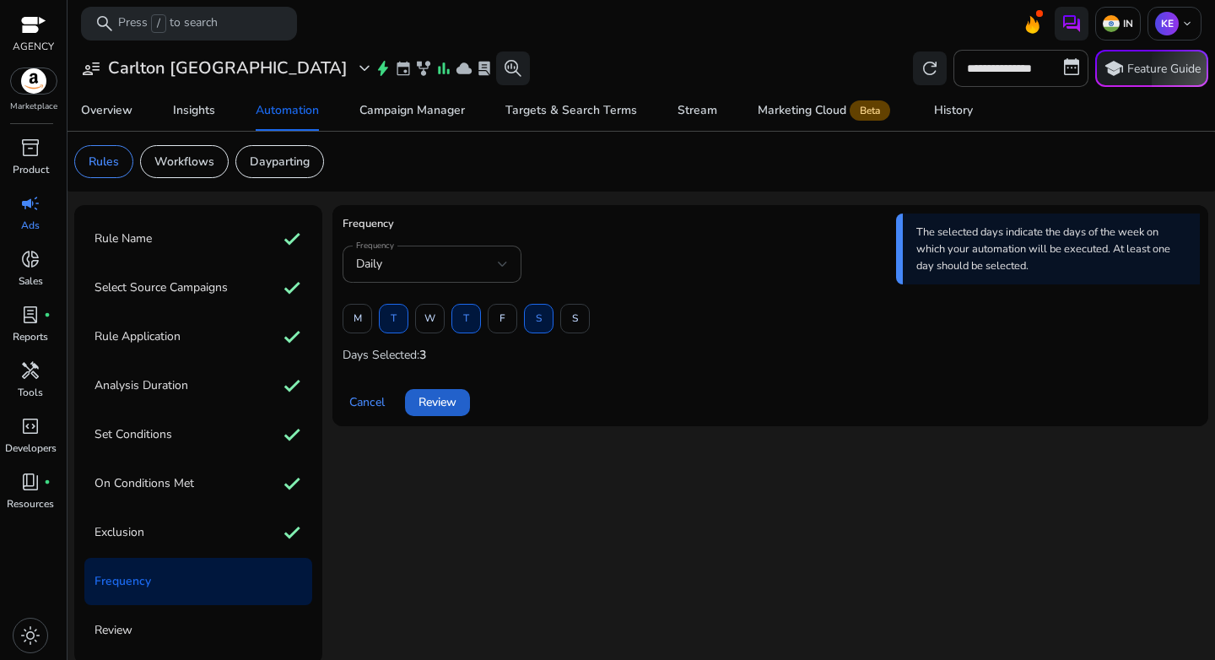
click at [445, 420] on span at bounding box center [437, 402] width 65 height 40
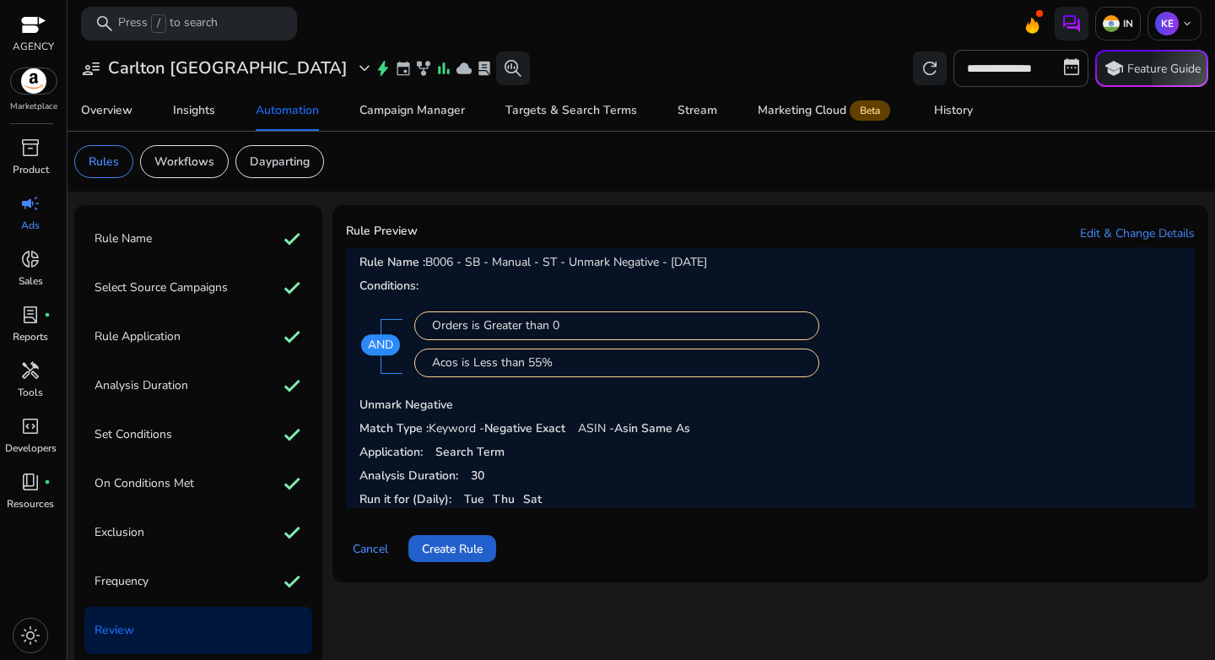
click at [466, 537] on span at bounding box center [452, 548] width 88 height 40
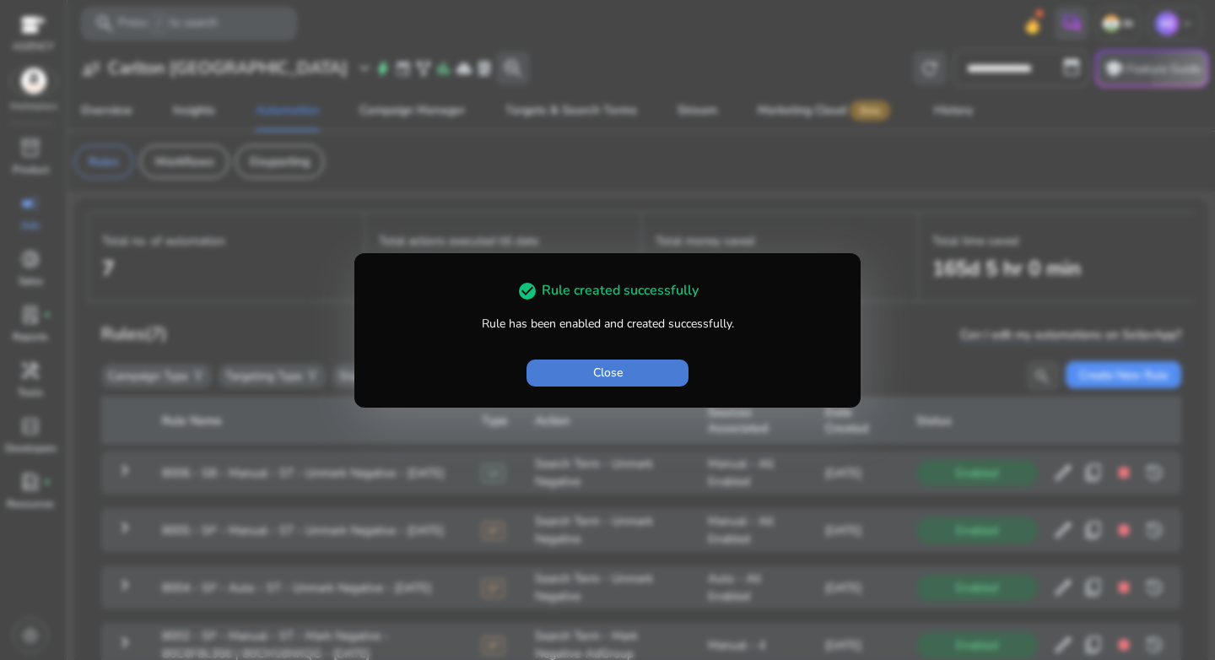
click at [605, 364] on span "Close" at bounding box center [608, 373] width 30 height 18
